Goal: Information Seeking & Learning: Learn about a topic

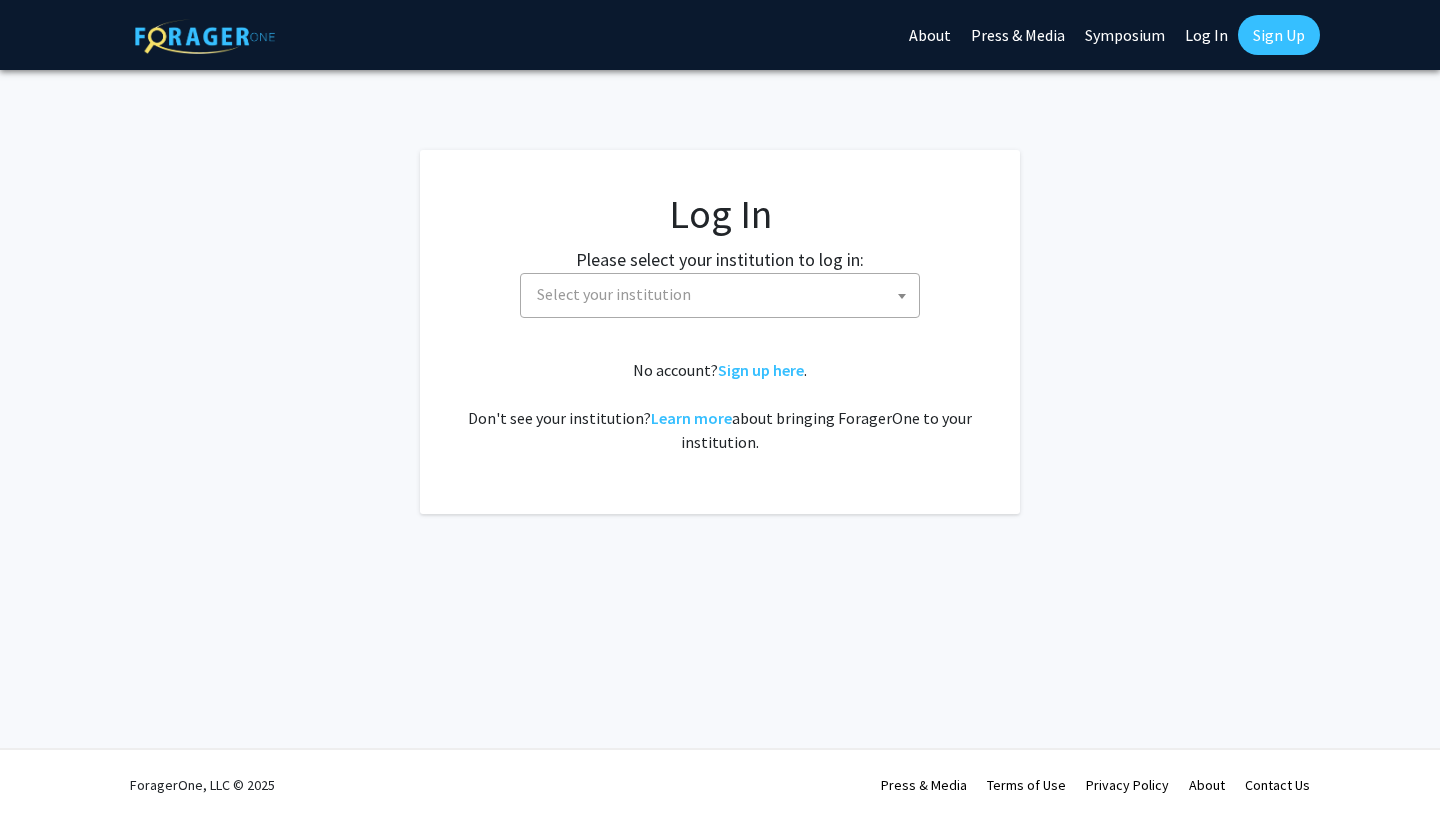
select select
click at [784, 257] on label "Please select your institution to log in:" at bounding box center [720, 259] width 288 height 27
click at [780, 284] on span "Select your institution" at bounding box center [724, 294] width 390 height 41
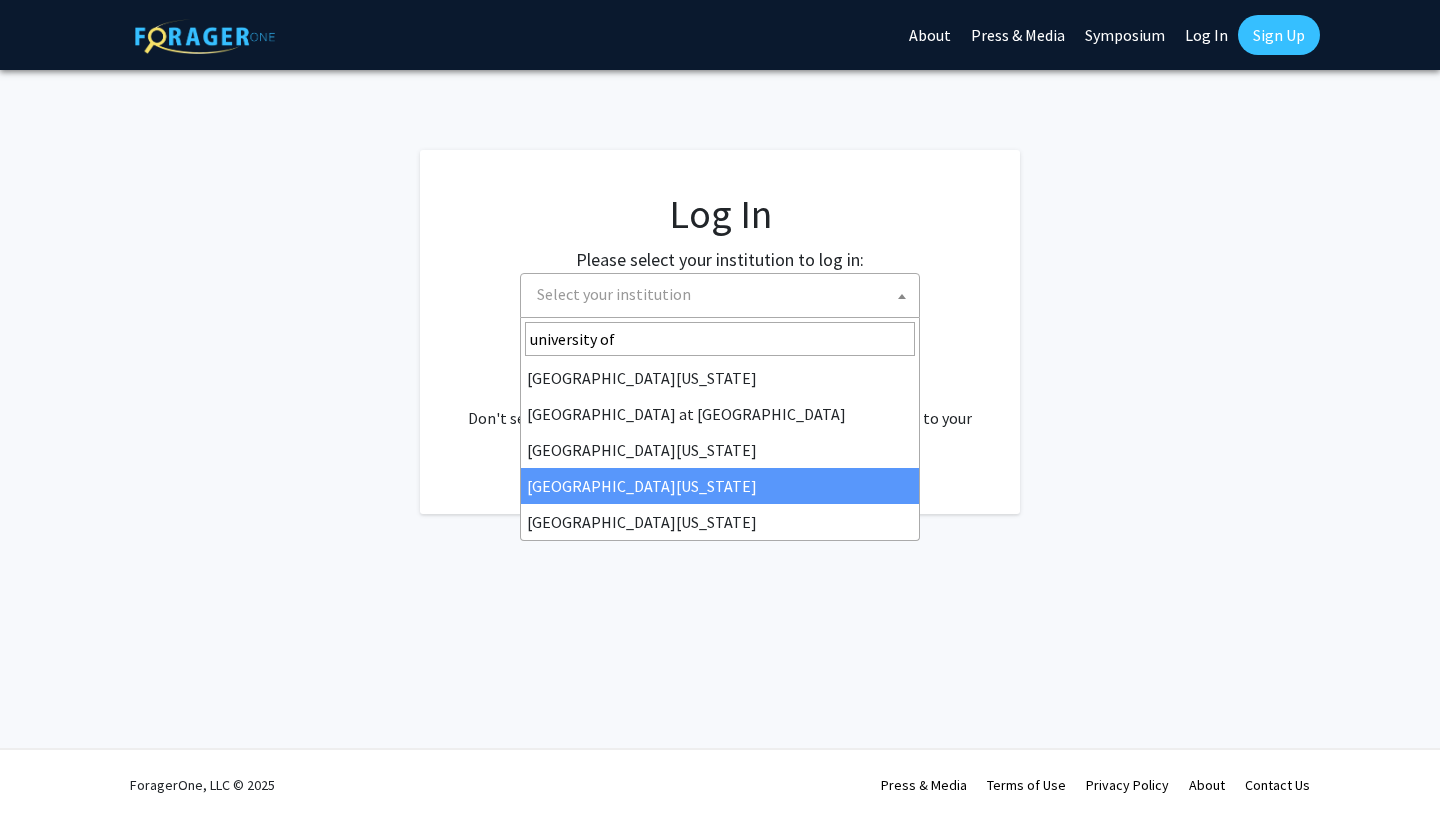
type input "university of"
select select "31"
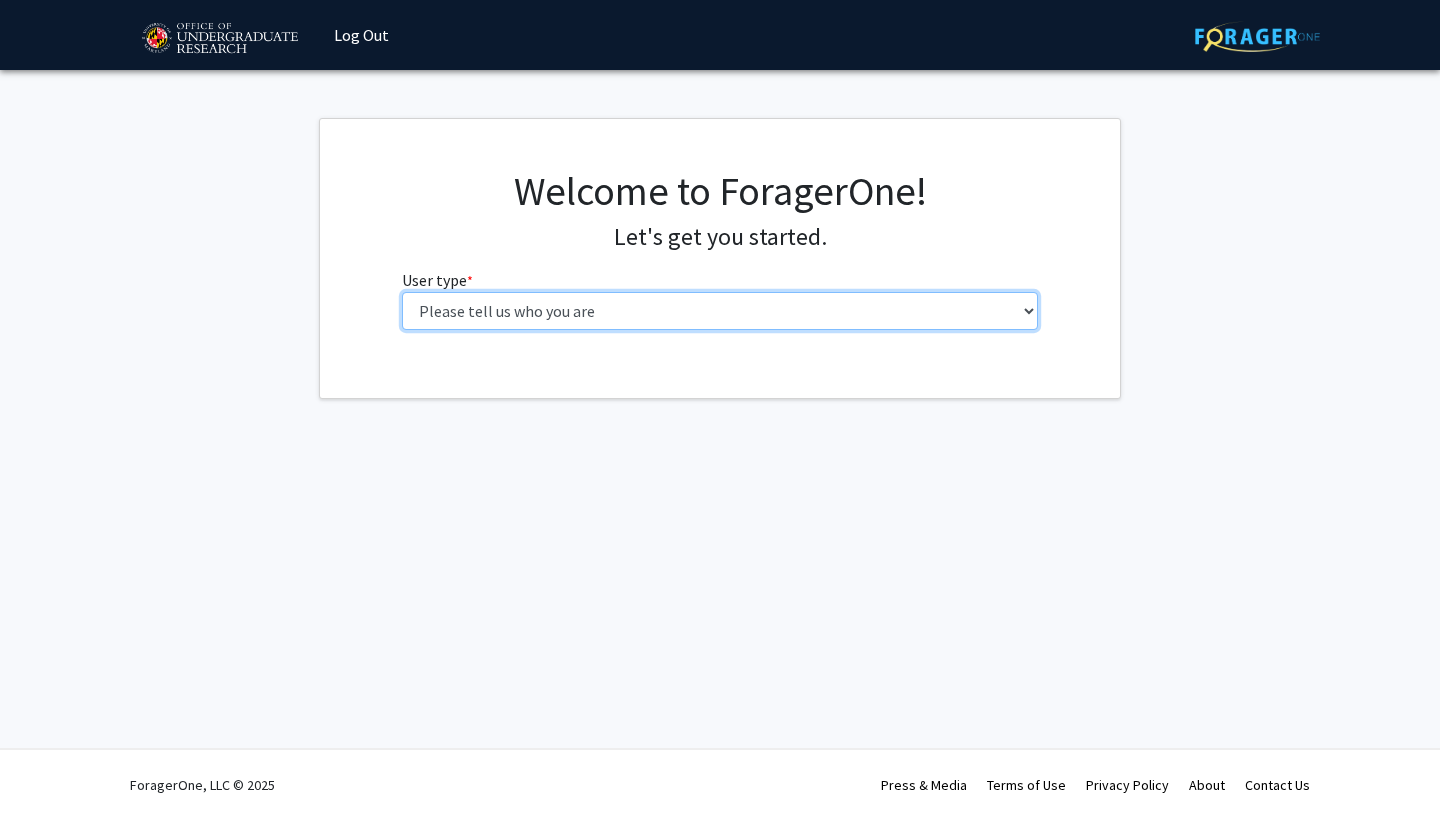
select select "1: undergrad"
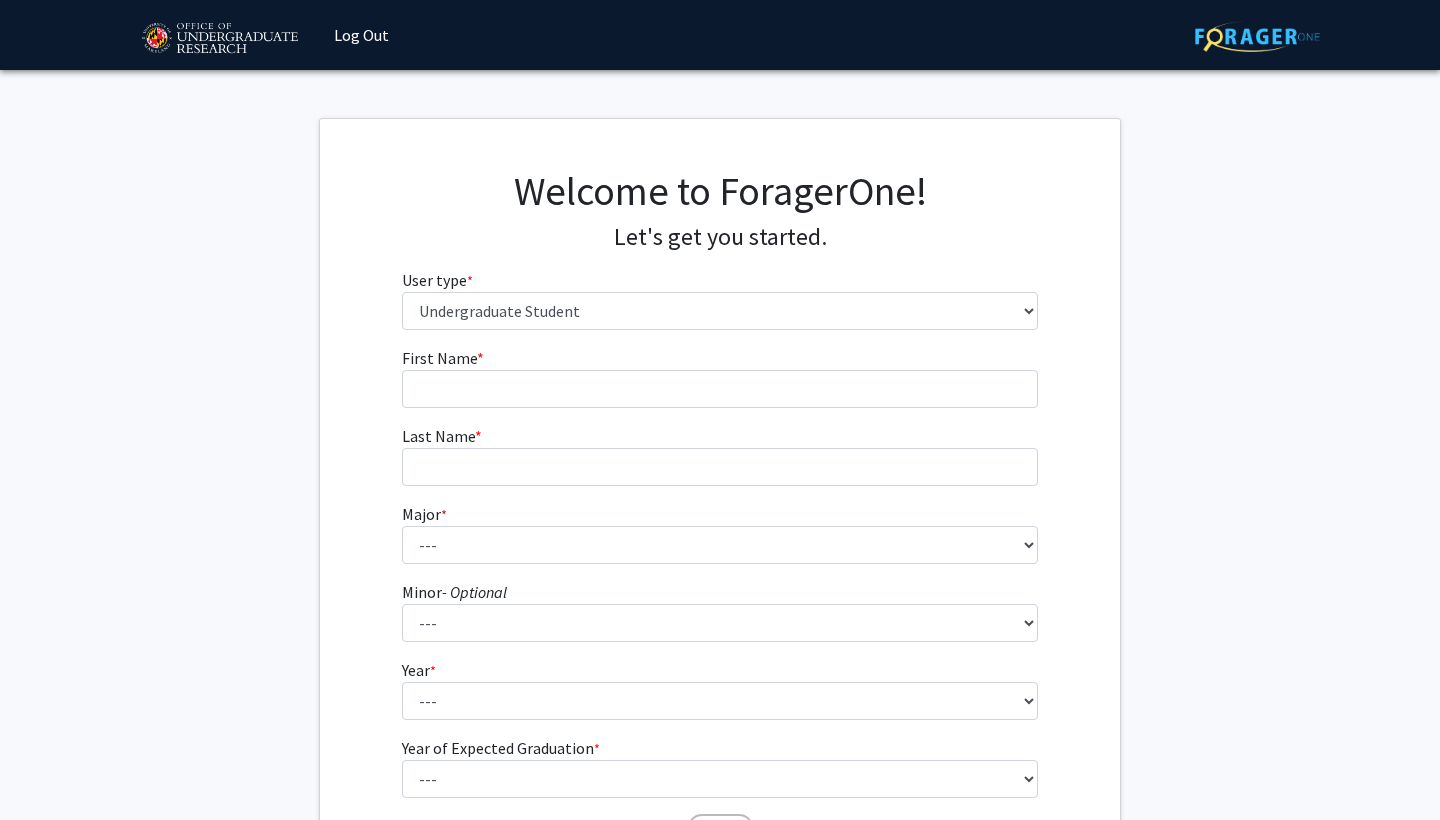
click at [647, 407] on form "First Name * required Last Name * required Major * required --- Accounting Aero…" at bounding box center [720, 590] width 637 height 488
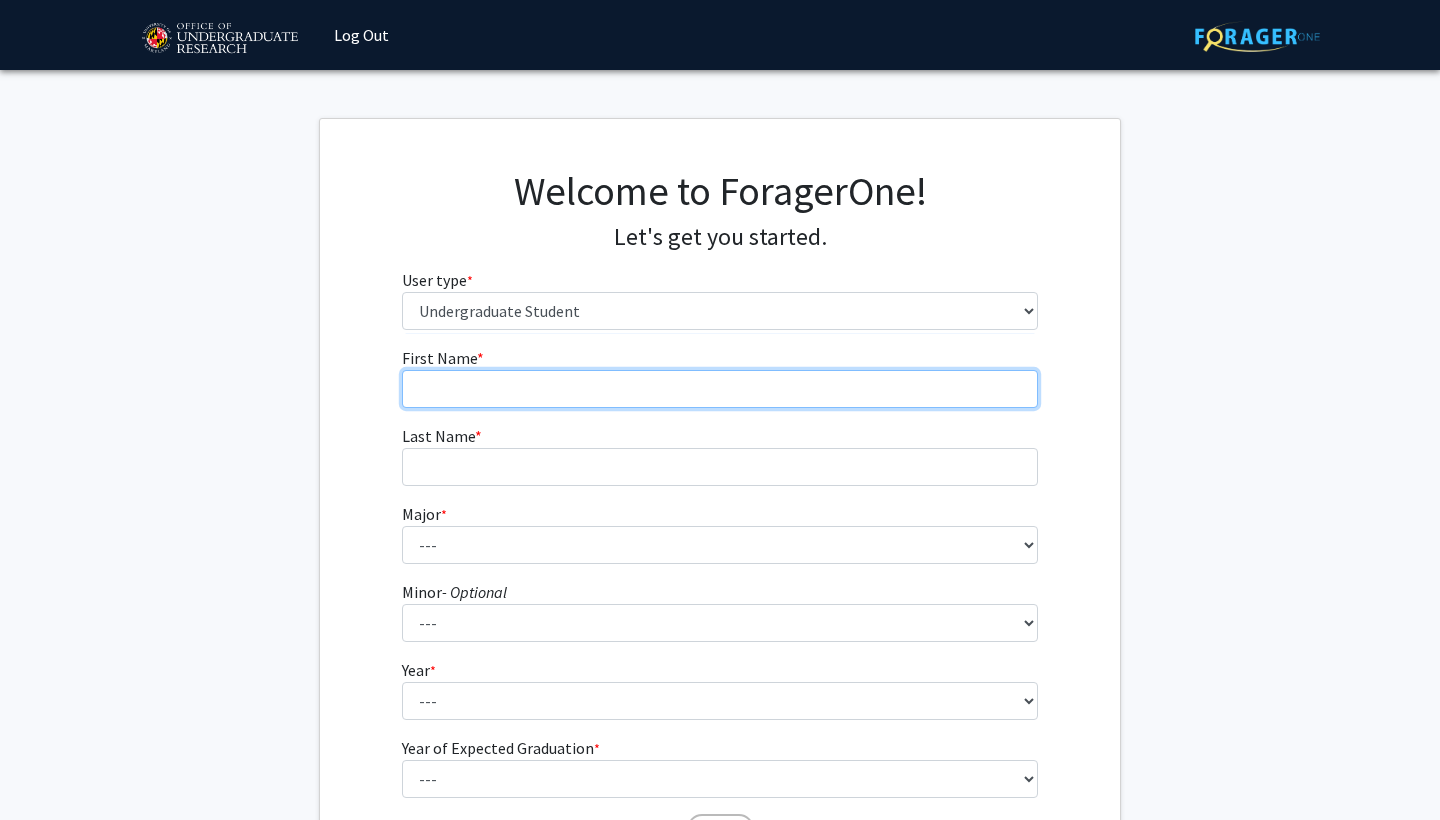
click at [642, 389] on input "First Name * required" at bounding box center [720, 389] width 637 height 38
click at [660, 397] on input "LucyDi" at bounding box center [720, 389] width 637 height 38
type input "LucyDian"
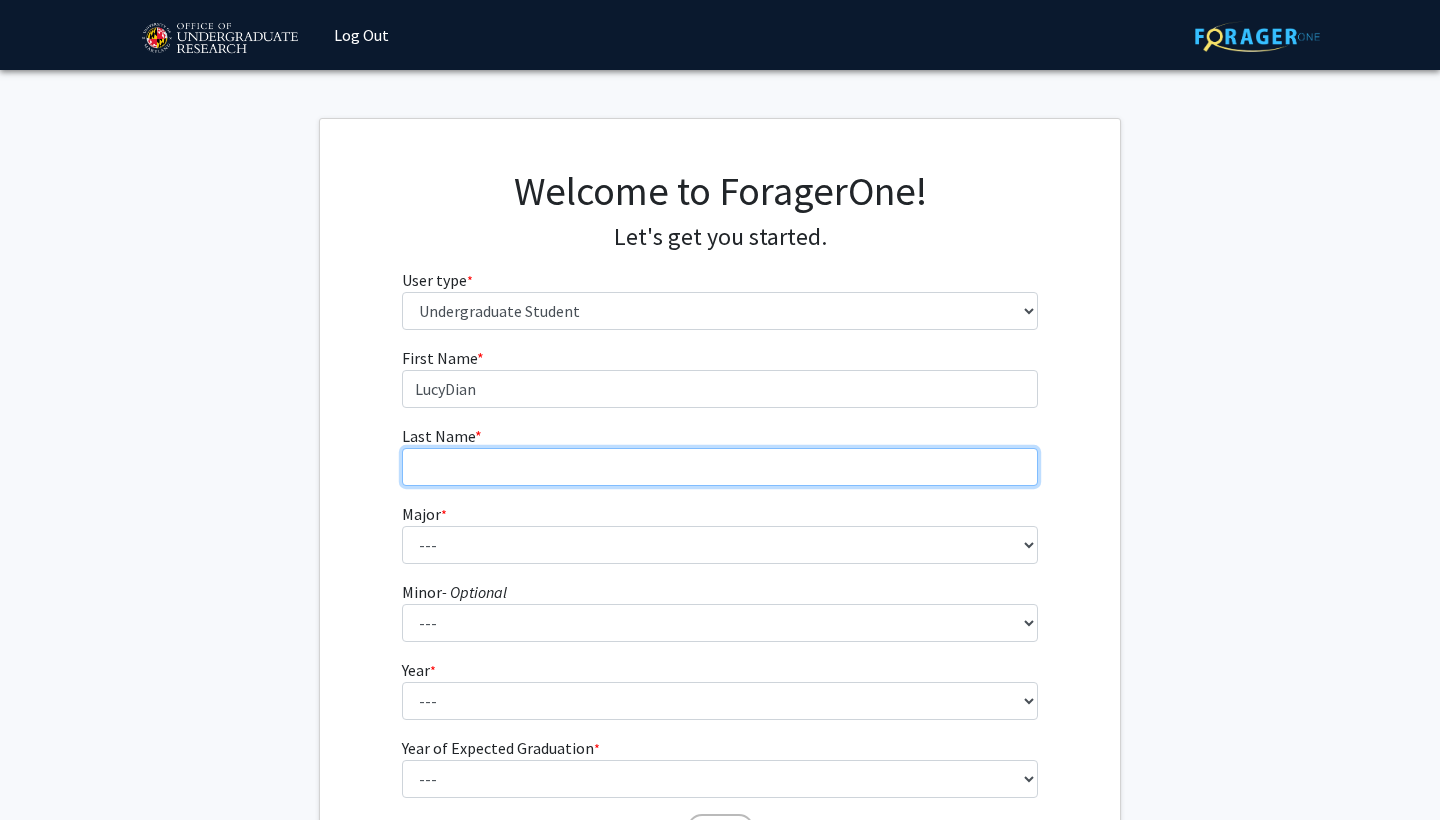
click at [626, 471] on input "Last Name * required" at bounding box center [720, 467] width 637 height 38
type input "L"
type input "Ngolle"
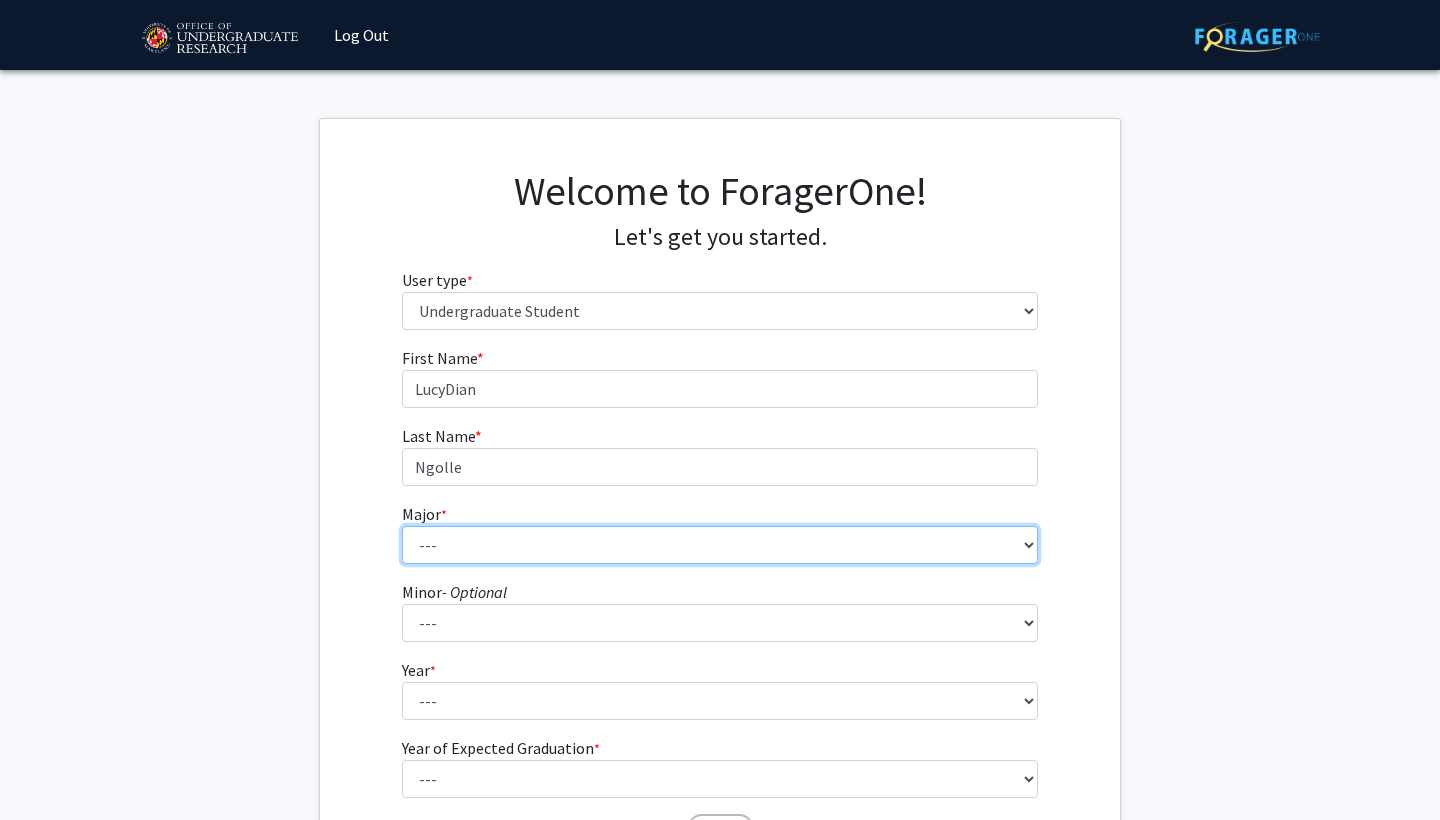
select select "17: 2318"
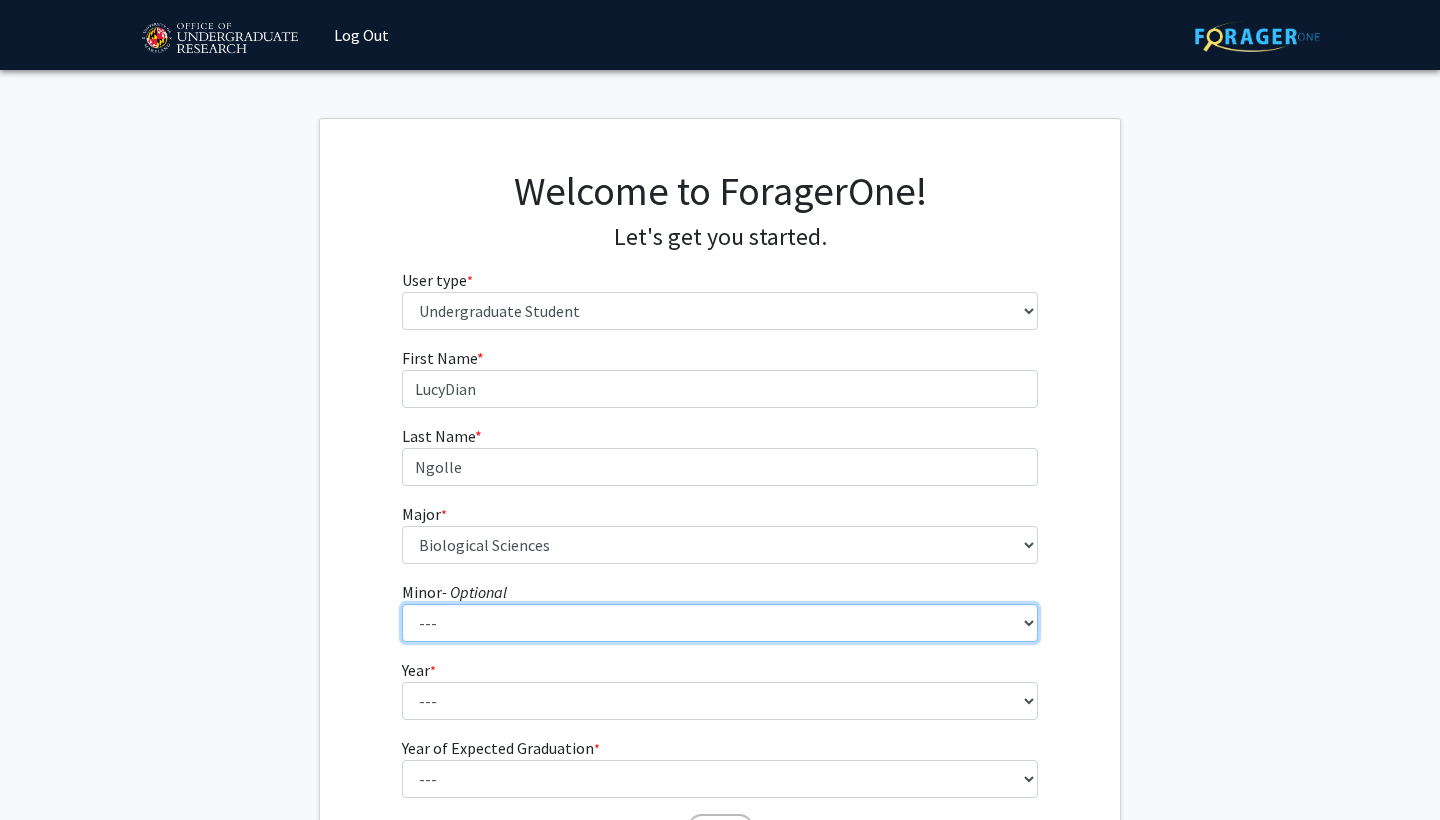
scroll to position [29, 0]
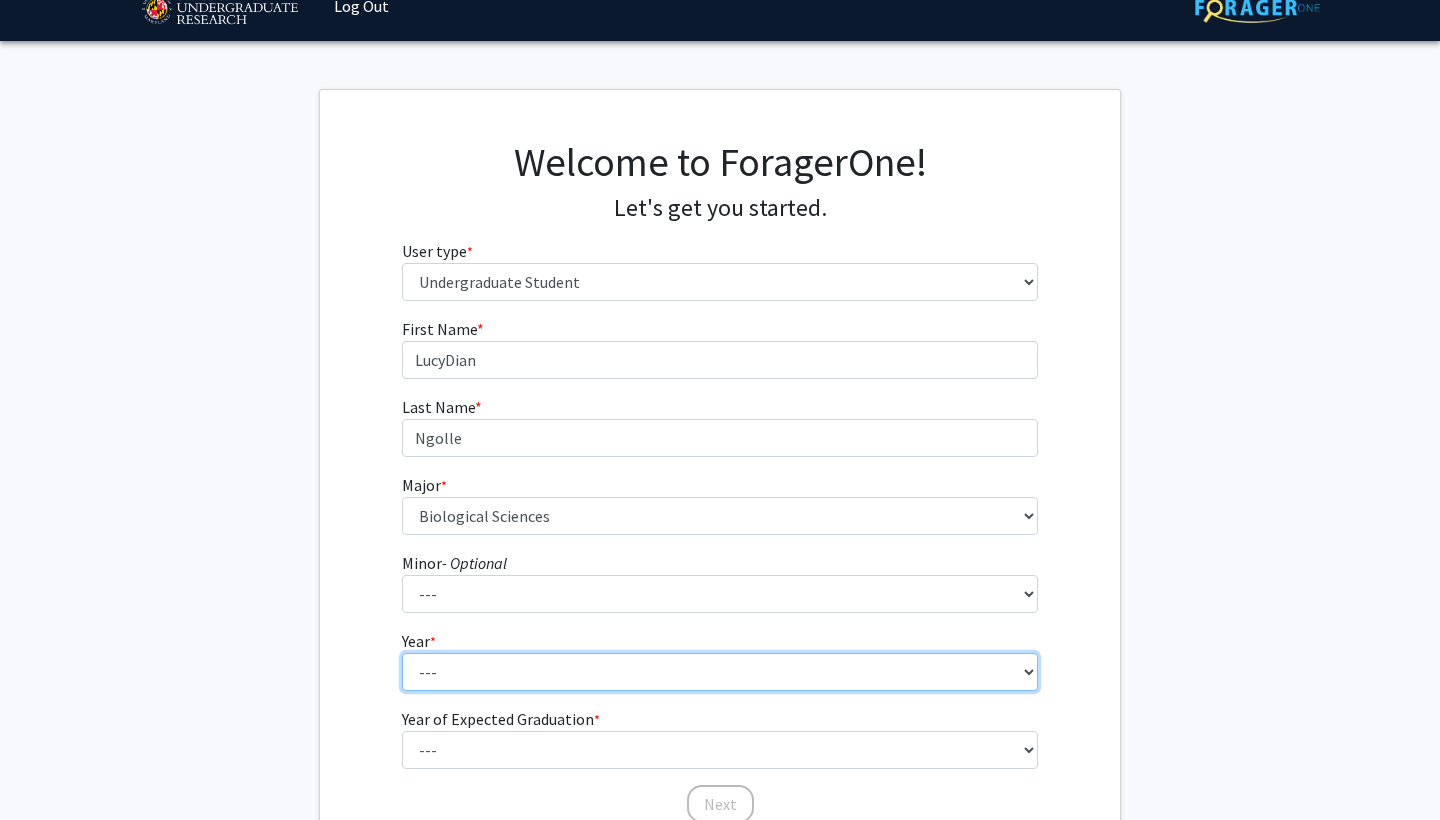
select select "1: first-year"
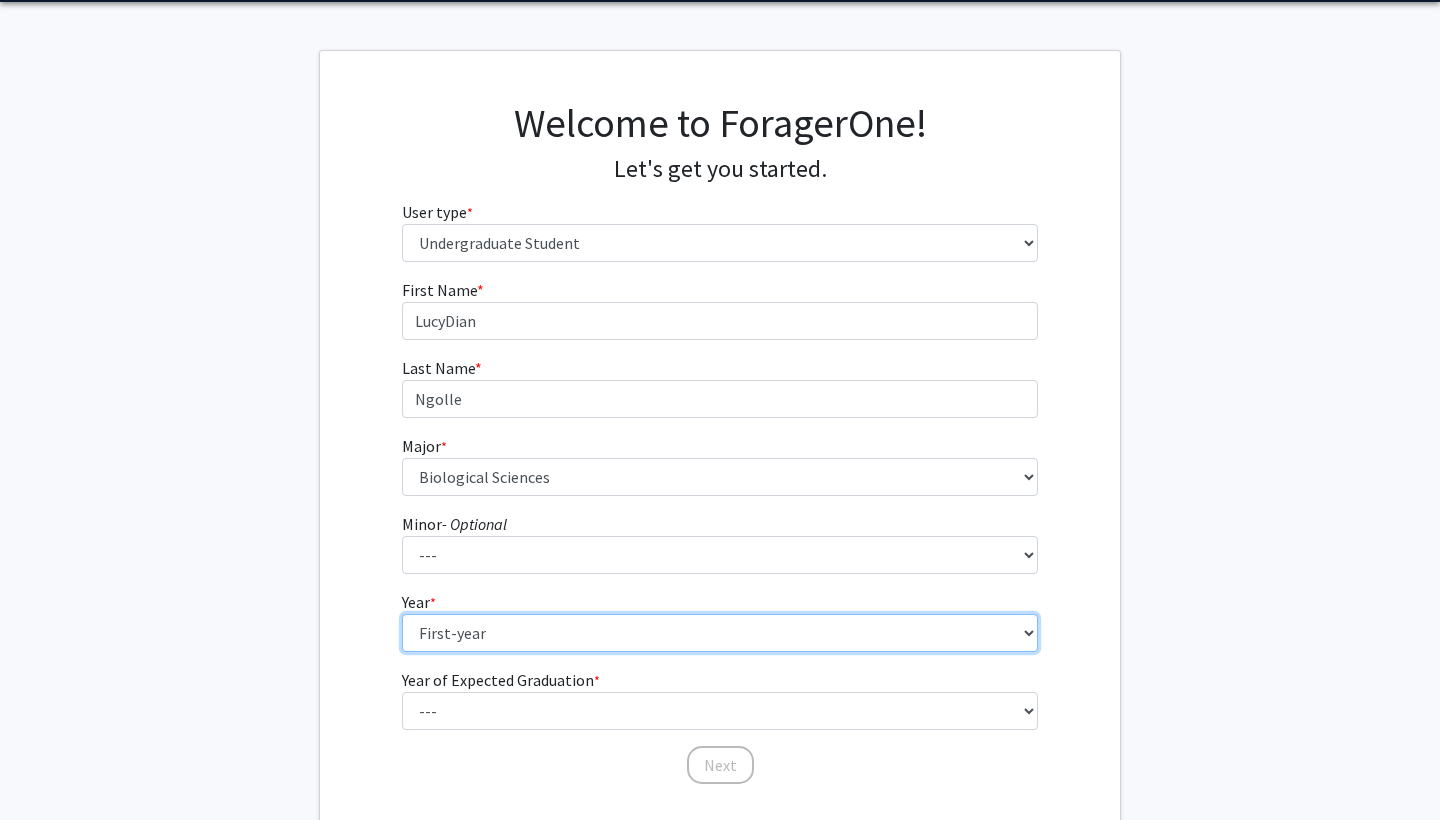
scroll to position [84, 0]
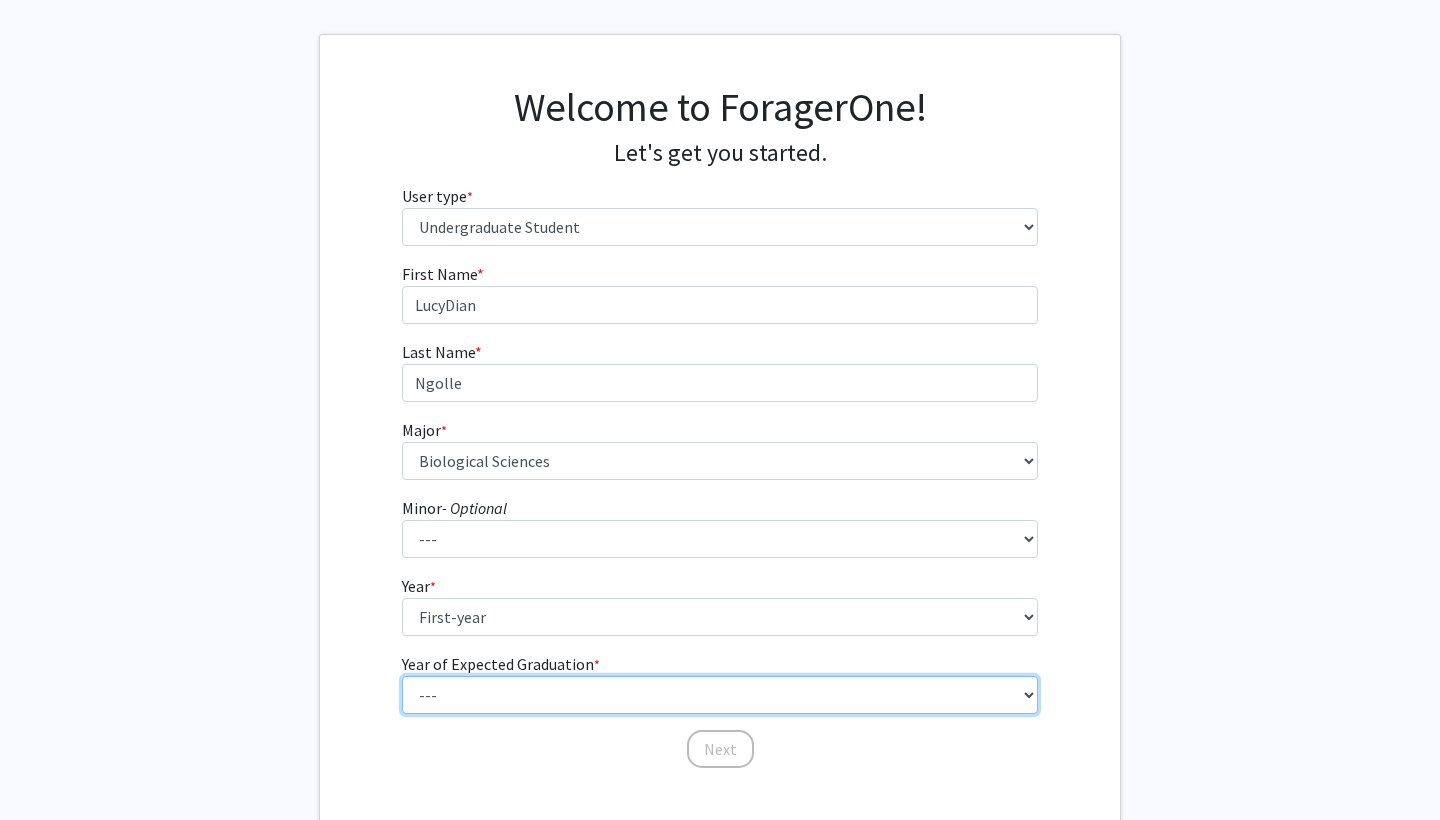
select select "3: 2027"
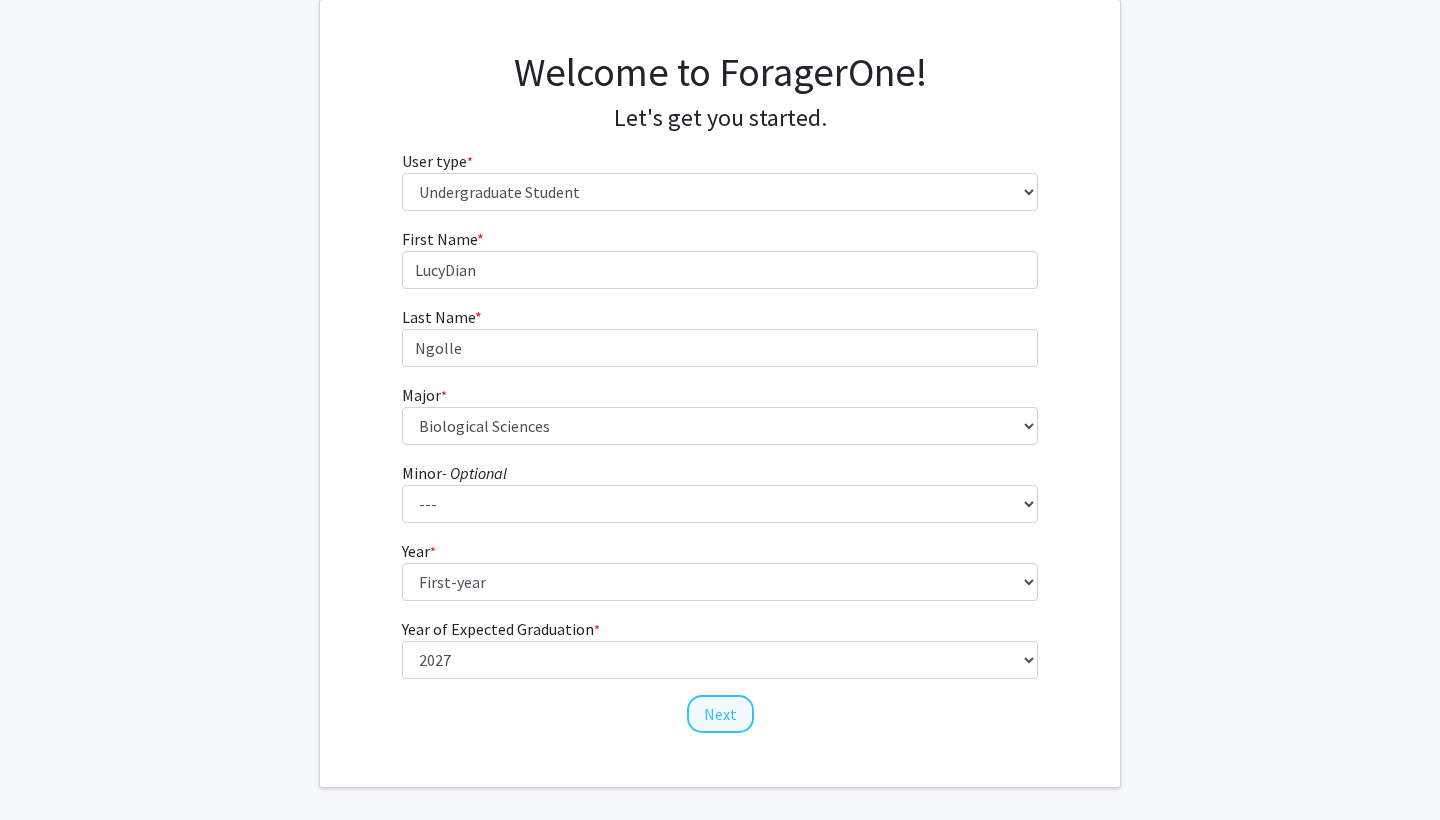
click at [724, 712] on button "Next" at bounding box center [720, 714] width 67 height 38
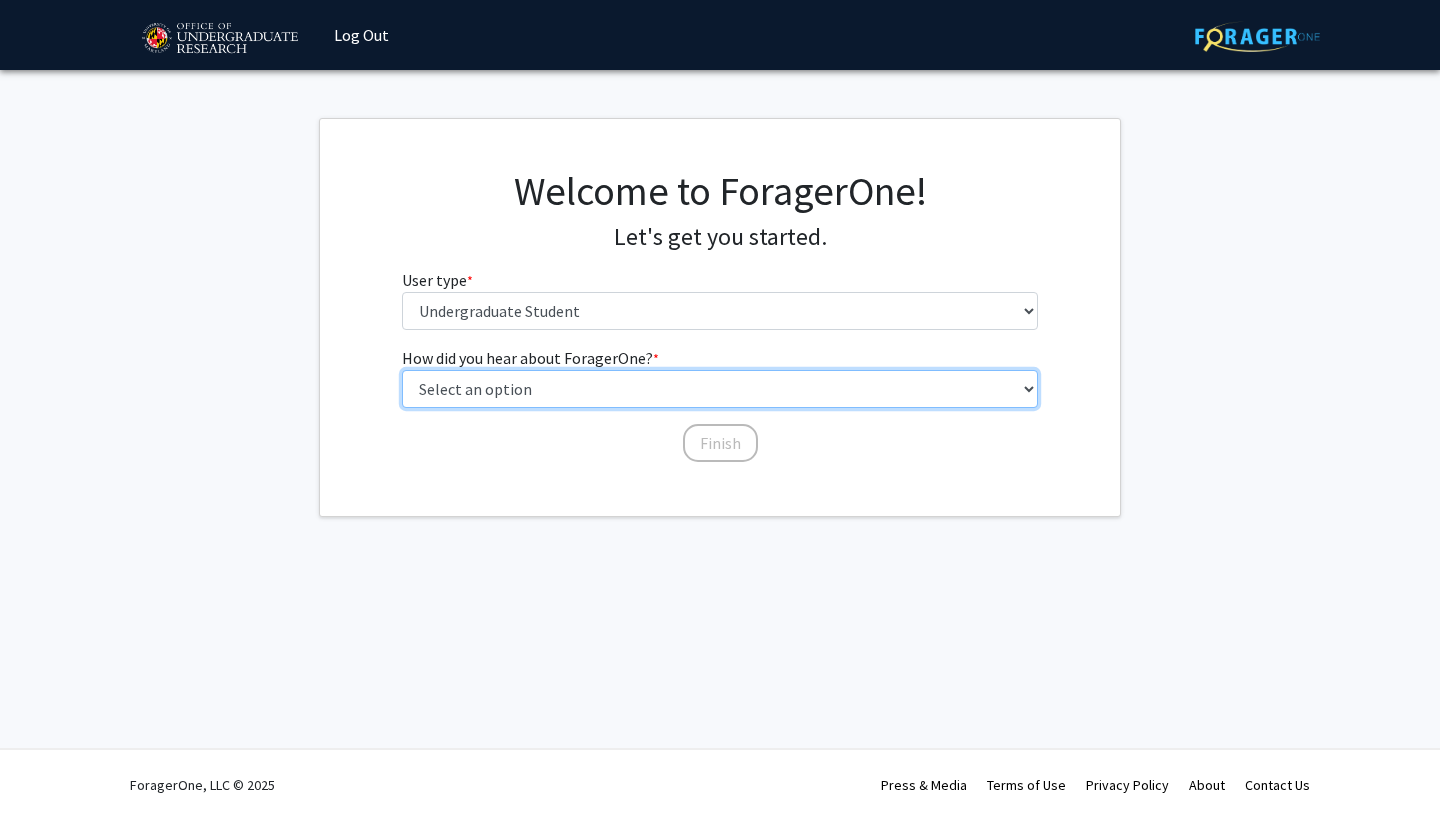
select select "3: university_website"
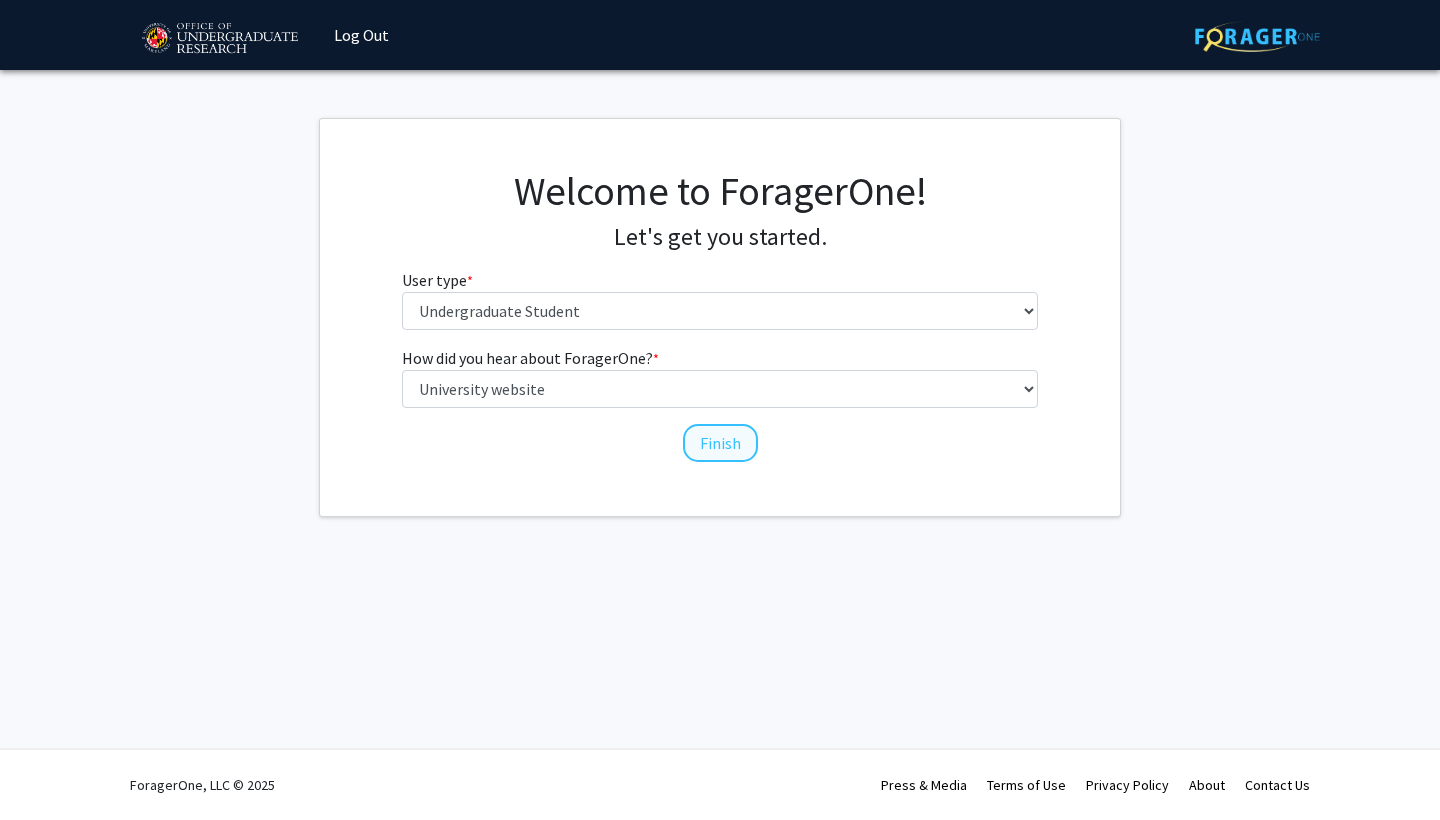
click at [731, 439] on button "Finish" at bounding box center [720, 443] width 75 height 38
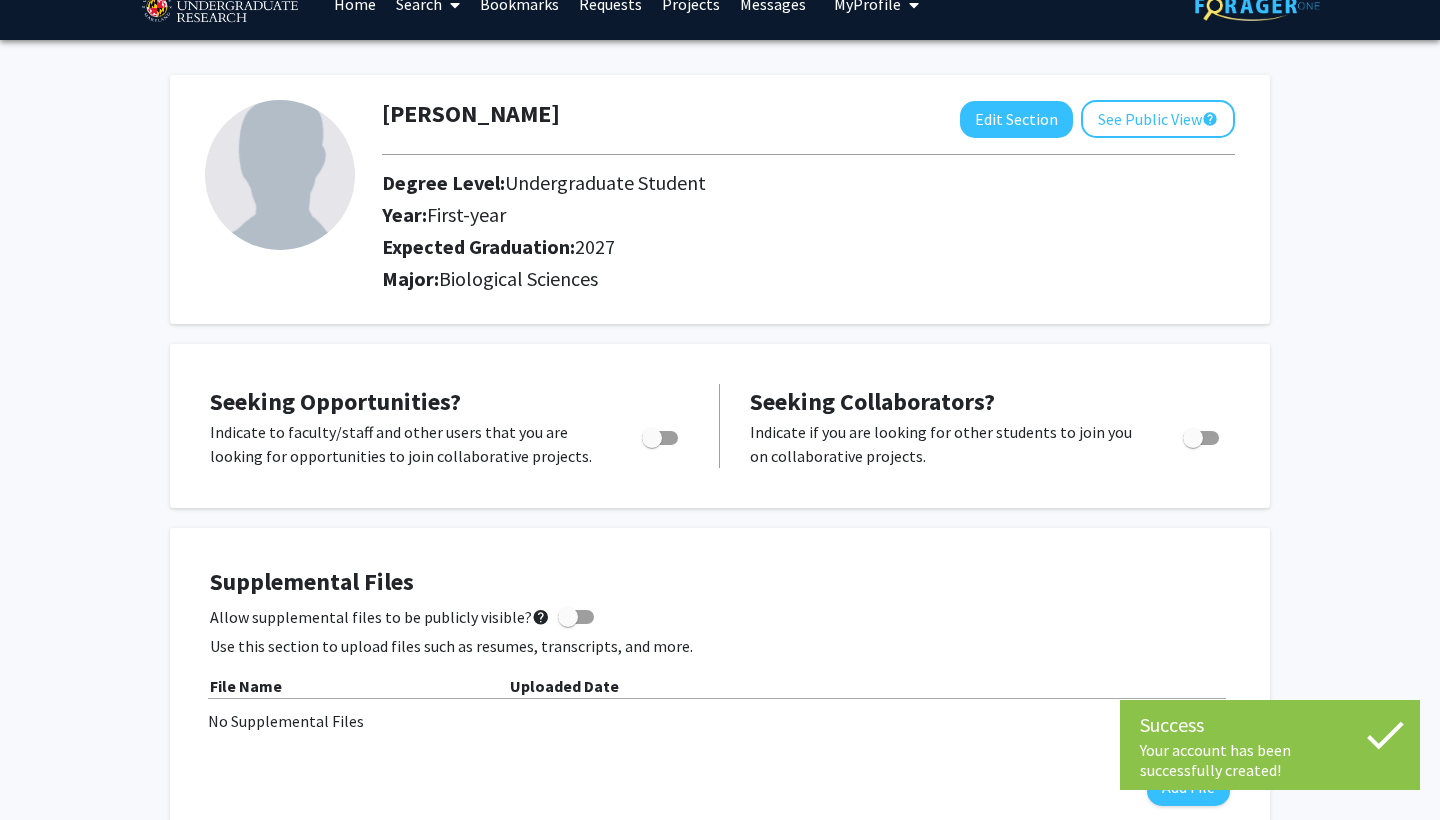
scroll to position [60, 0]
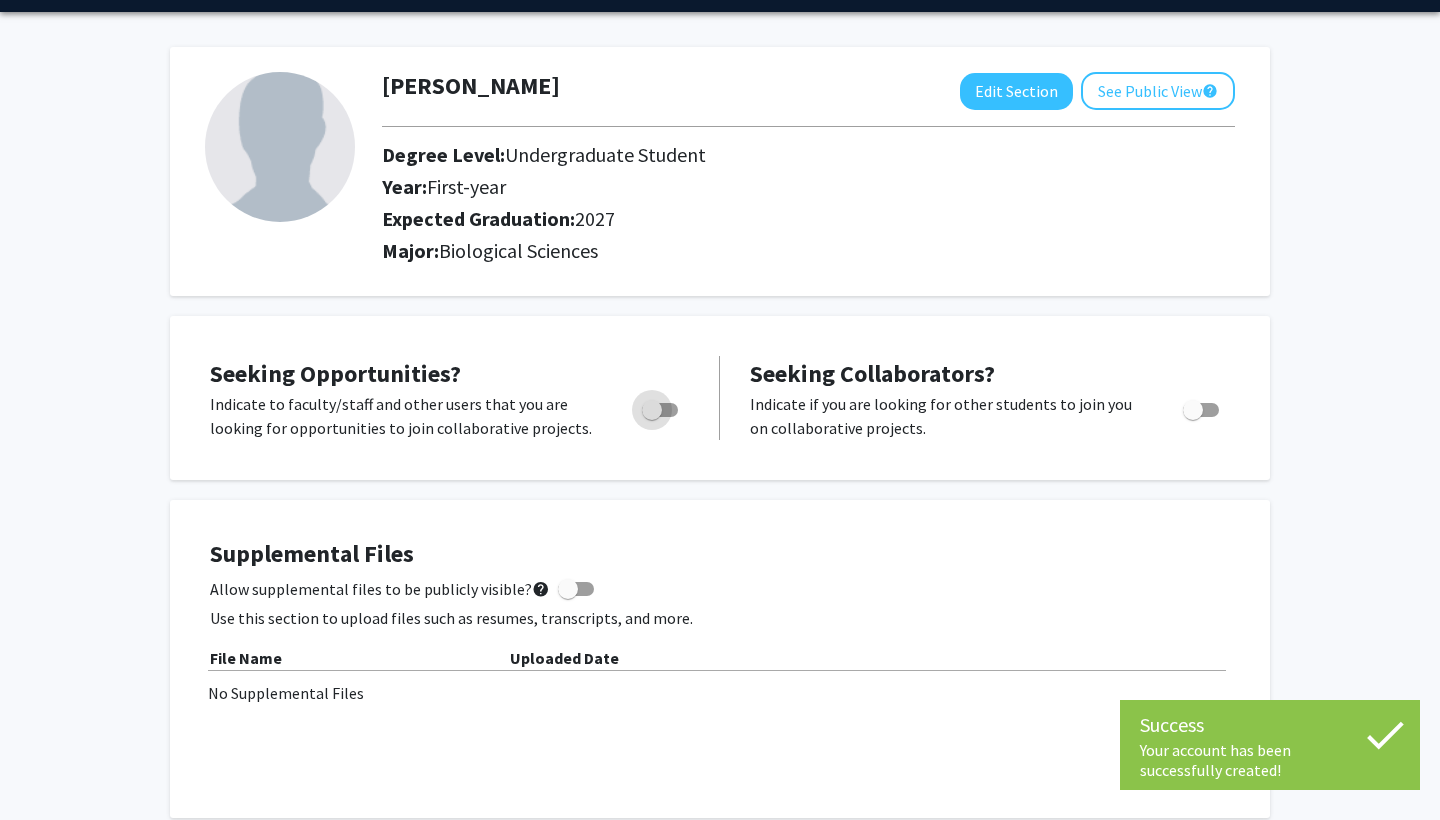
click at [657, 405] on span "Toggle" at bounding box center [652, 410] width 20 height 20
click at [652, 417] on input "Are you actively seeking opportunities?" at bounding box center [651, 417] width 1 height 1
checkbox input "true"
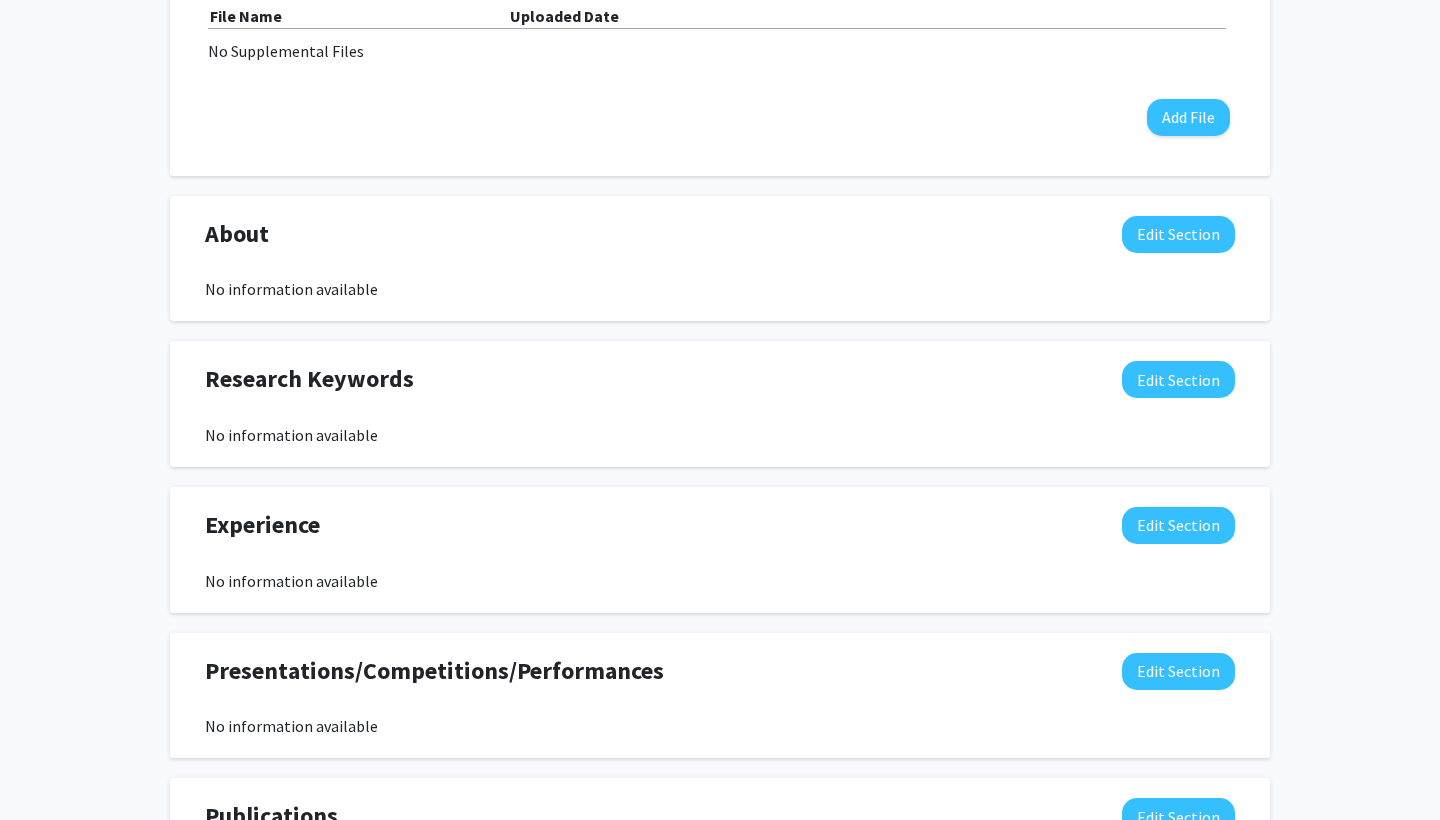
scroll to position [668, 0]
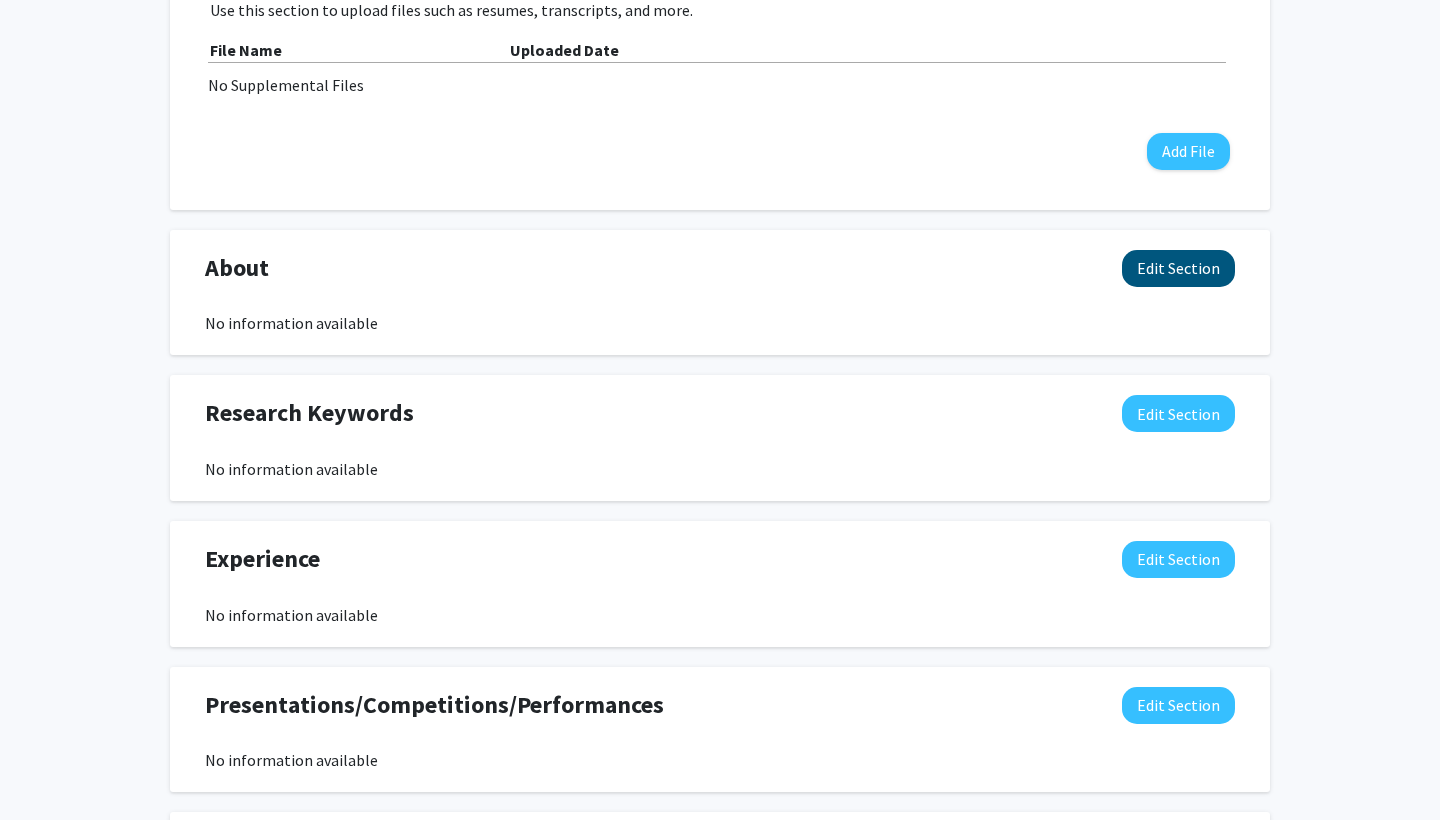
click at [1147, 281] on button "Edit Section" at bounding box center [1178, 268] width 113 height 37
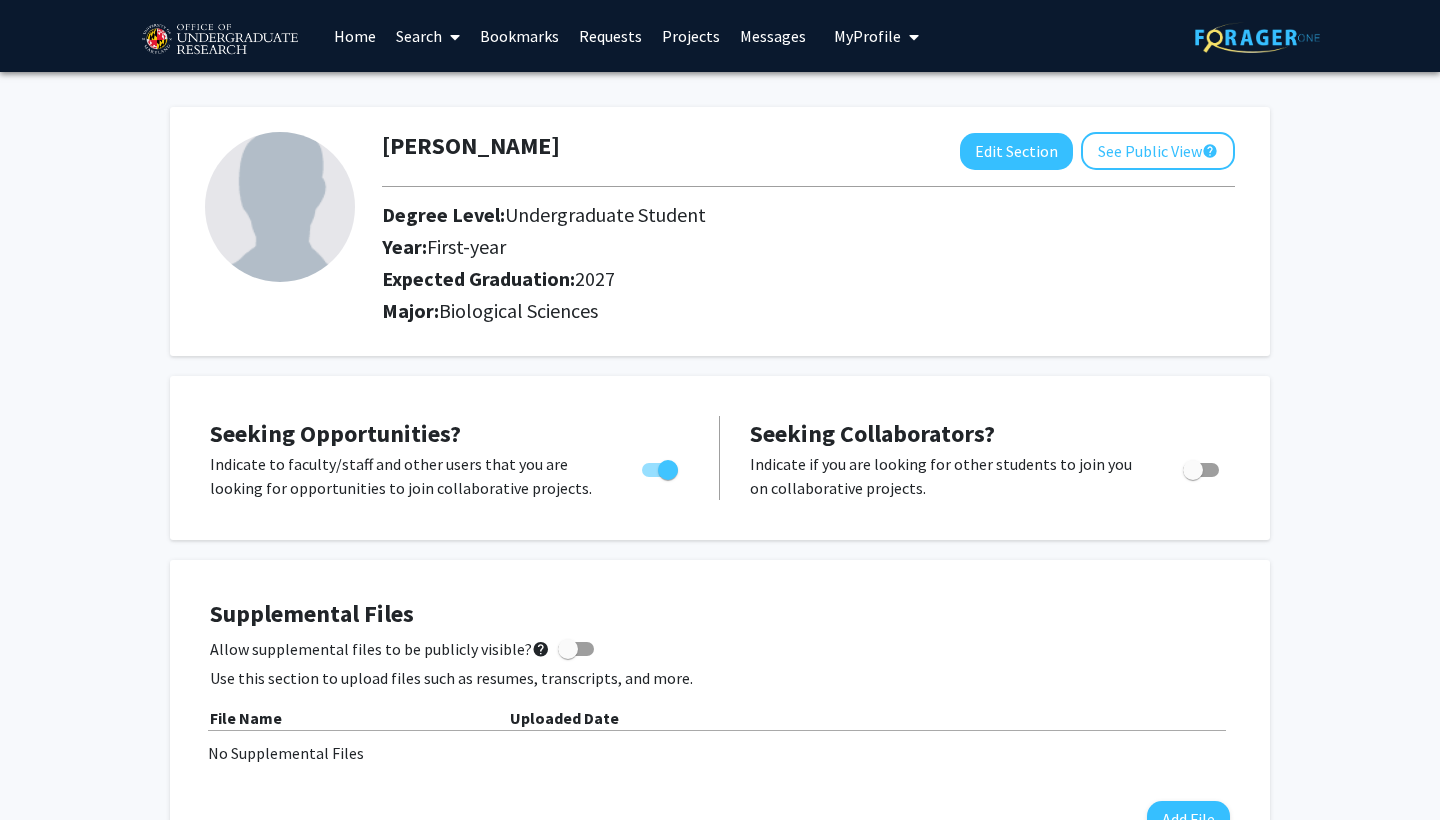
scroll to position [0, 0]
click at [431, 45] on link "Search" at bounding box center [428, 36] width 84 height 70
click at [434, 36] on link "Search" at bounding box center [428, 36] width 84 height 70
click at [715, 42] on link "Projects" at bounding box center [691, 36] width 78 height 70
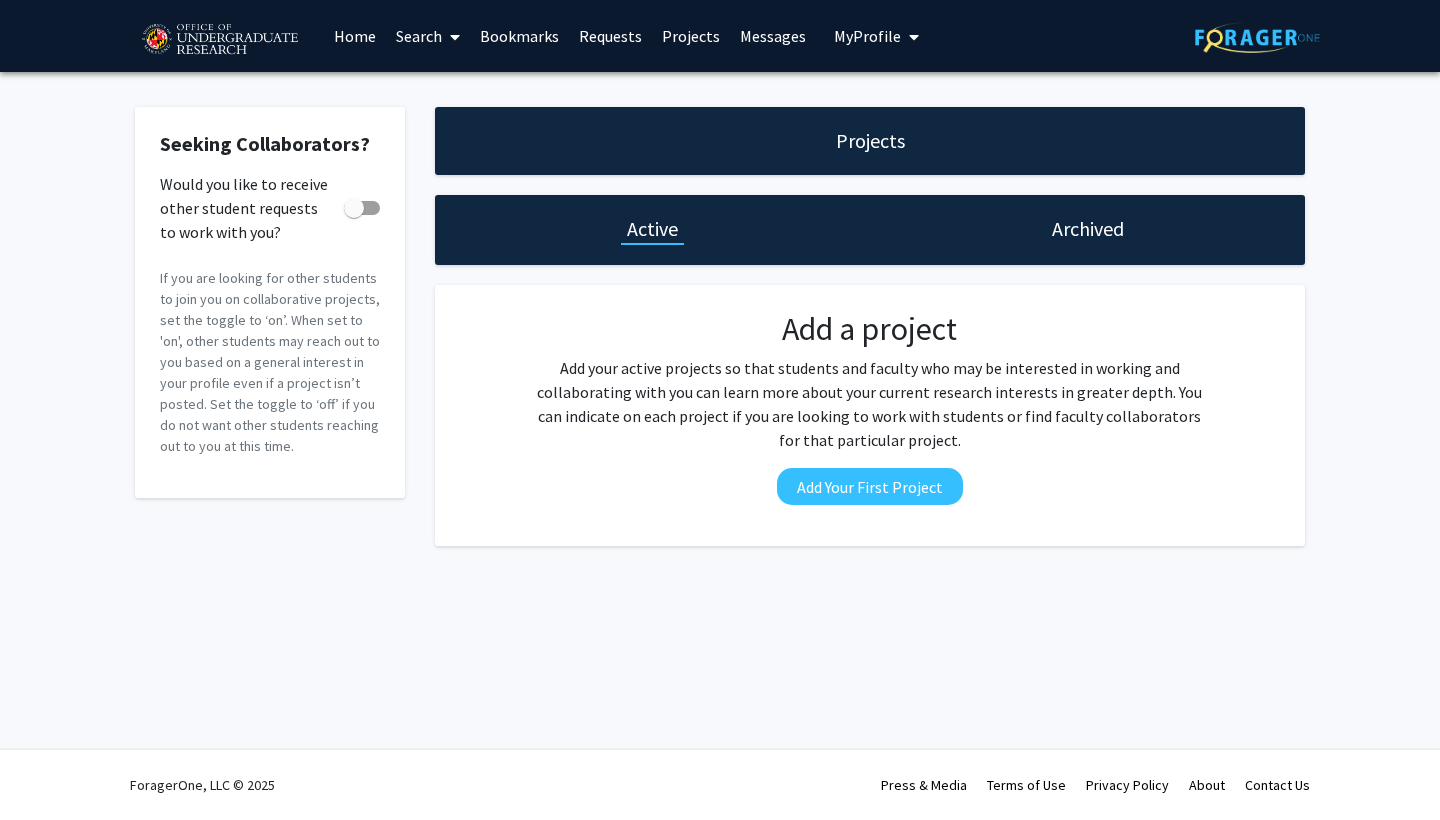
click at [685, 44] on link "Projects" at bounding box center [691, 36] width 78 height 70
click at [705, 38] on link "Projects" at bounding box center [691, 36] width 78 height 70
click at [664, 41] on link "Projects" at bounding box center [691, 36] width 78 height 70
click at [768, 42] on link "Messages" at bounding box center [773, 36] width 86 height 70
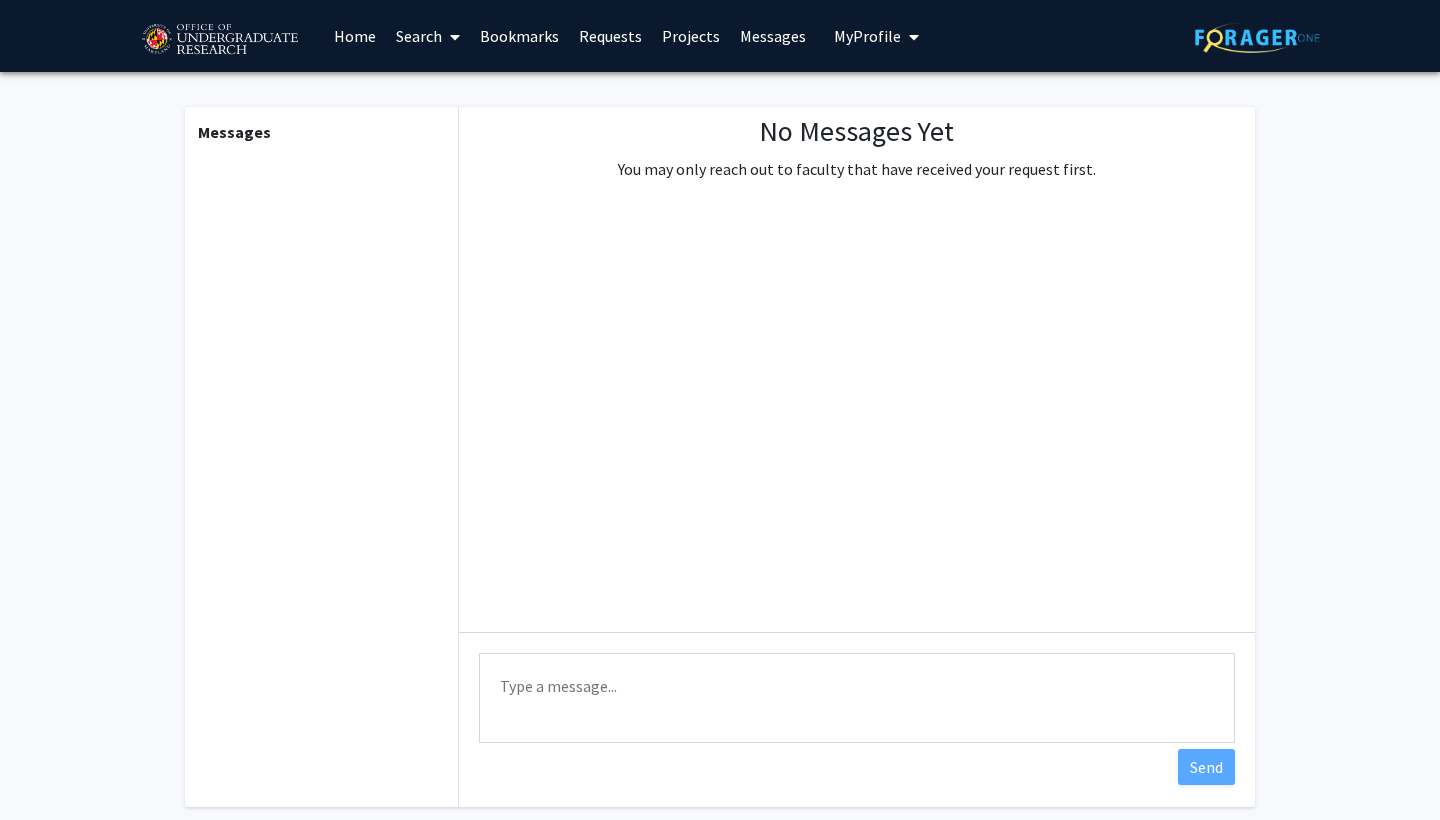
click at [861, 30] on span "My Profile" at bounding box center [867, 36] width 67 height 20
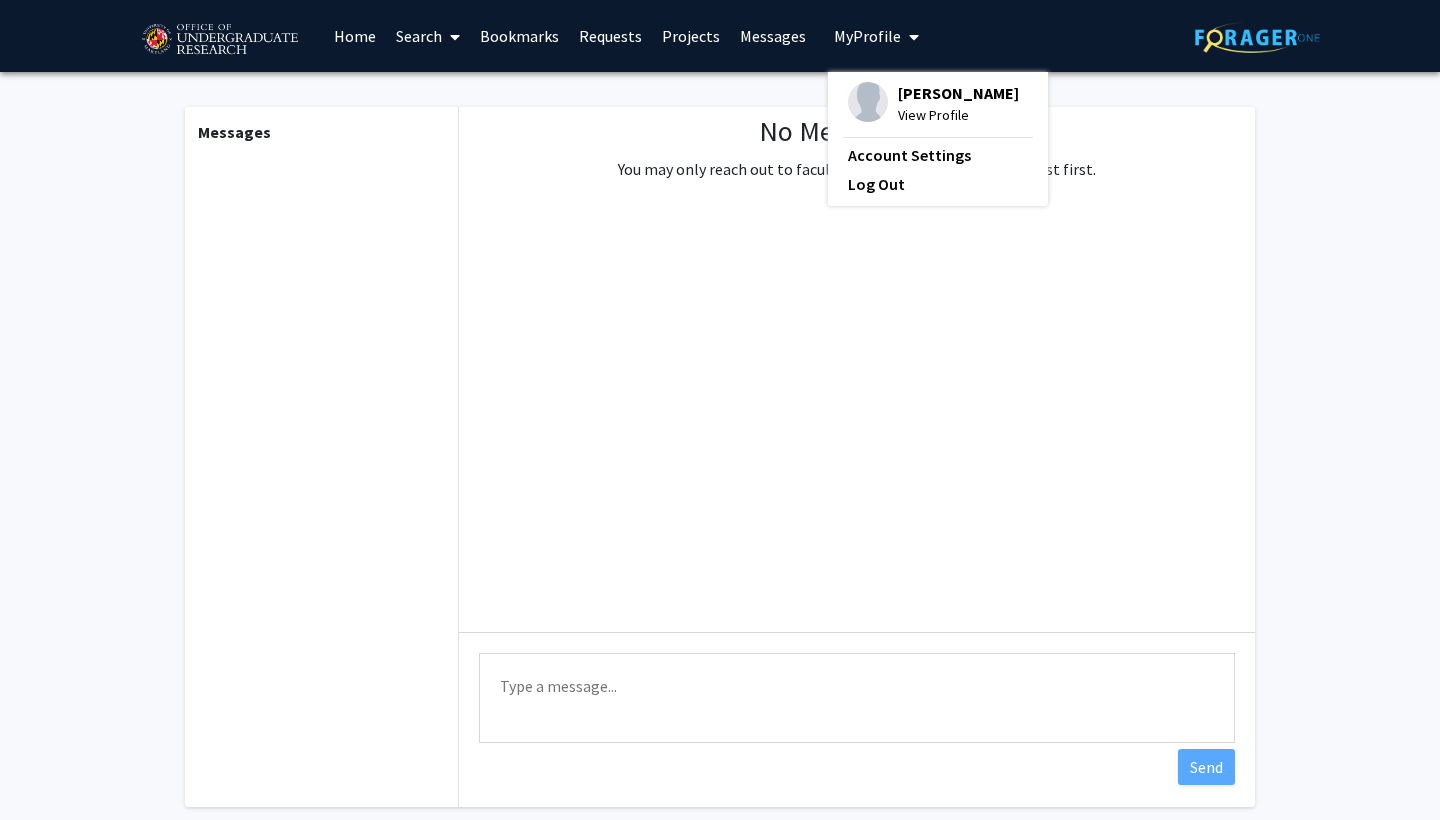
click at [356, 45] on link "Home" at bounding box center [355, 36] width 62 height 70
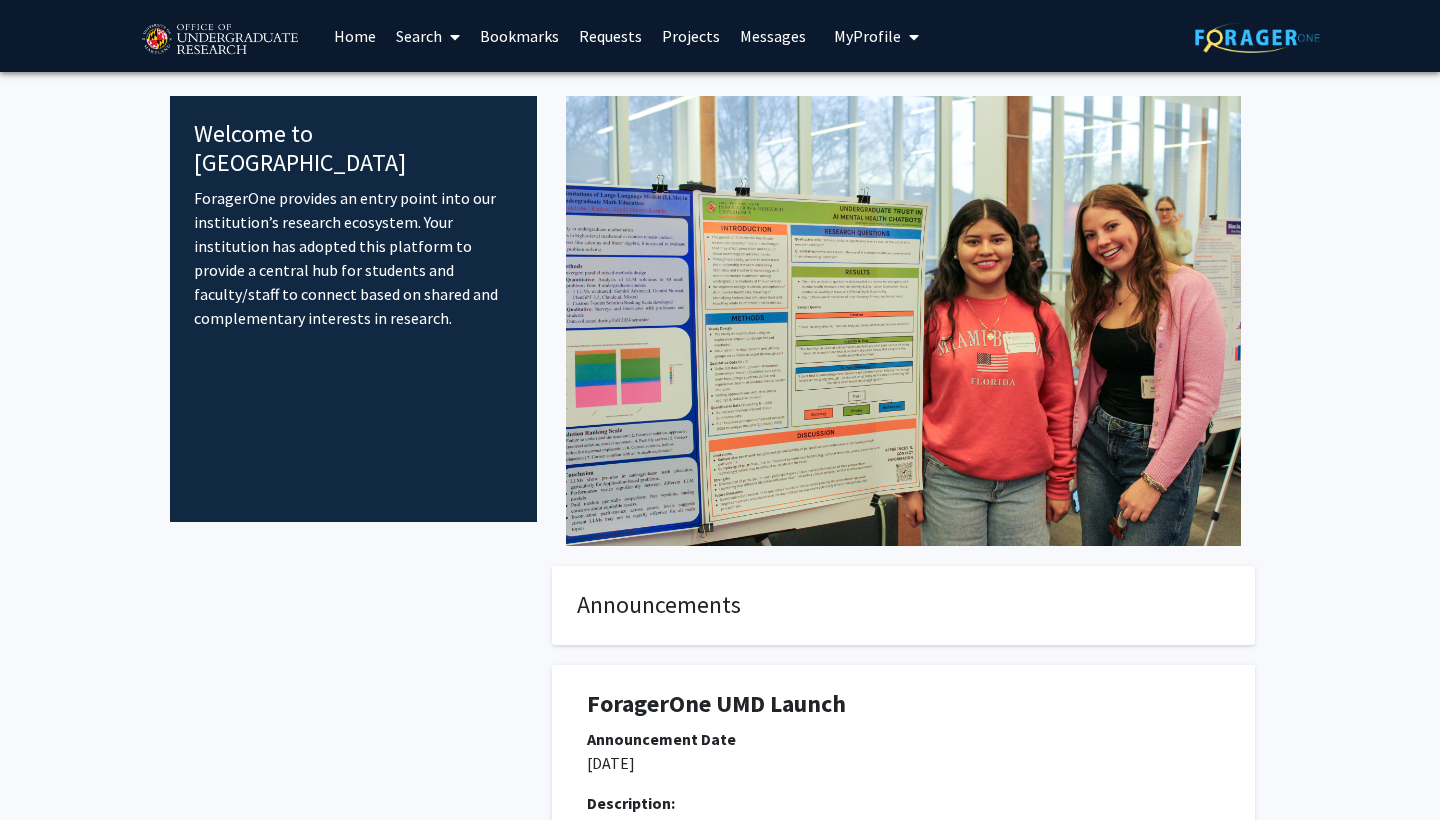
click at [564, 641] on fg-card "Announcements" at bounding box center [903, 605] width 703 height 79
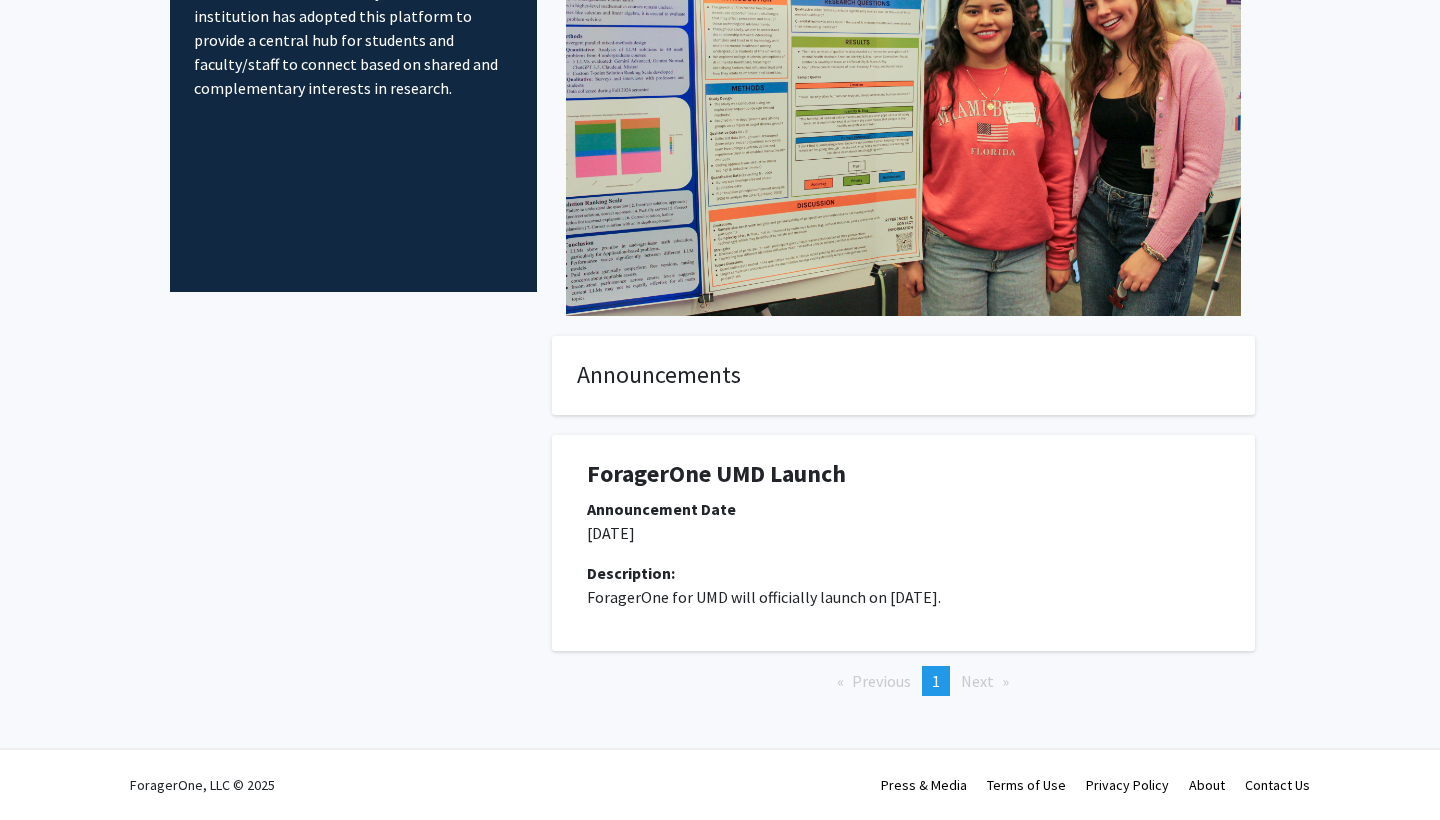
click at [464, 670] on div at bounding box center [353, 548] width 367 height 424
click at [863, 395] on fg-card "Announcements" at bounding box center [903, 375] width 703 height 79
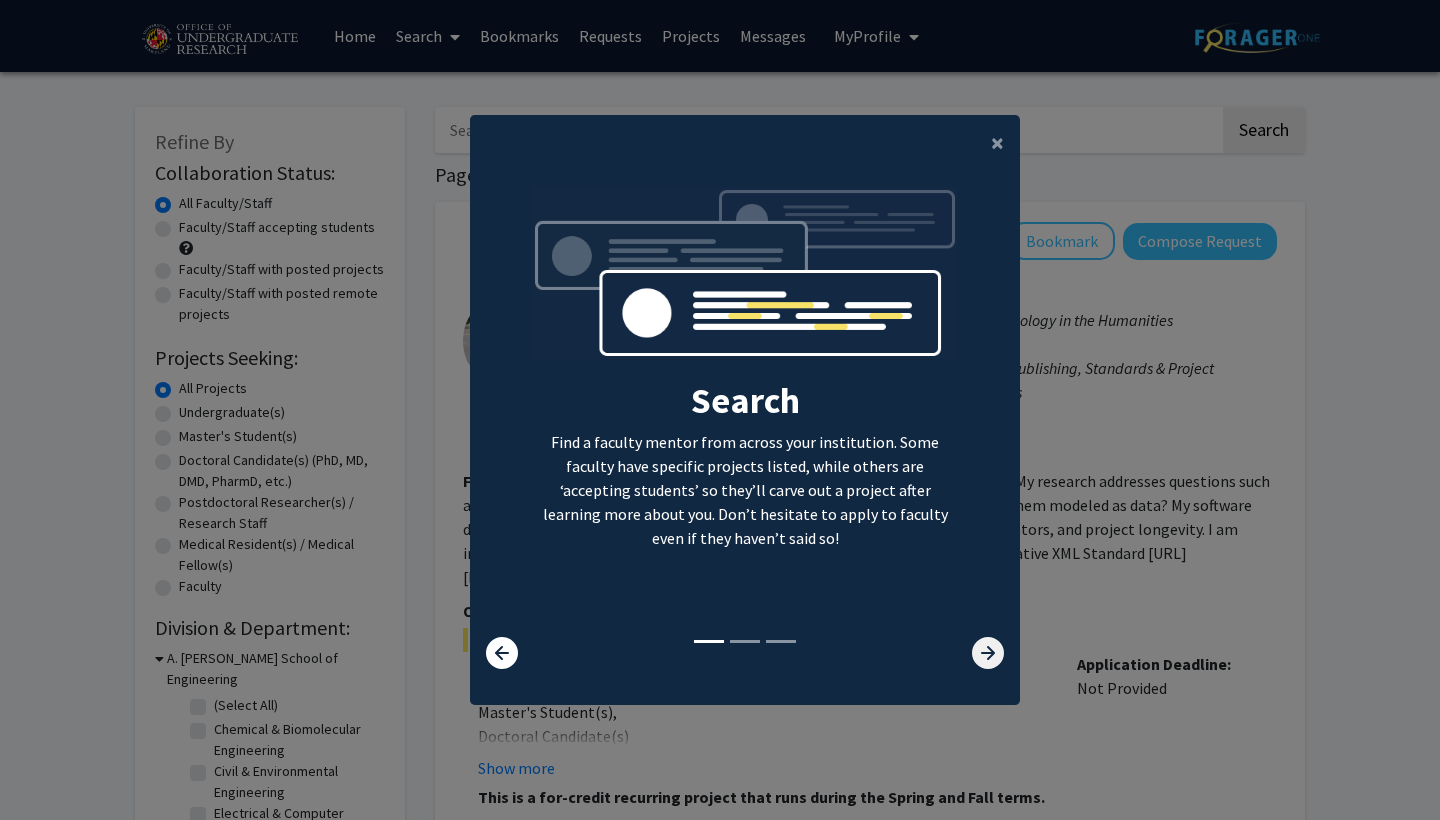
click at [993, 664] on icon at bounding box center [988, 653] width 32 height 32
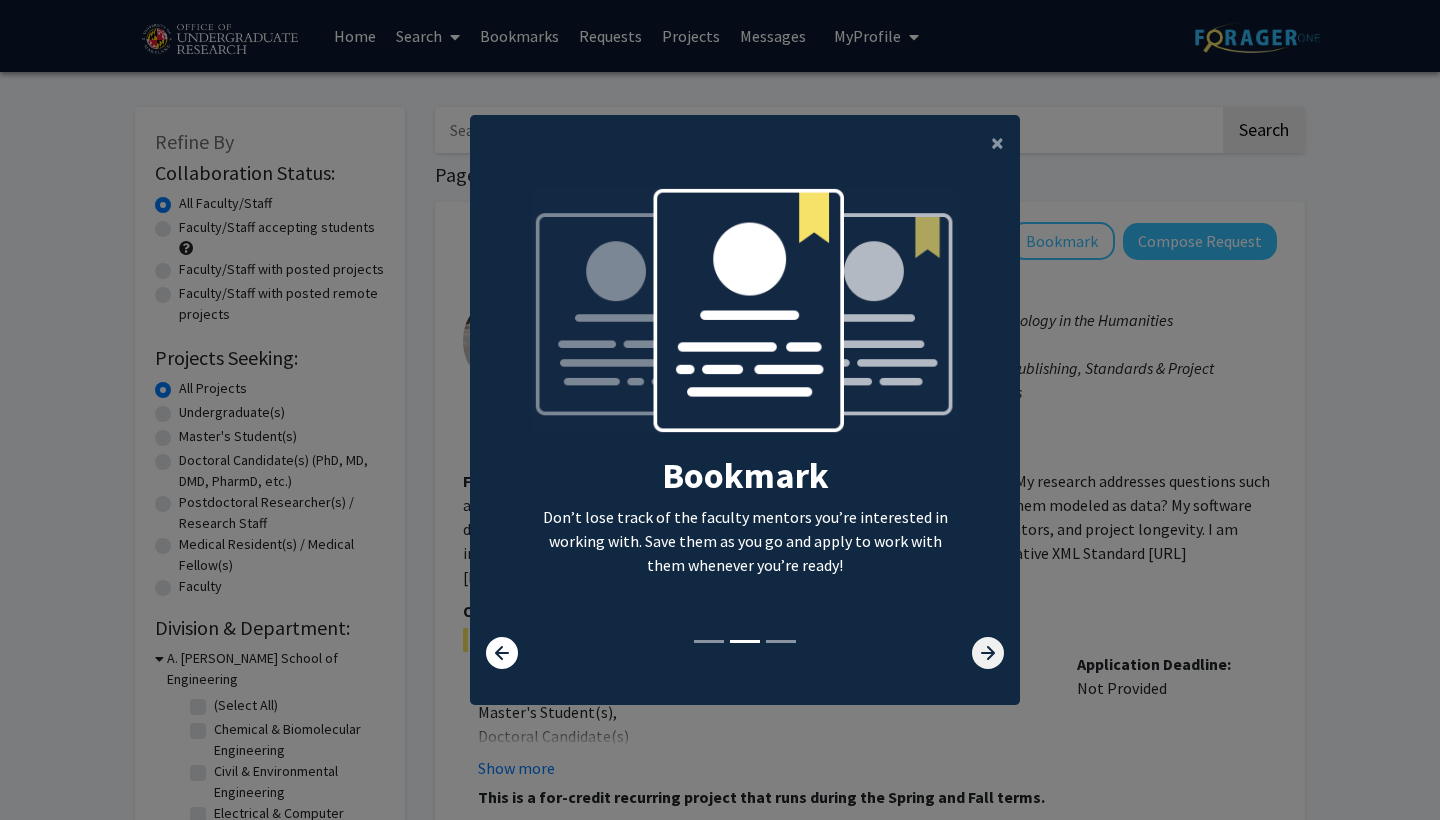
click at [992, 663] on icon at bounding box center [988, 653] width 32 height 32
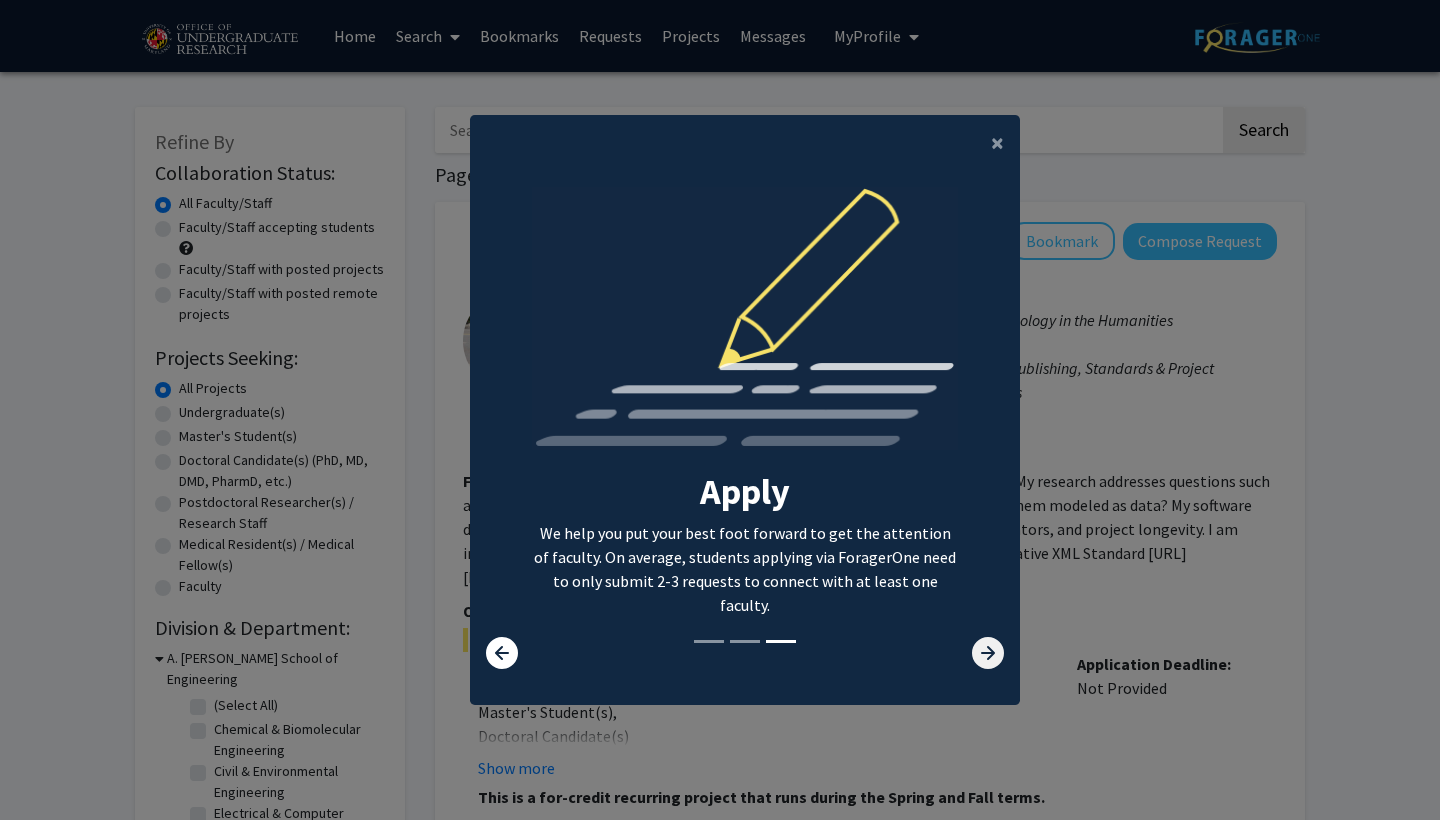
click at [992, 663] on icon at bounding box center [988, 653] width 32 height 32
click at [988, 647] on icon at bounding box center [988, 653] width 32 height 32
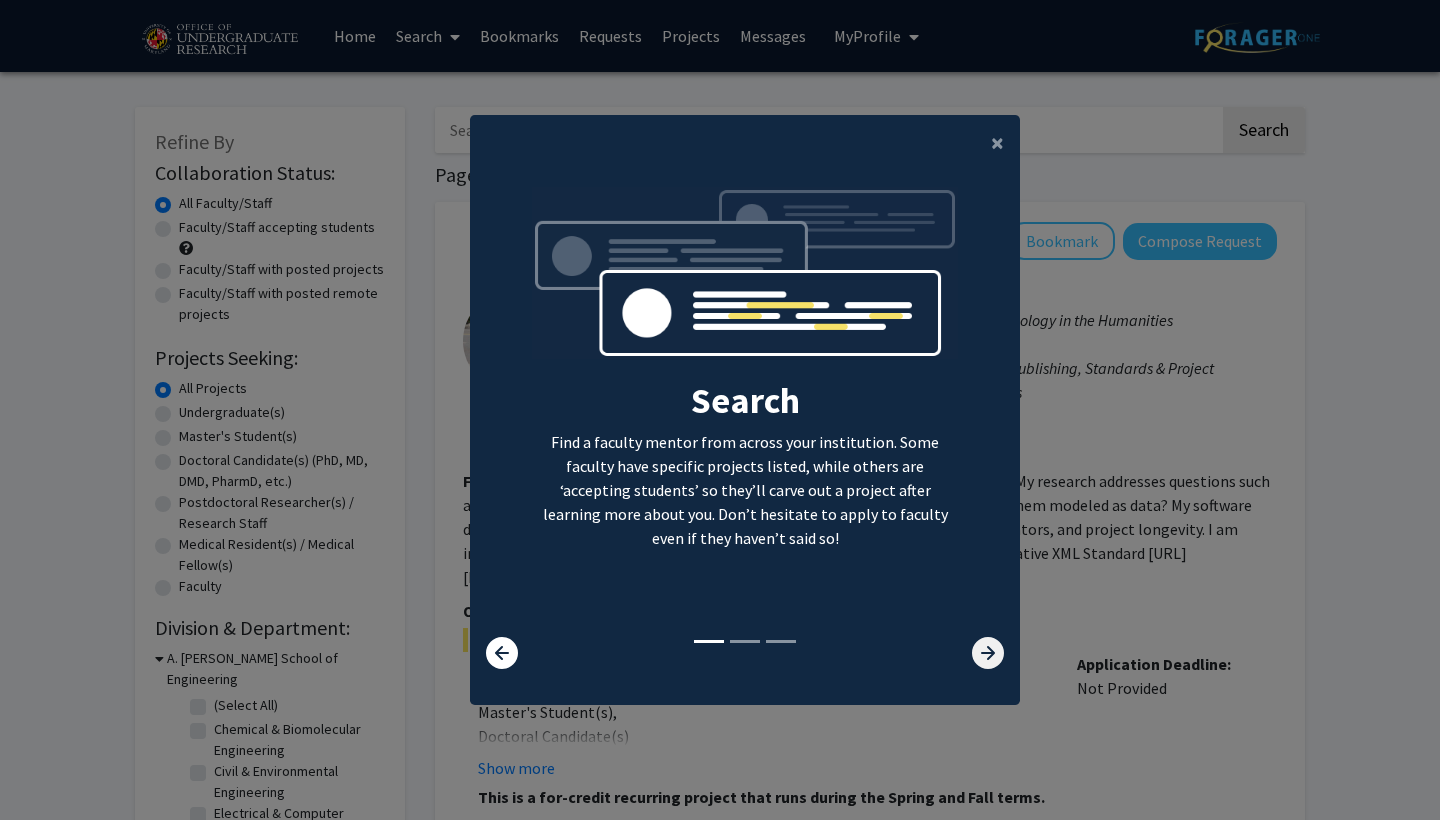
click at [988, 646] on icon at bounding box center [988, 653] width 32 height 32
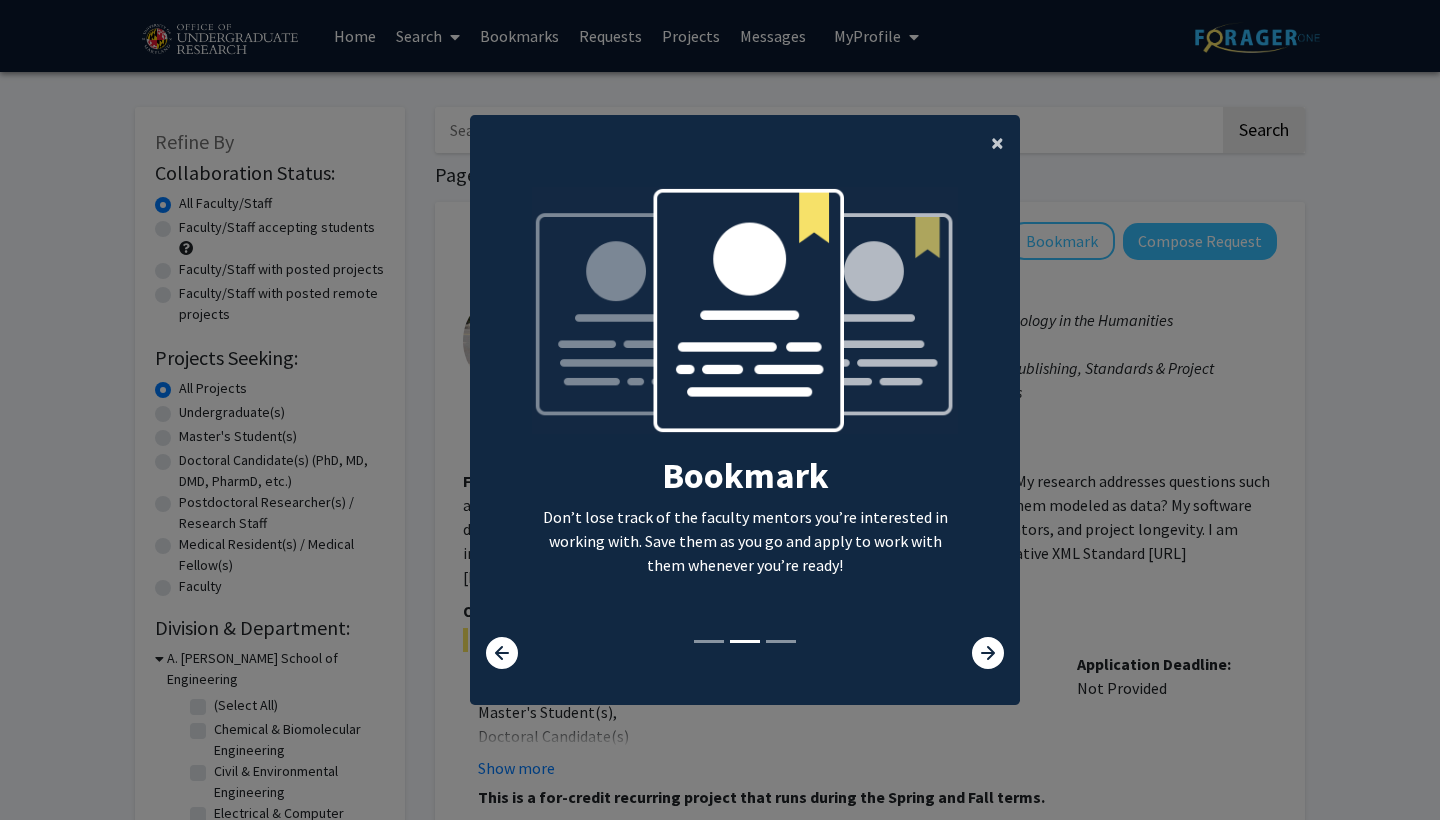
click at [982, 149] on button "×" at bounding box center [997, 143] width 45 height 56
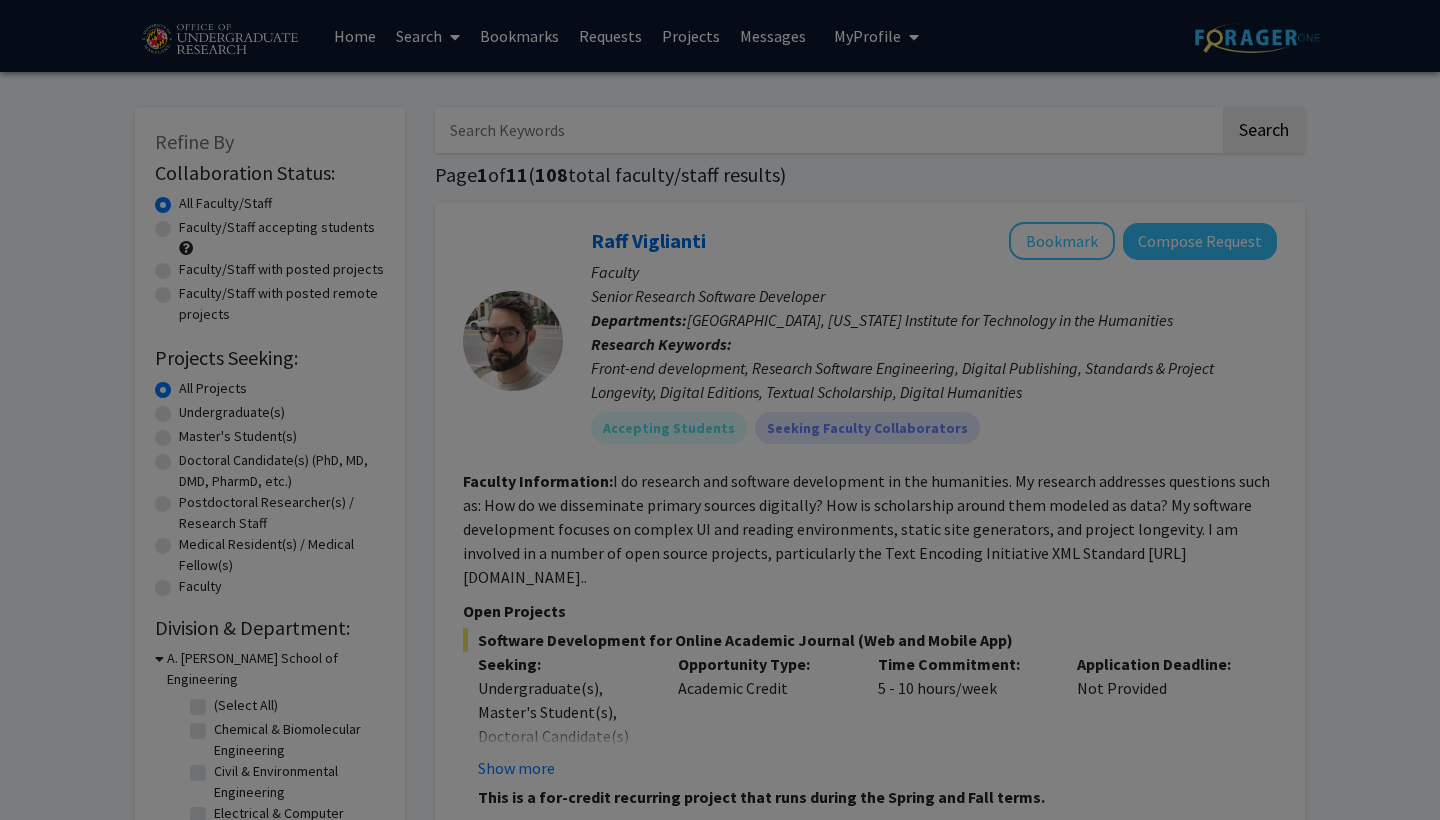
click at [986, 148] on div "Search Find a faculty mentor from across your institution. Some faculty have sp…" at bounding box center [745, 221] width 548 height 450
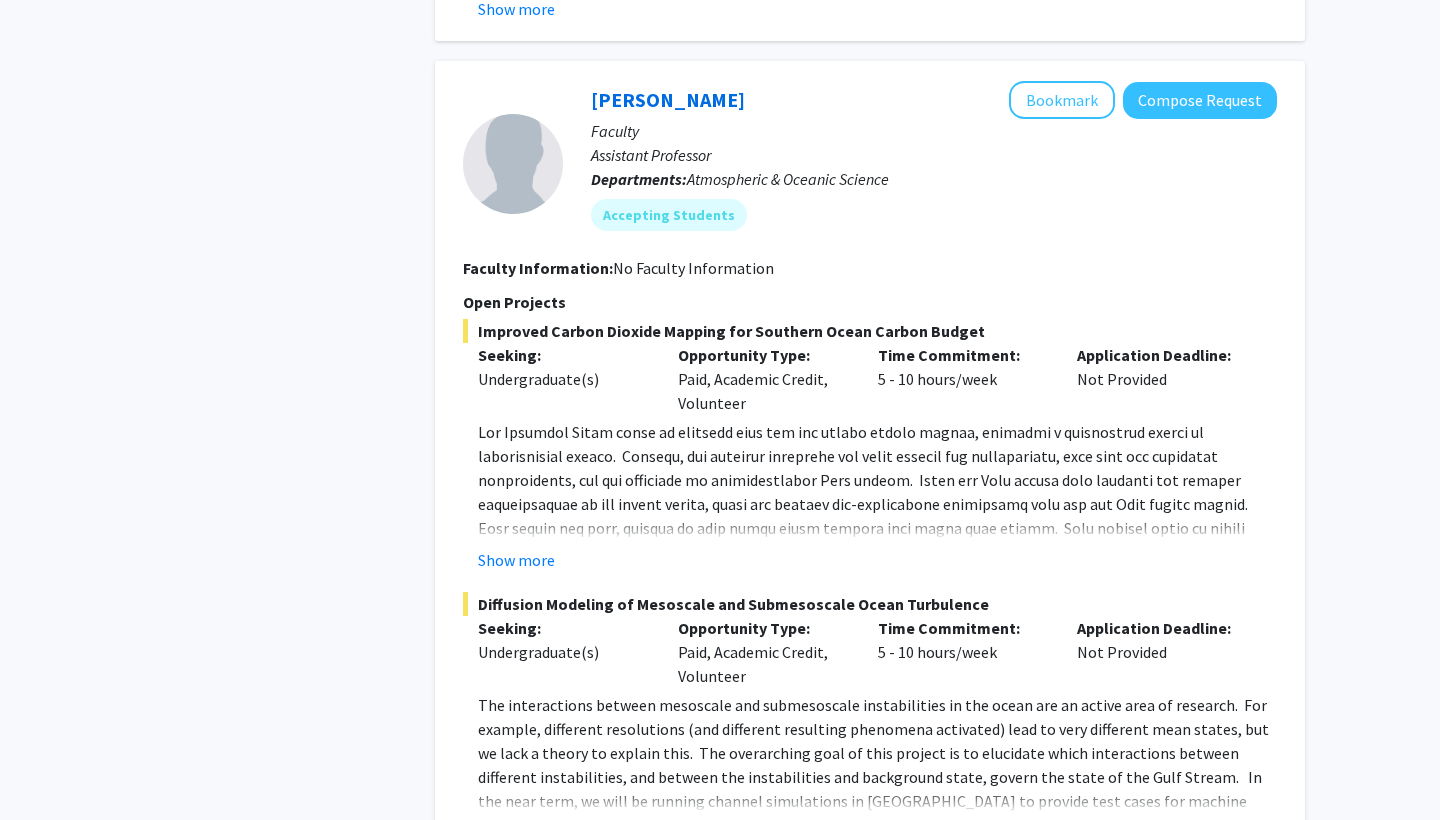
scroll to position [7112, 0]
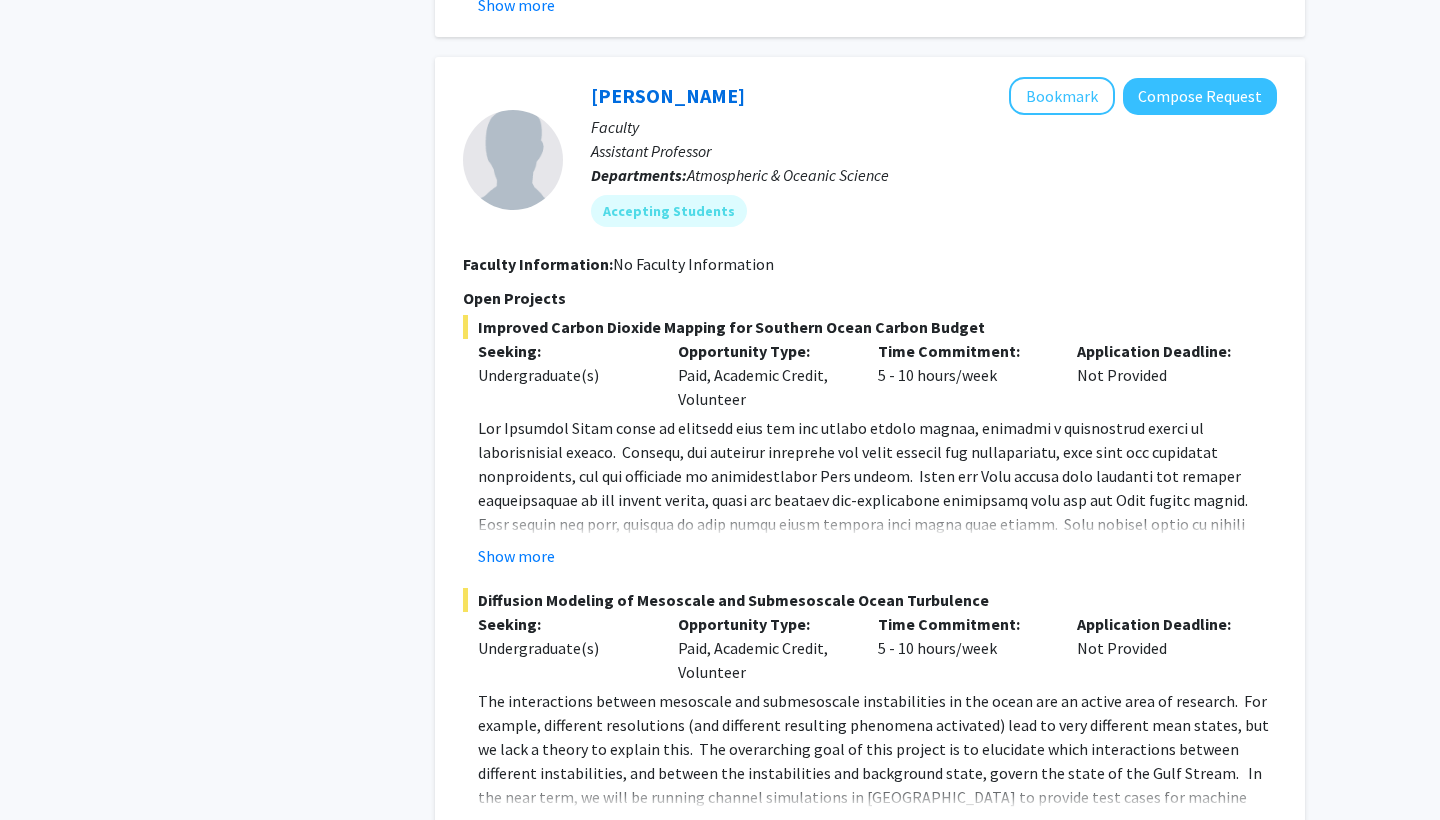
click at [525, 817] on button "Show more" at bounding box center [516, 829] width 77 height 24
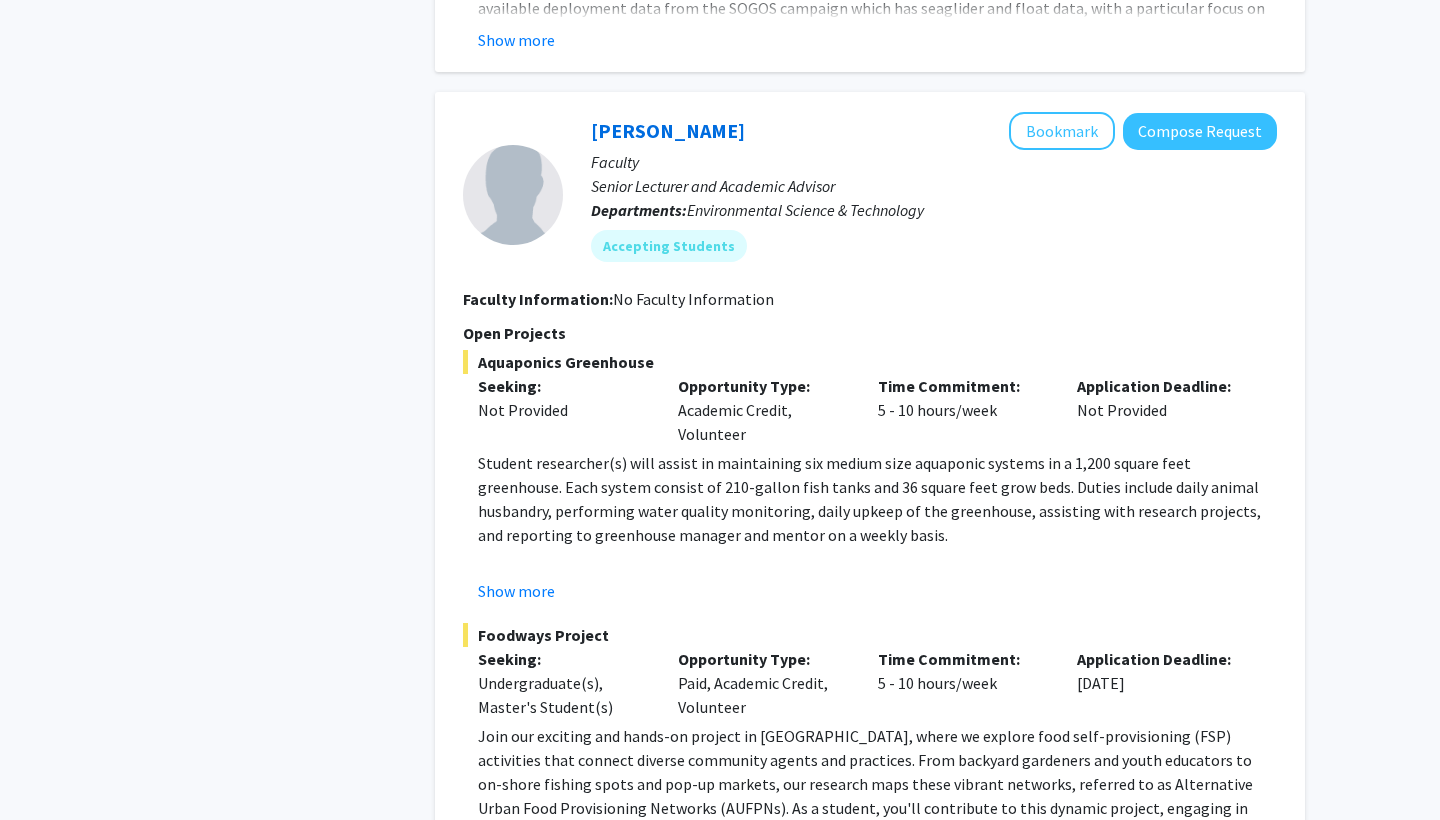
scroll to position [8247, 0]
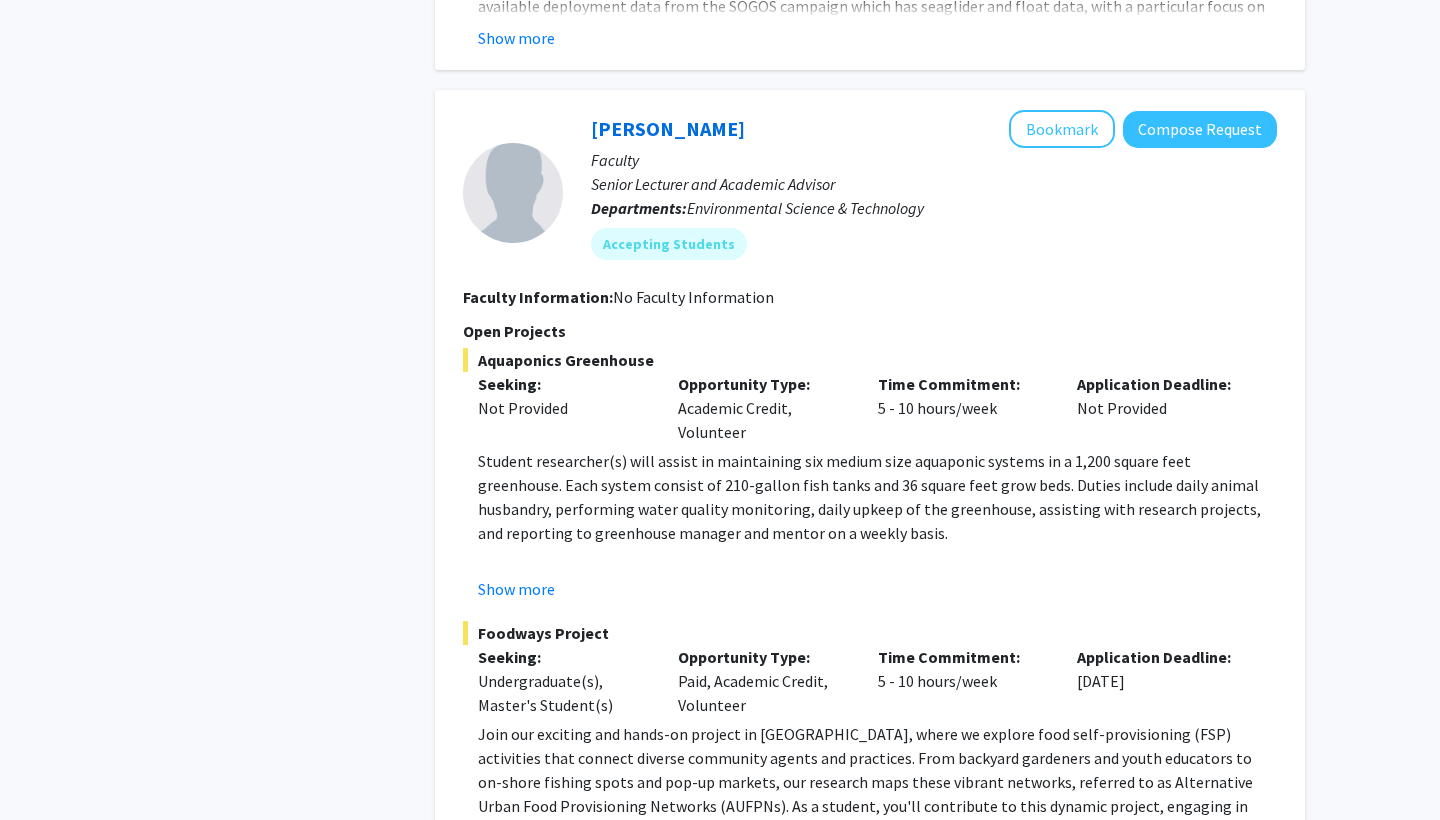
click at [536, 754] on fg-read-more "Join our exciting and hands-on project in Baltimore City, where we explore food…" at bounding box center [870, 798] width 814 height 152
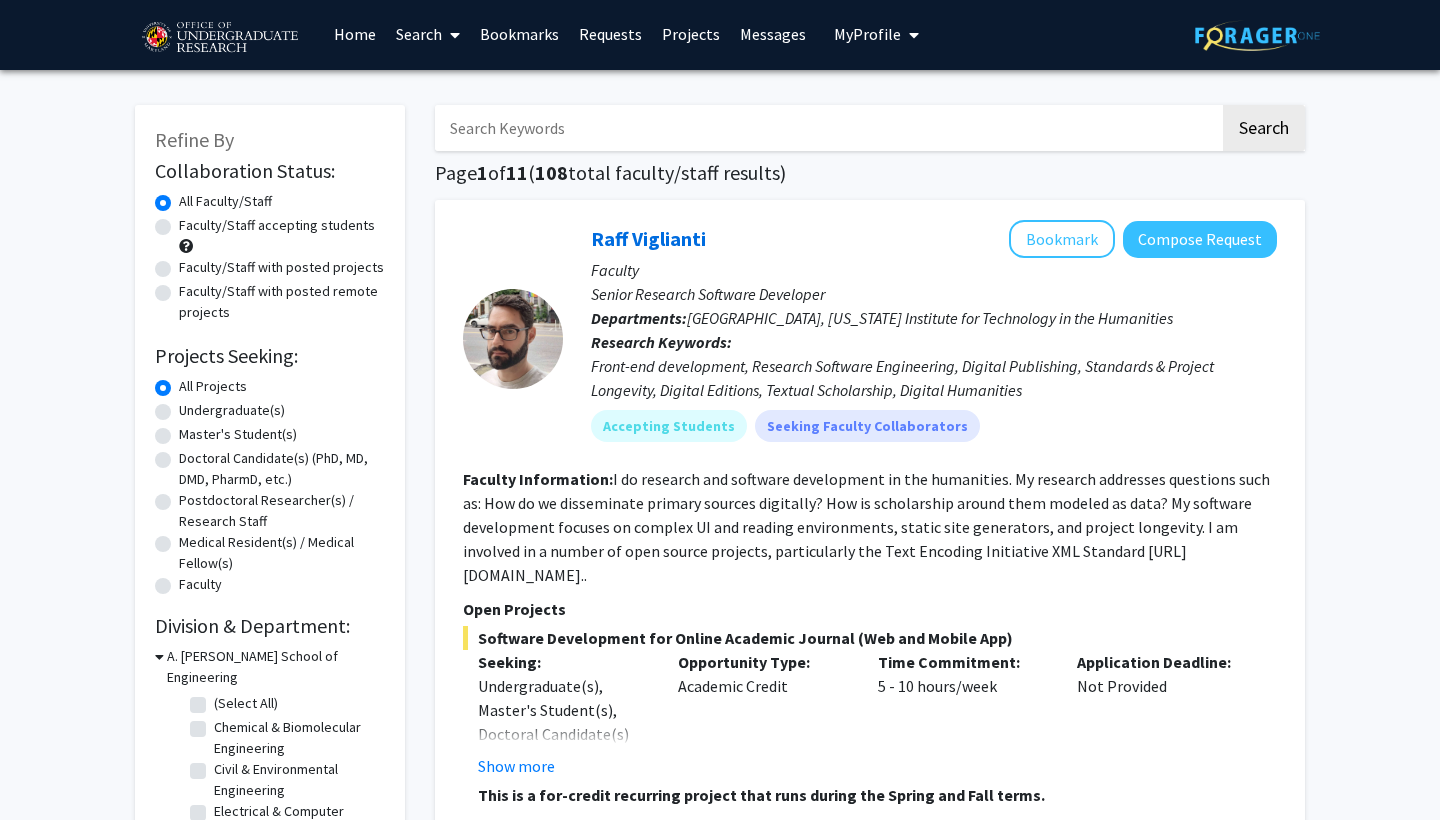
scroll to position [4, 0]
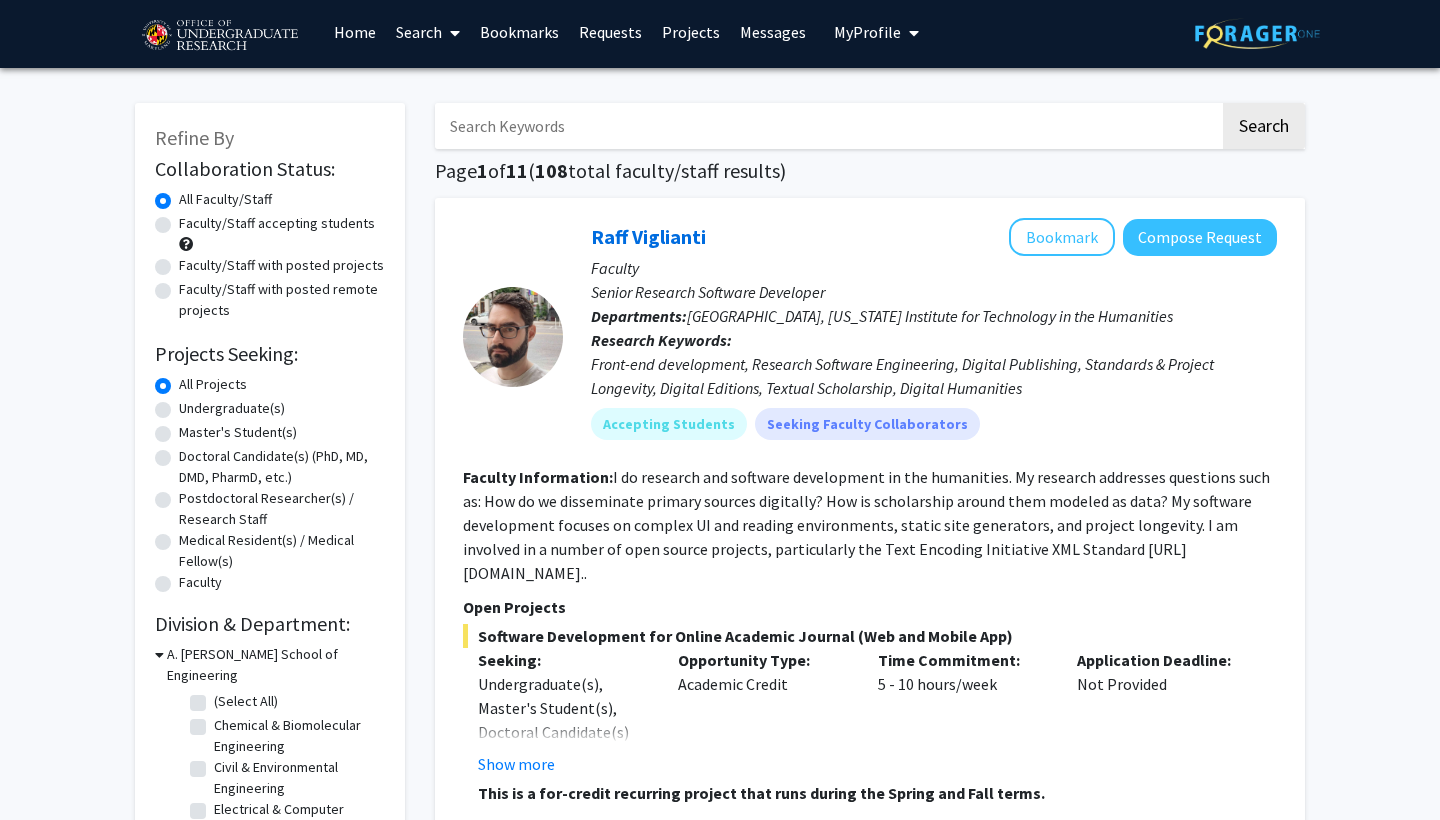
click at [165, 236] on div "Faculty/Staff accepting students" at bounding box center [270, 234] width 230 height 42
click at [179, 229] on label "Faculty/Staff accepting students" at bounding box center [277, 223] width 196 height 21
click at [179, 226] on input "Faculty/Staff accepting students" at bounding box center [185, 219] width 13 height 13
radio input "true"
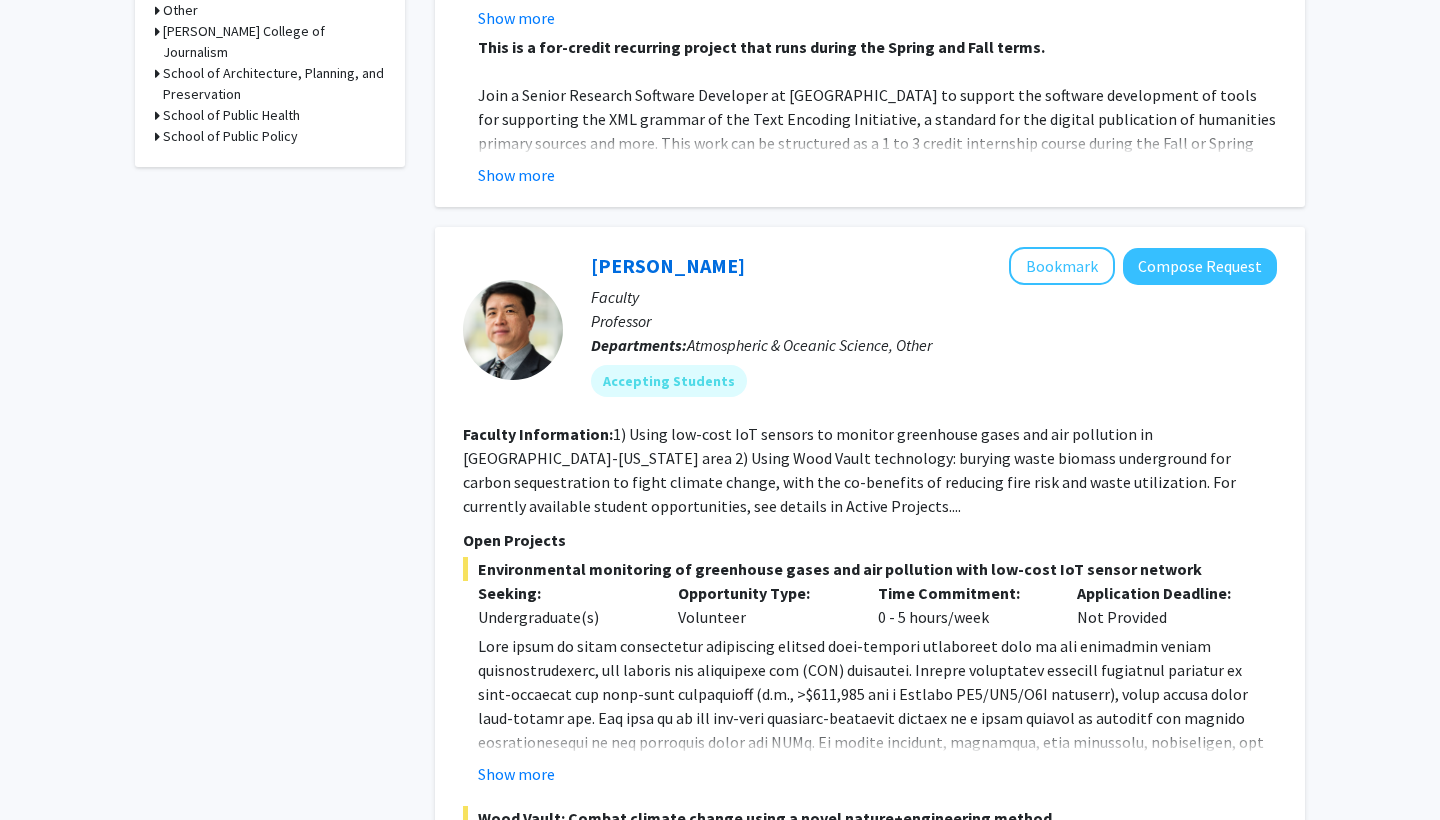
scroll to position [1134, 0]
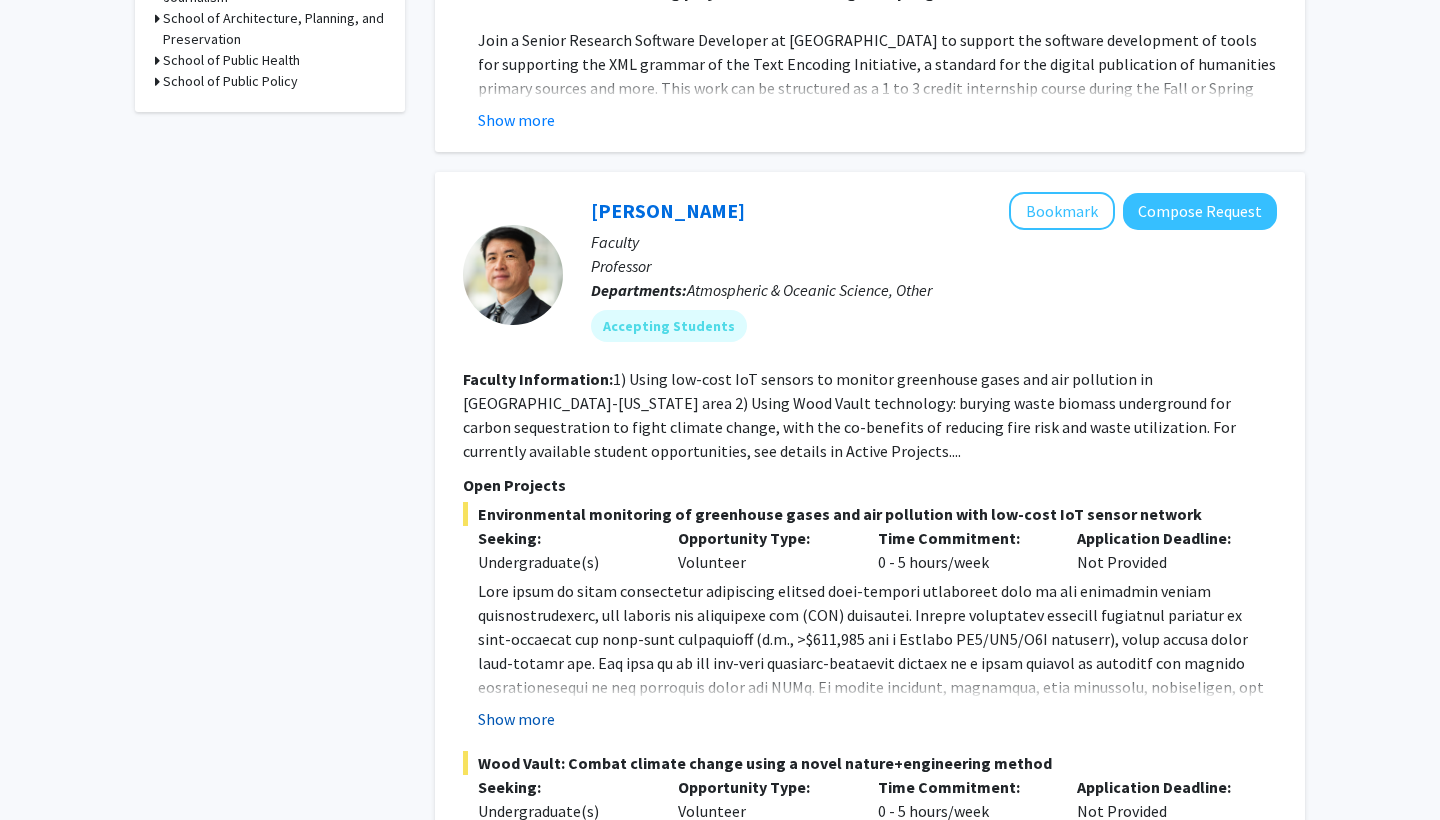
click at [536, 707] on button "Show more" at bounding box center [516, 719] width 77 height 24
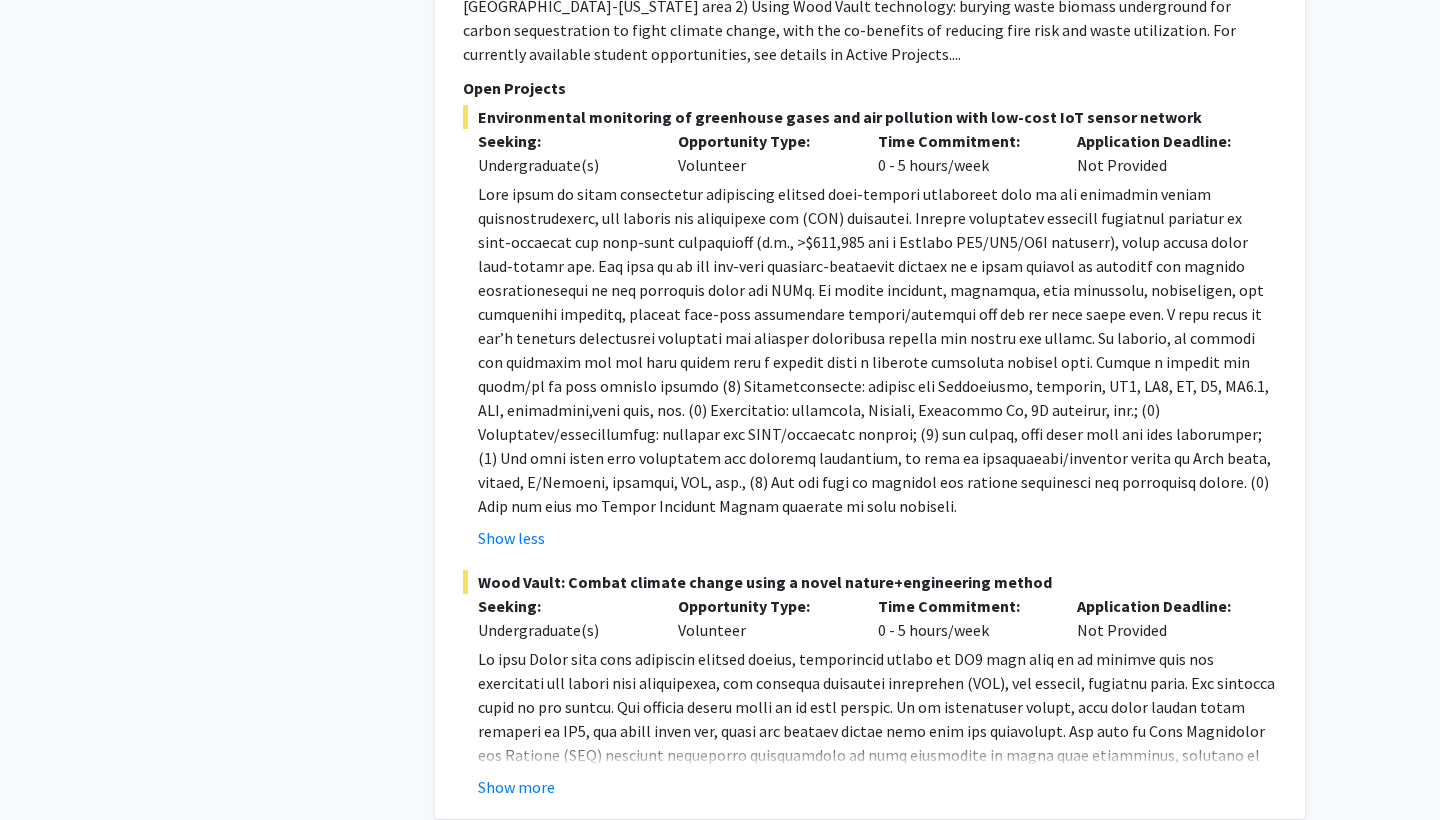
scroll to position [1540, 0]
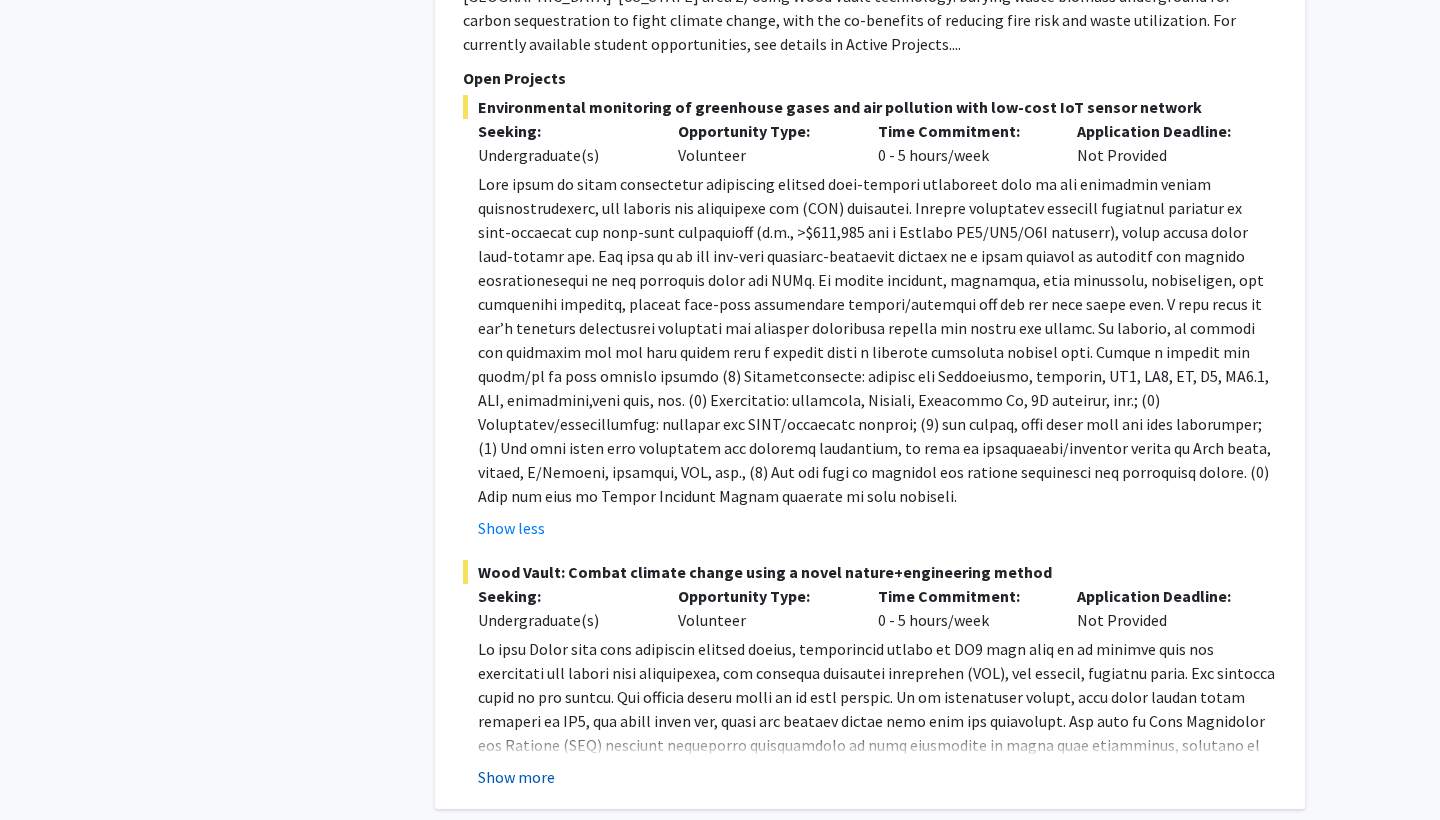
click at [523, 765] on button "Show more" at bounding box center [516, 777] width 77 height 24
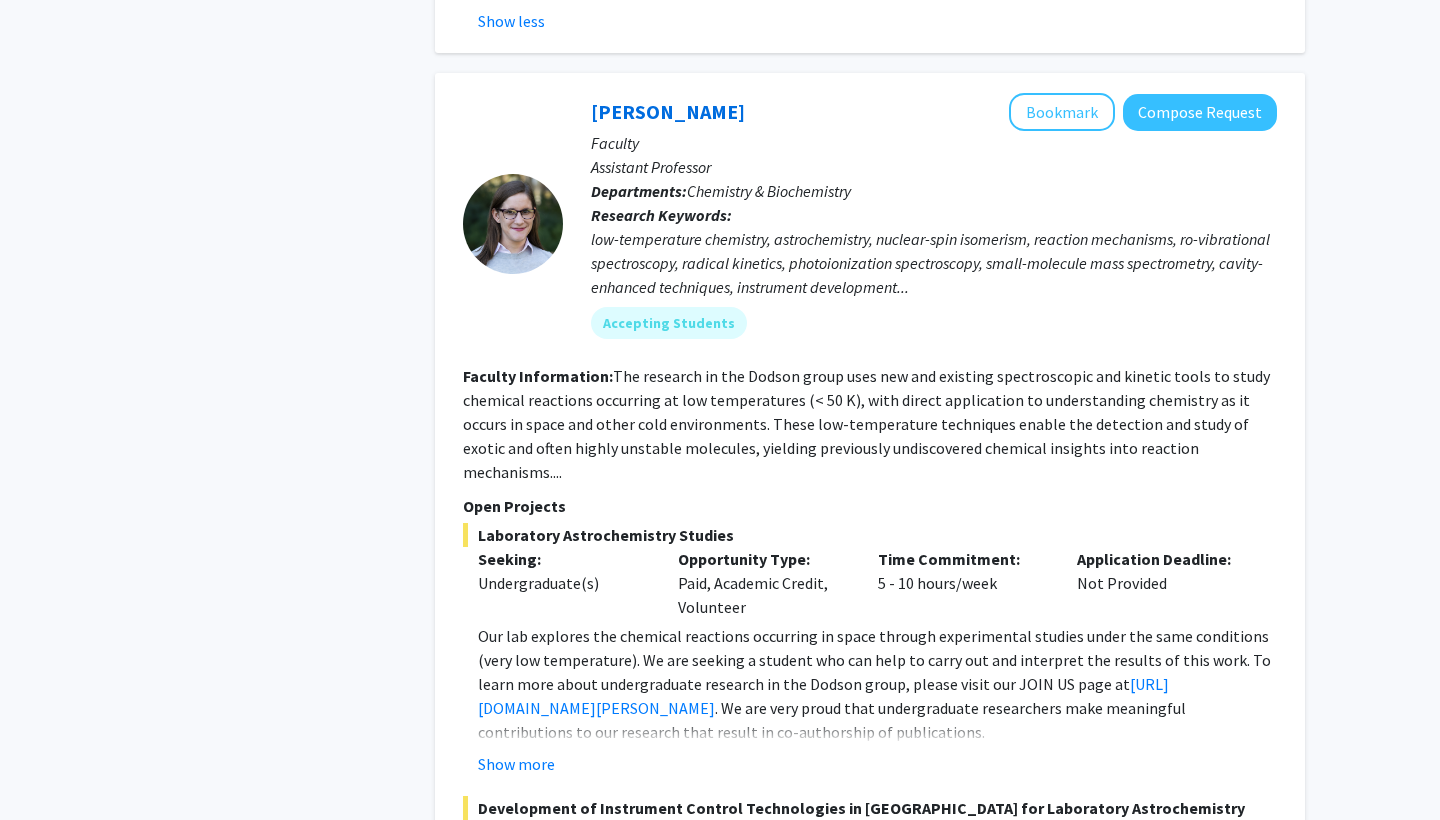
scroll to position [2598, 0]
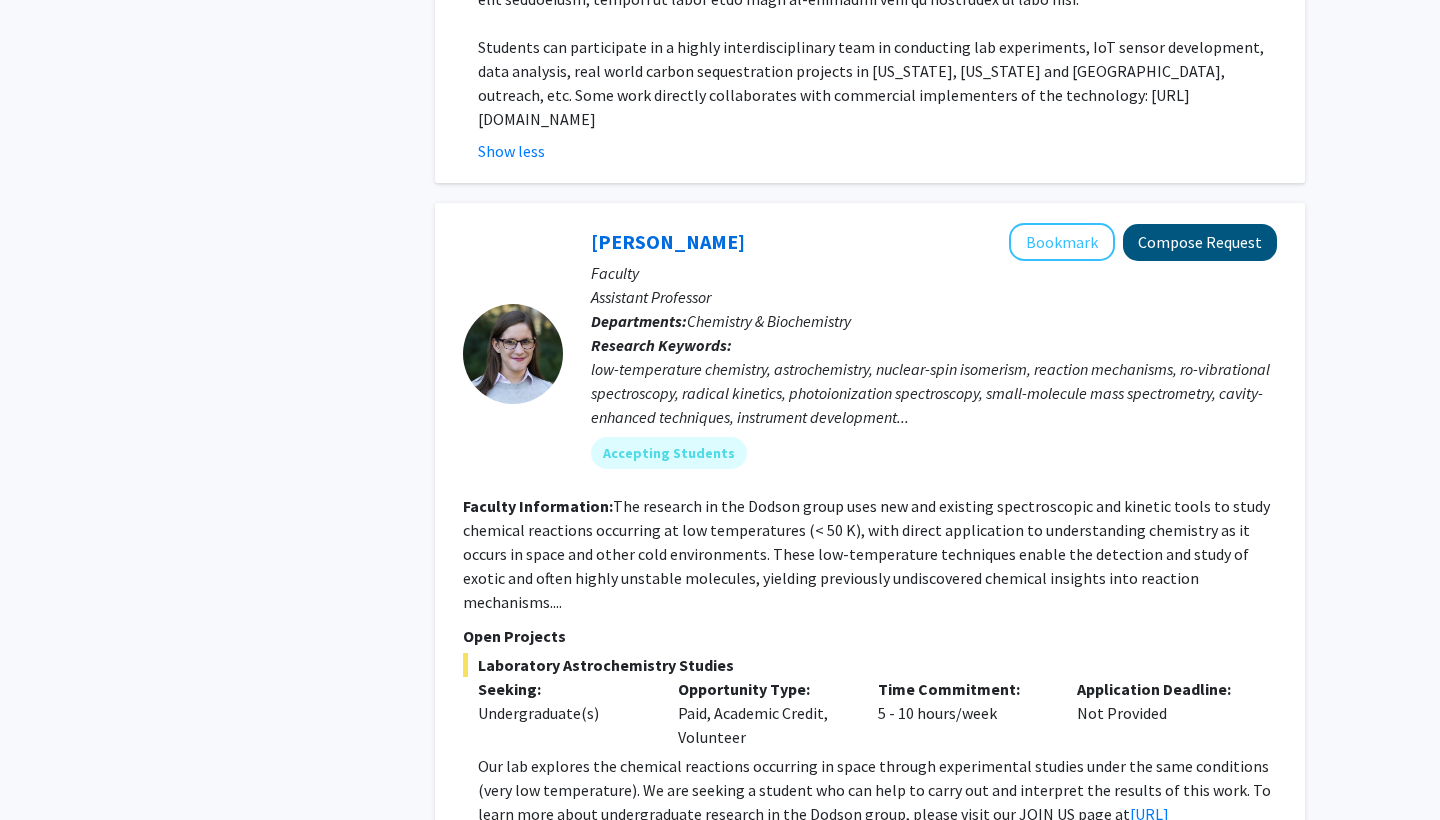
click at [1203, 224] on button "Compose Request" at bounding box center [1200, 242] width 154 height 37
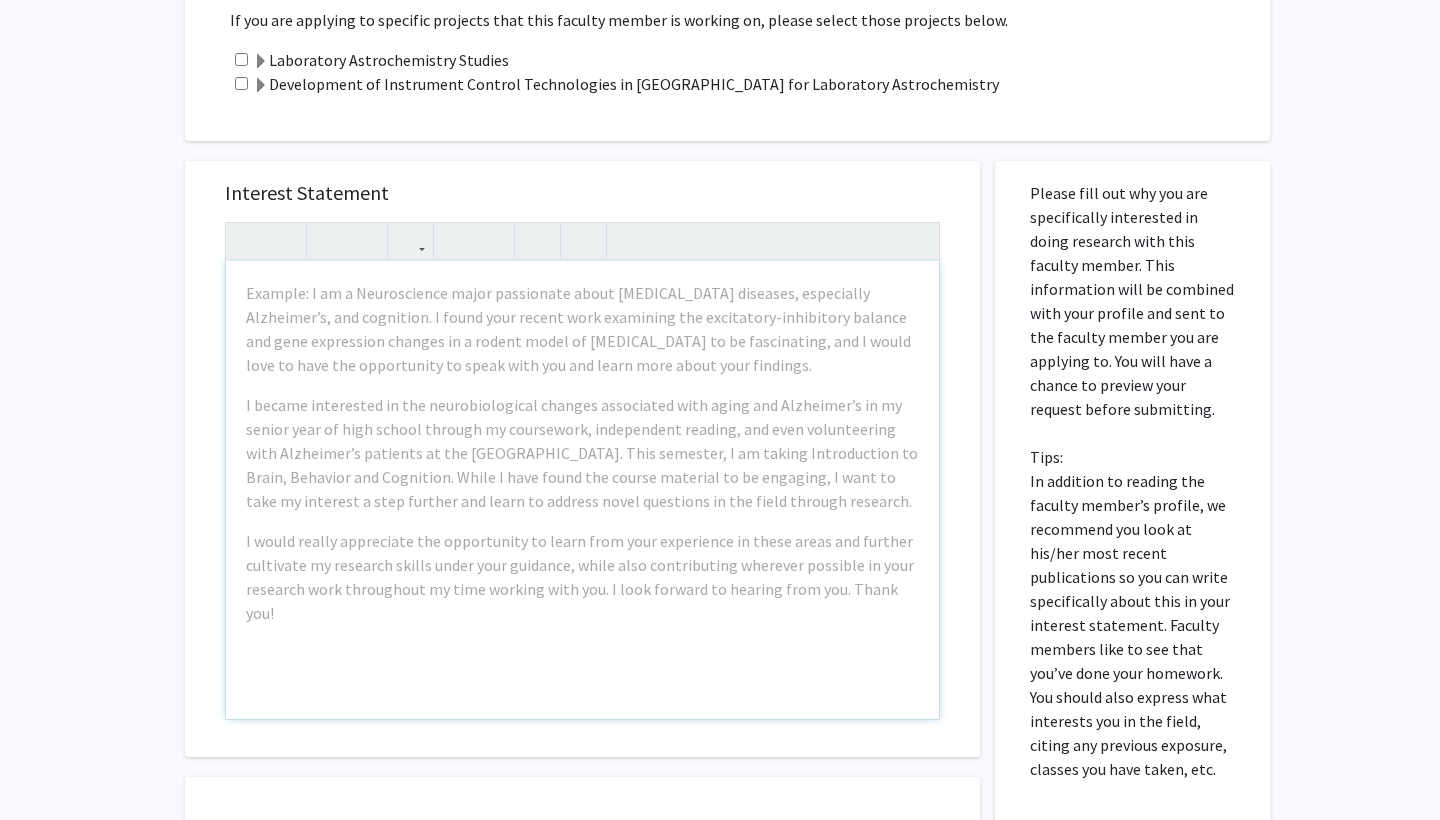
scroll to position [661, 0]
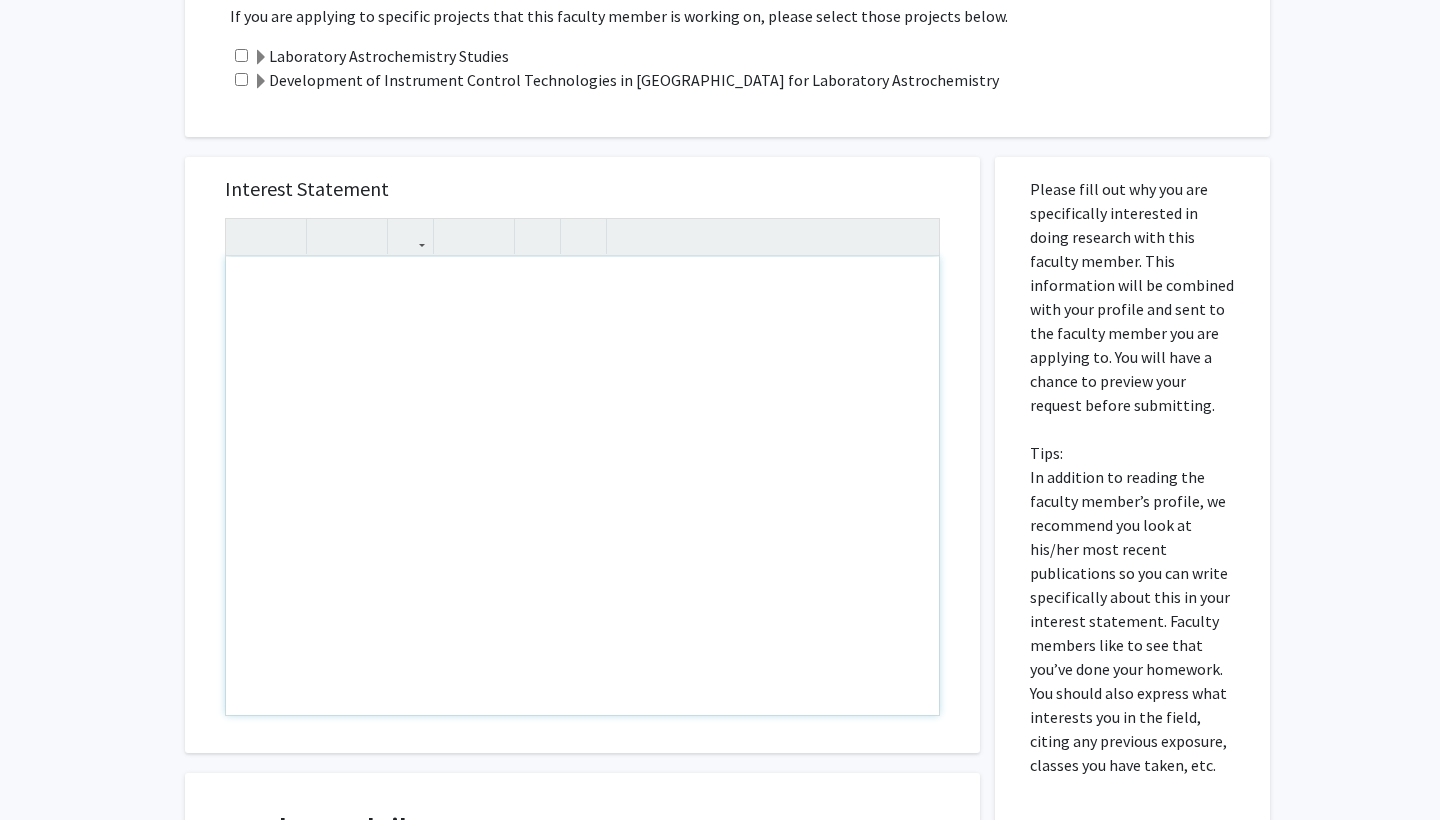
click at [690, 376] on div "Note to users with screen readers: Please press Alt+0 or Option+0 to deactivate…" at bounding box center [582, 486] width 713 height 458
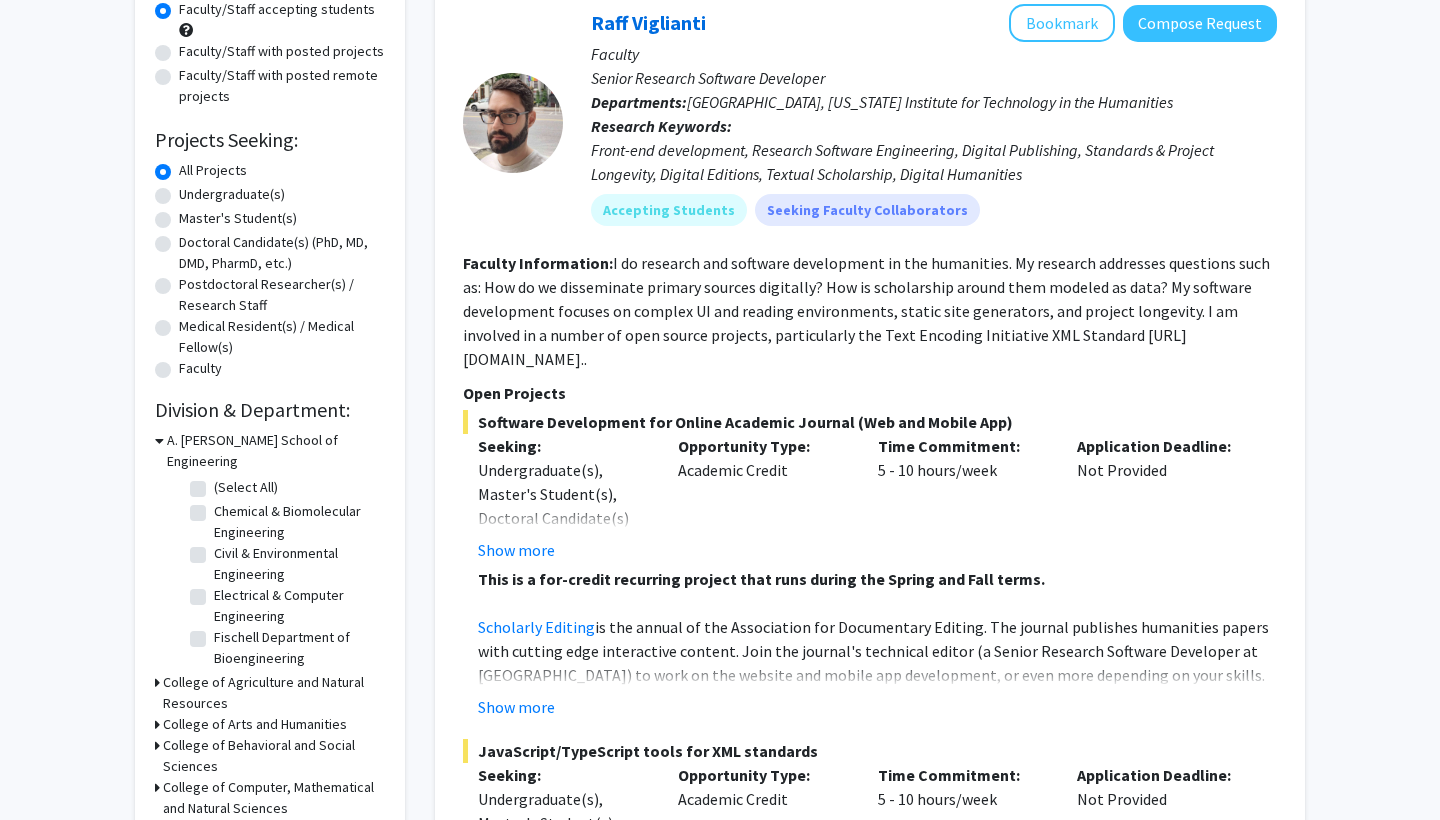
scroll to position [237, 0]
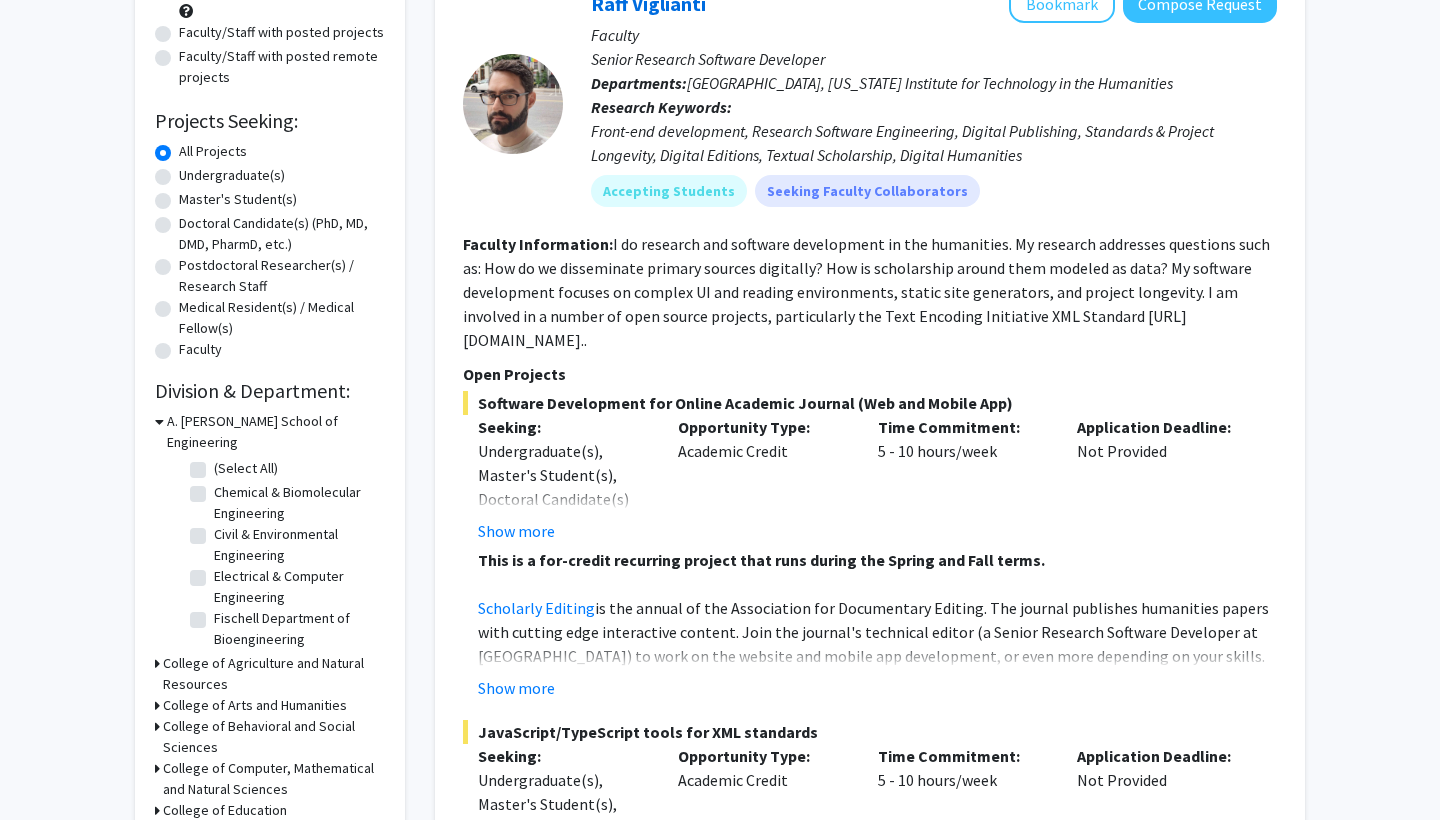
click at [257, 176] on label "Undergraduate(s)" at bounding box center [232, 175] width 106 height 21
click at [192, 176] on input "Undergraduate(s)" at bounding box center [185, 171] width 13 height 13
radio input "true"
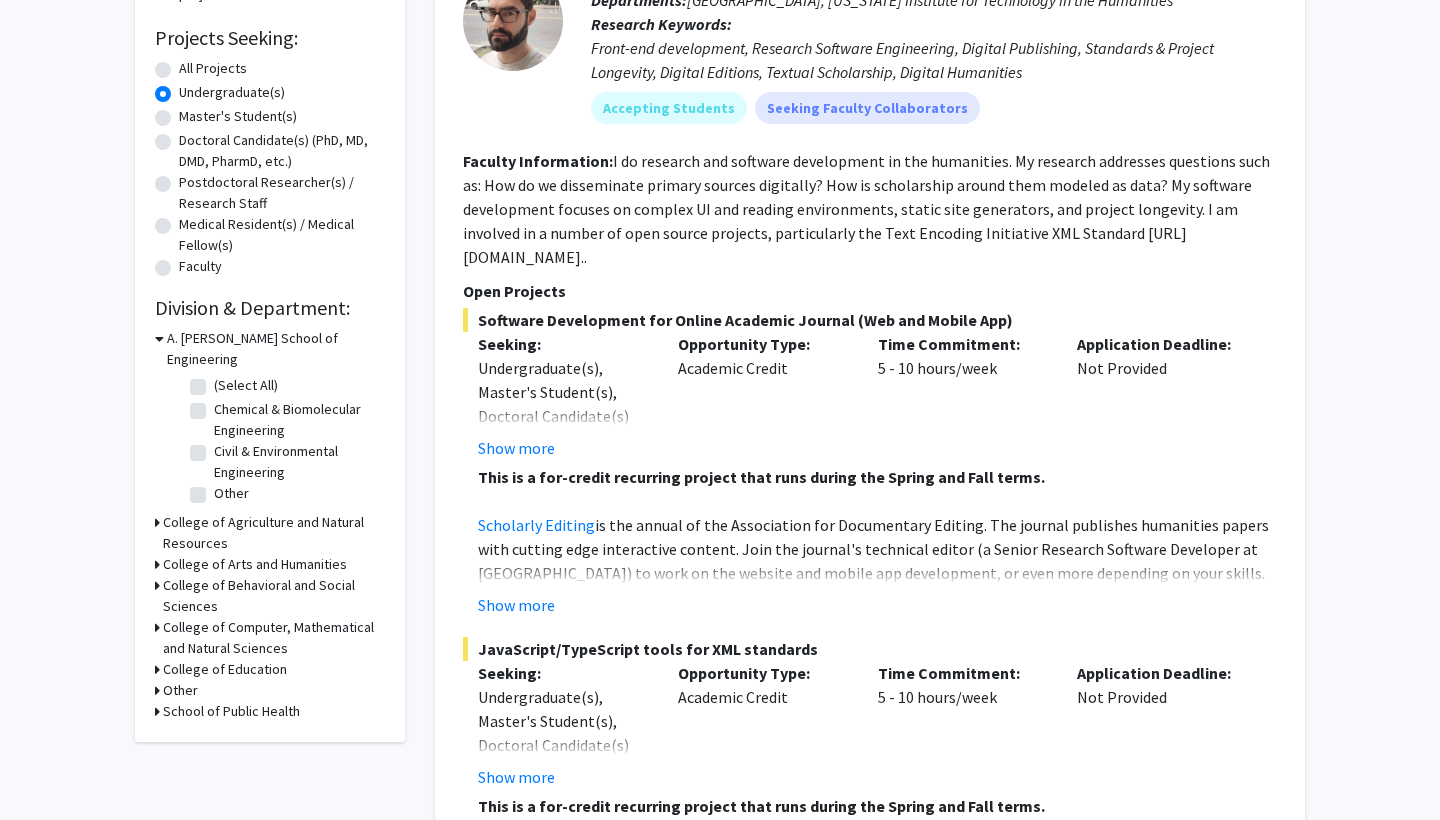
scroll to position [341, 0]
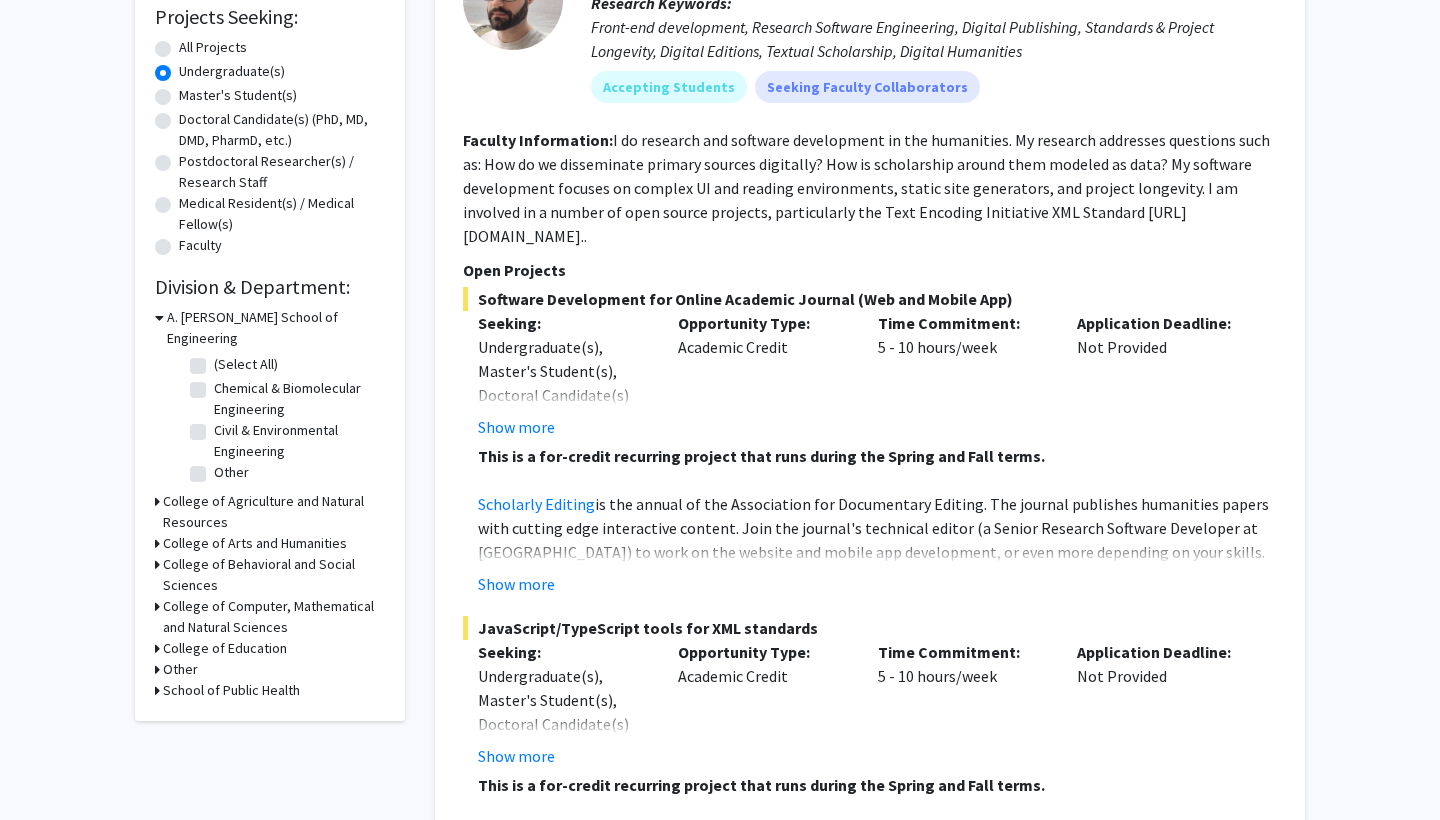
click at [189, 556] on h3 "College of Behavioral and Social Sciences" at bounding box center [274, 575] width 222 height 42
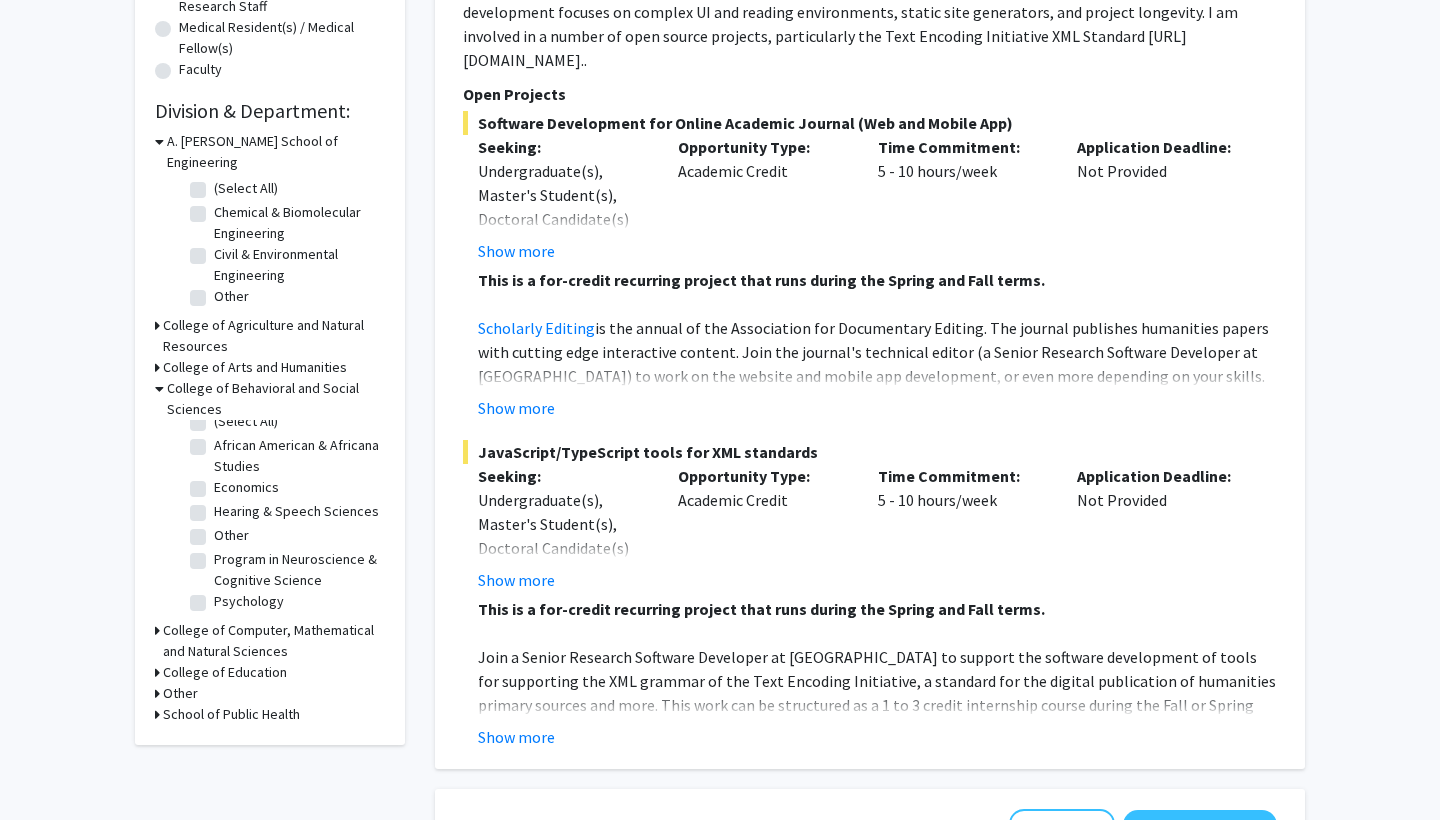
scroll to position [535, 0]
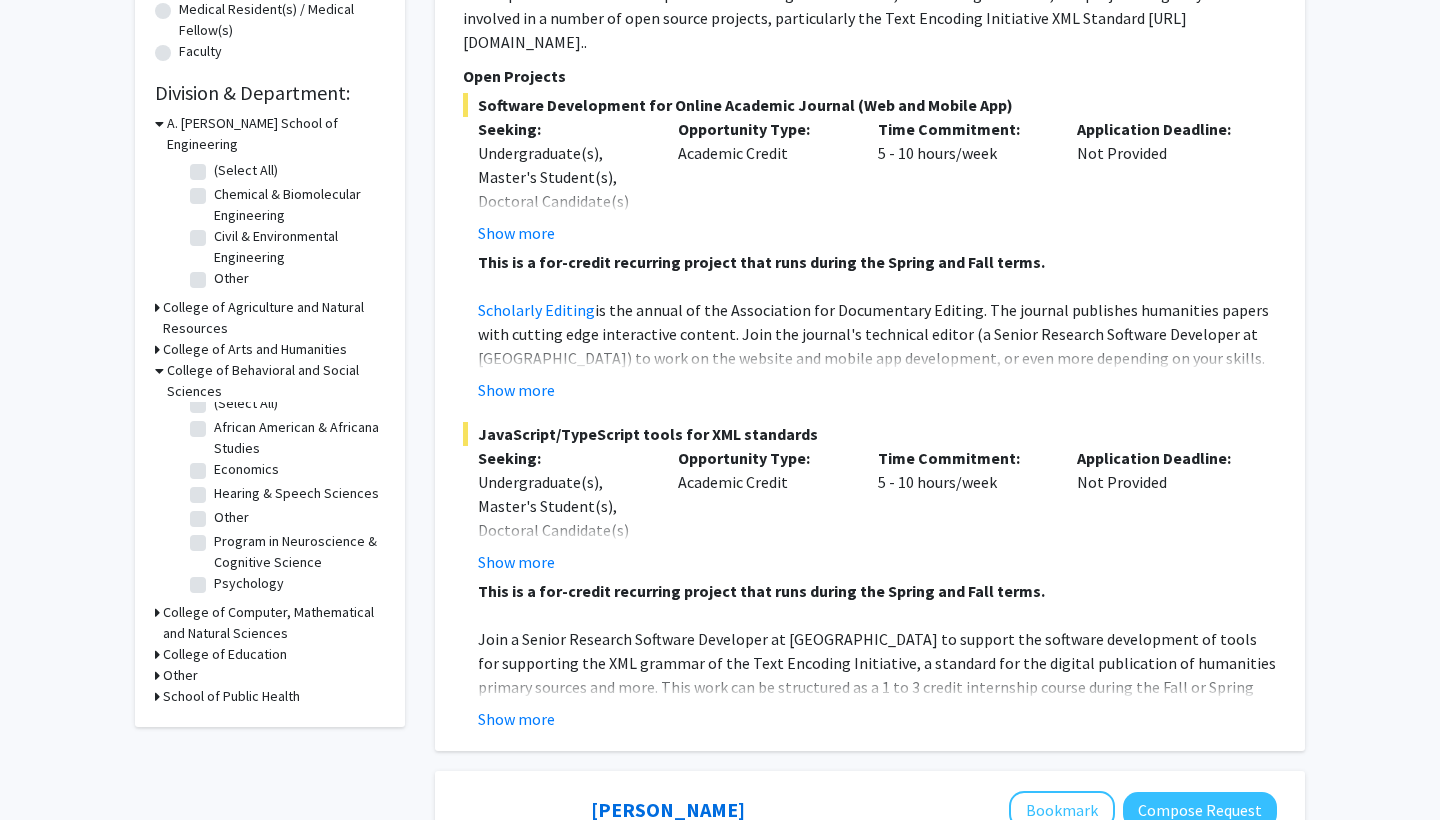
click at [266, 602] on h3 "College of Computer, Mathematical and Natural Sciences" at bounding box center [274, 623] width 222 height 42
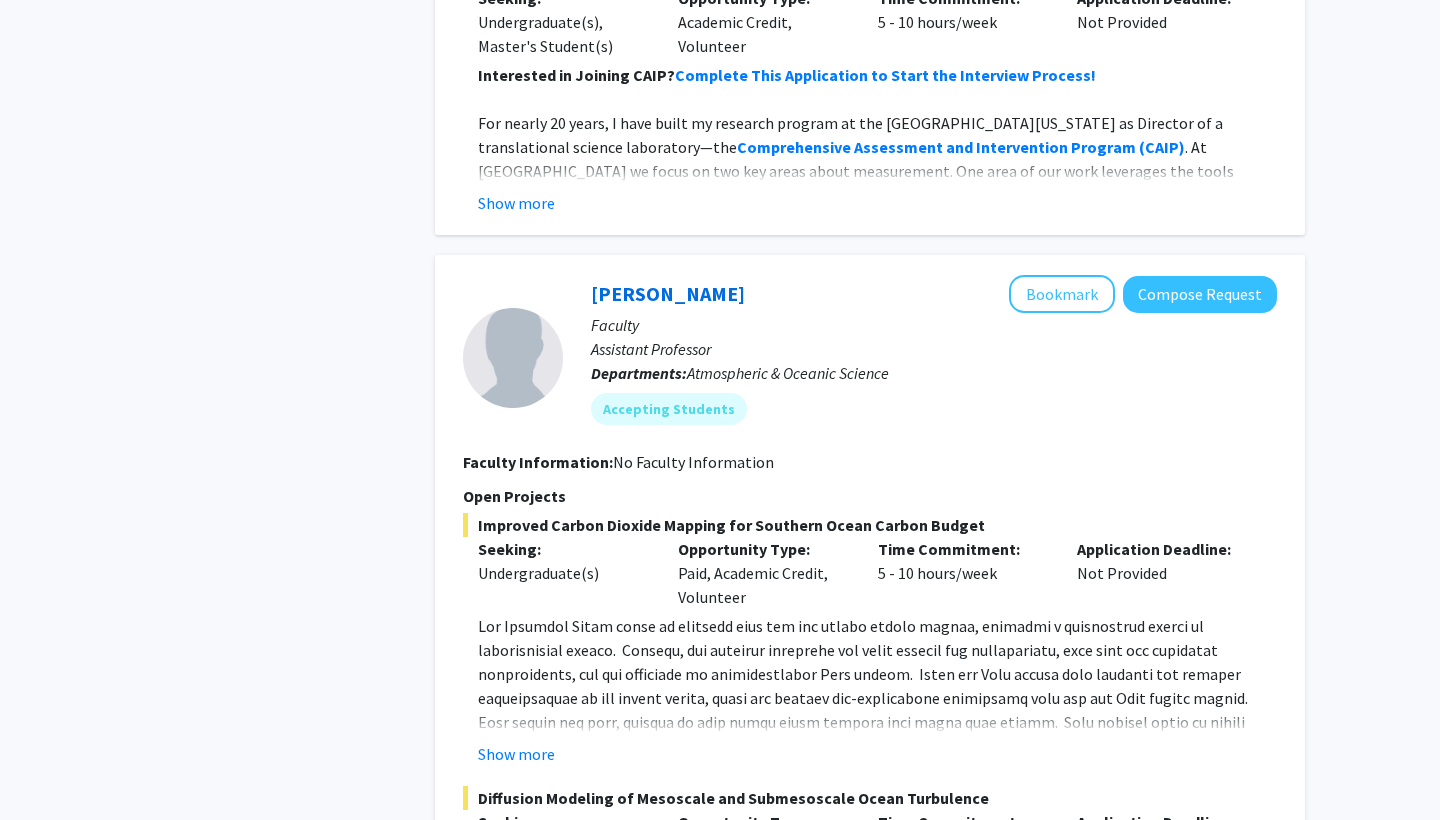
scroll to position [6941, 0]
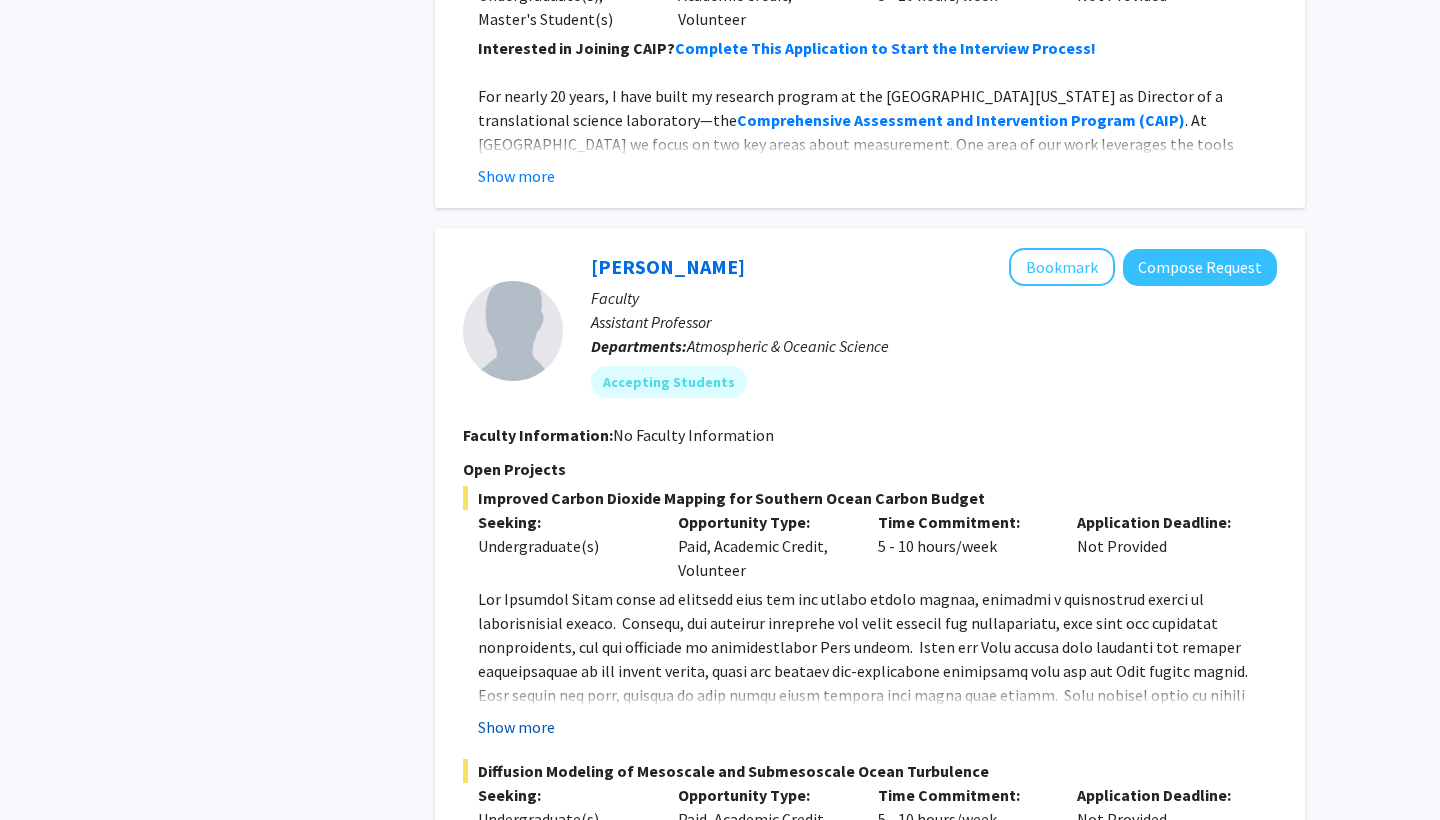
click at [531, 715] on button "Show more" at bounding box center [516, 727] width 77 height 24
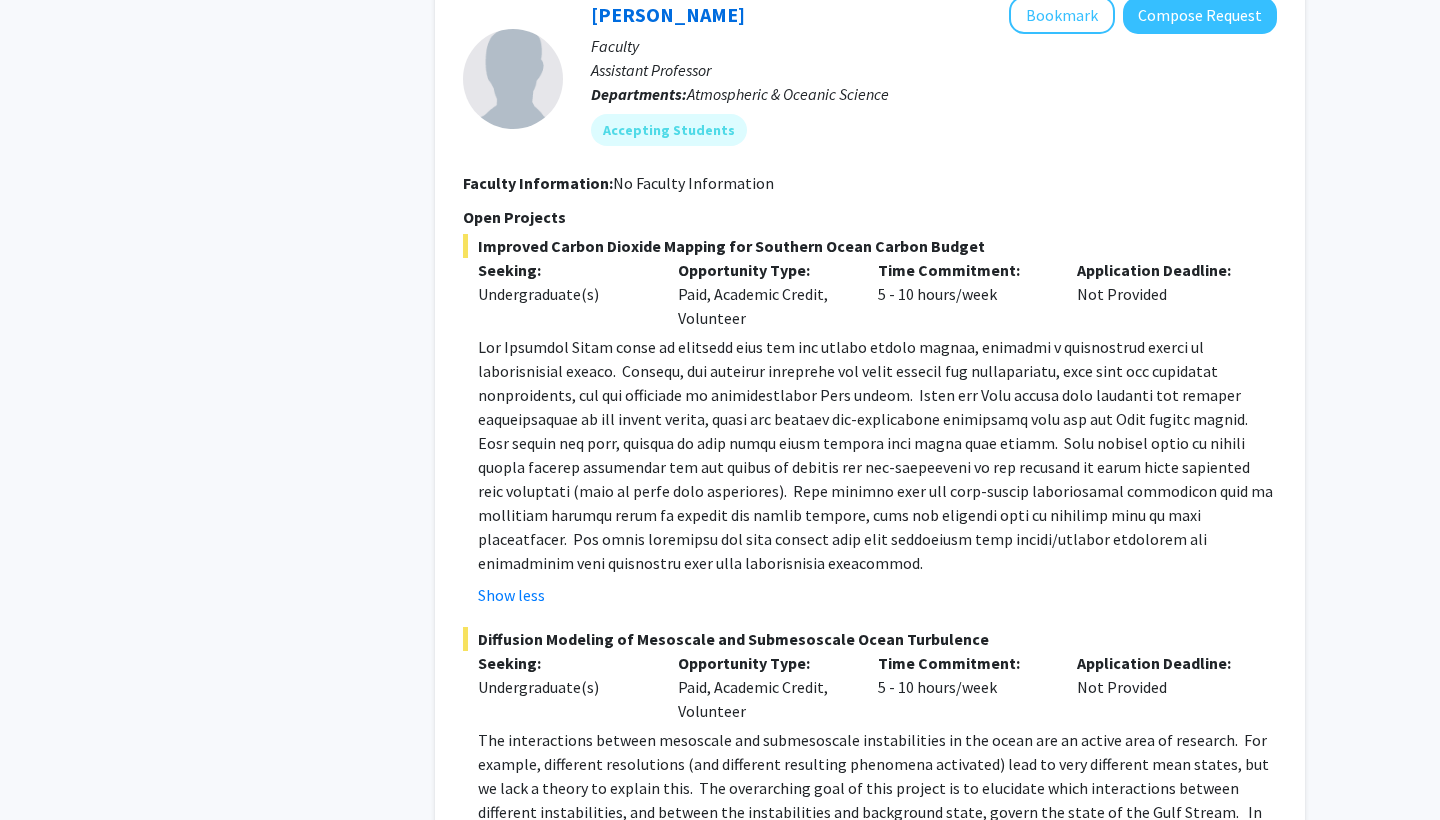
scroll to position [7207, 0]
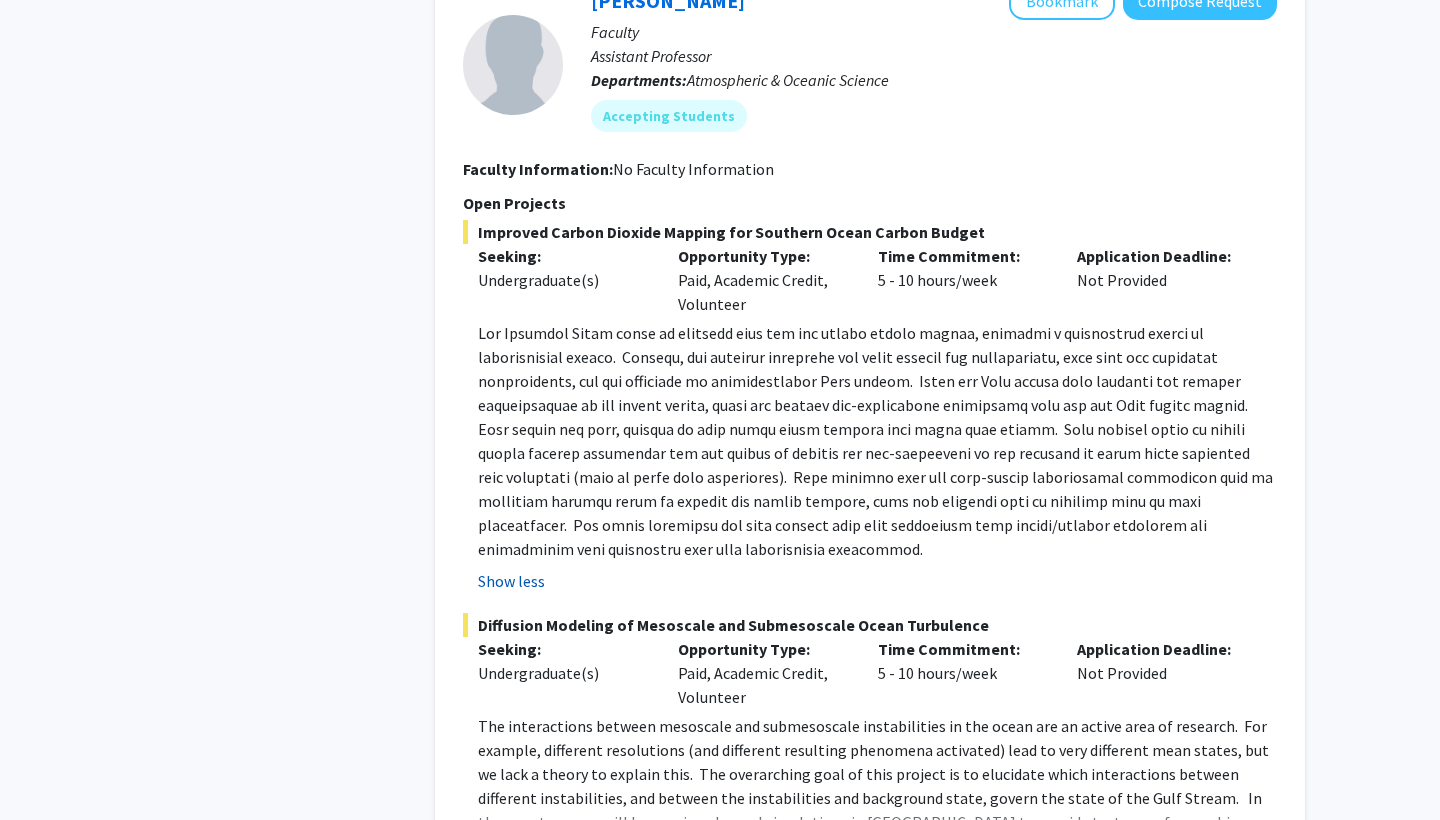
click at [525, 569] on button "Show less" at bounding box center [511, 581] width 67 height 24
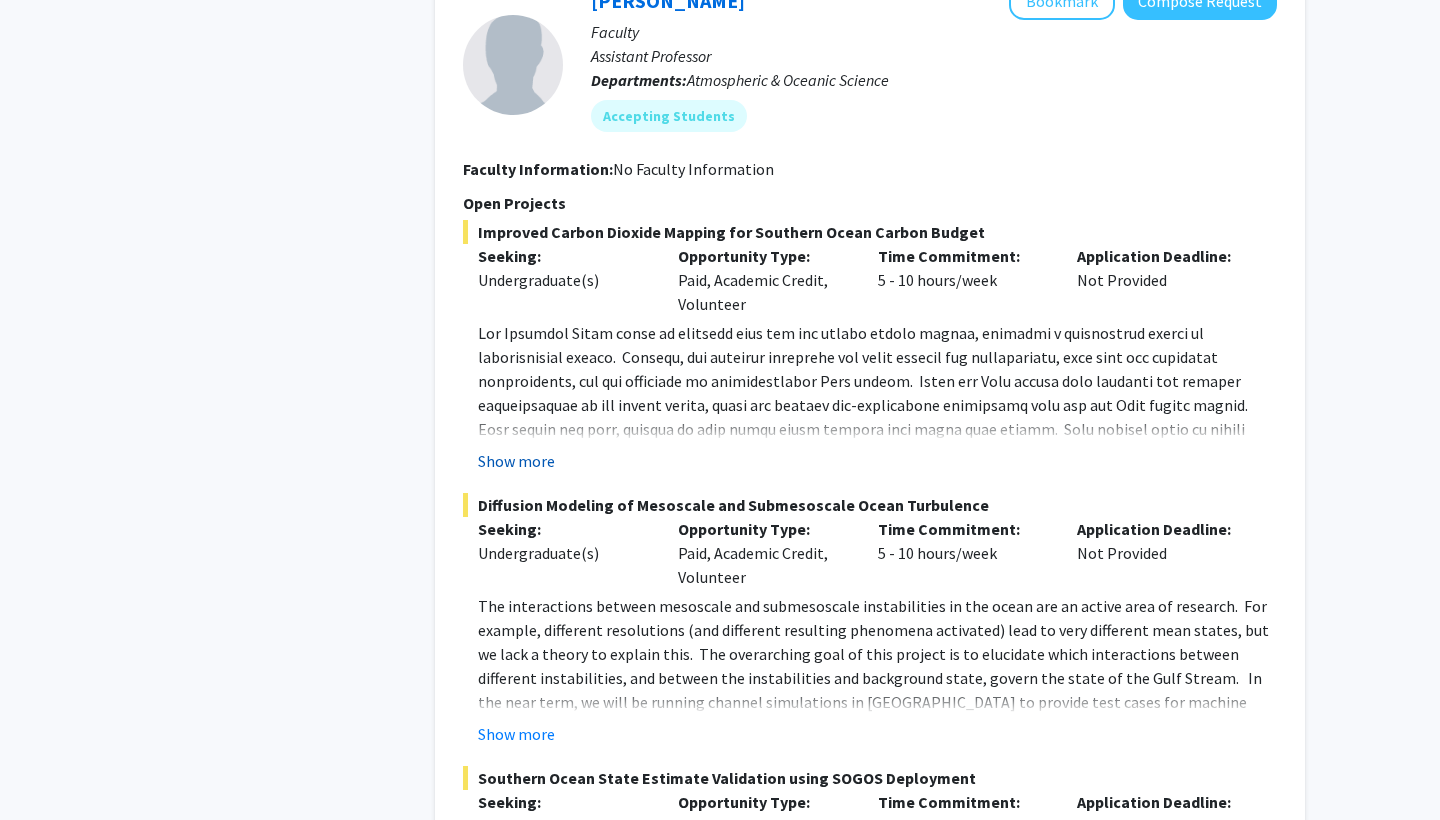
click at [542, 449] on button "Show more" at bounding box center [516, 461] width 77 height 24
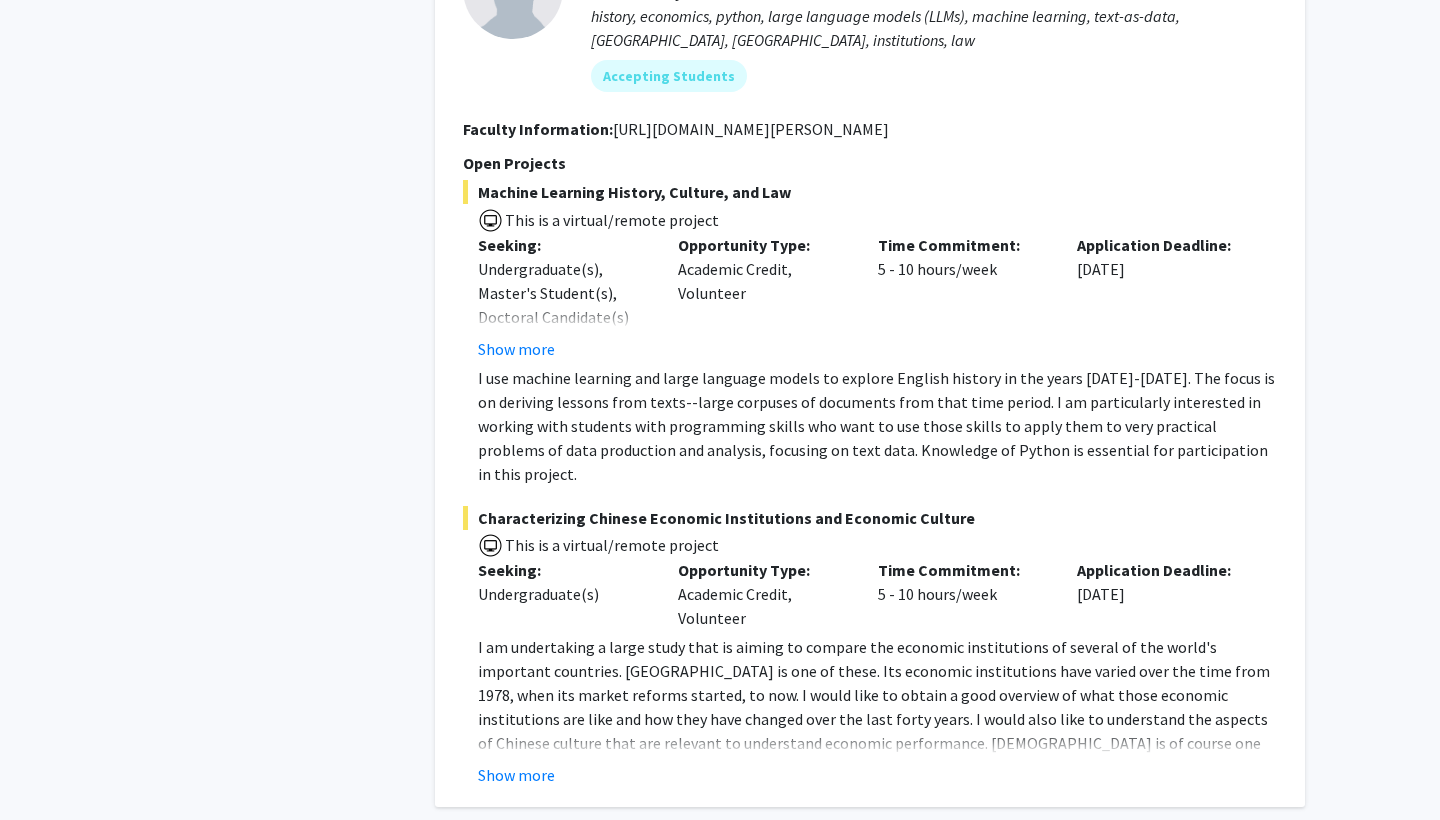
scroll to position [9370, 0]
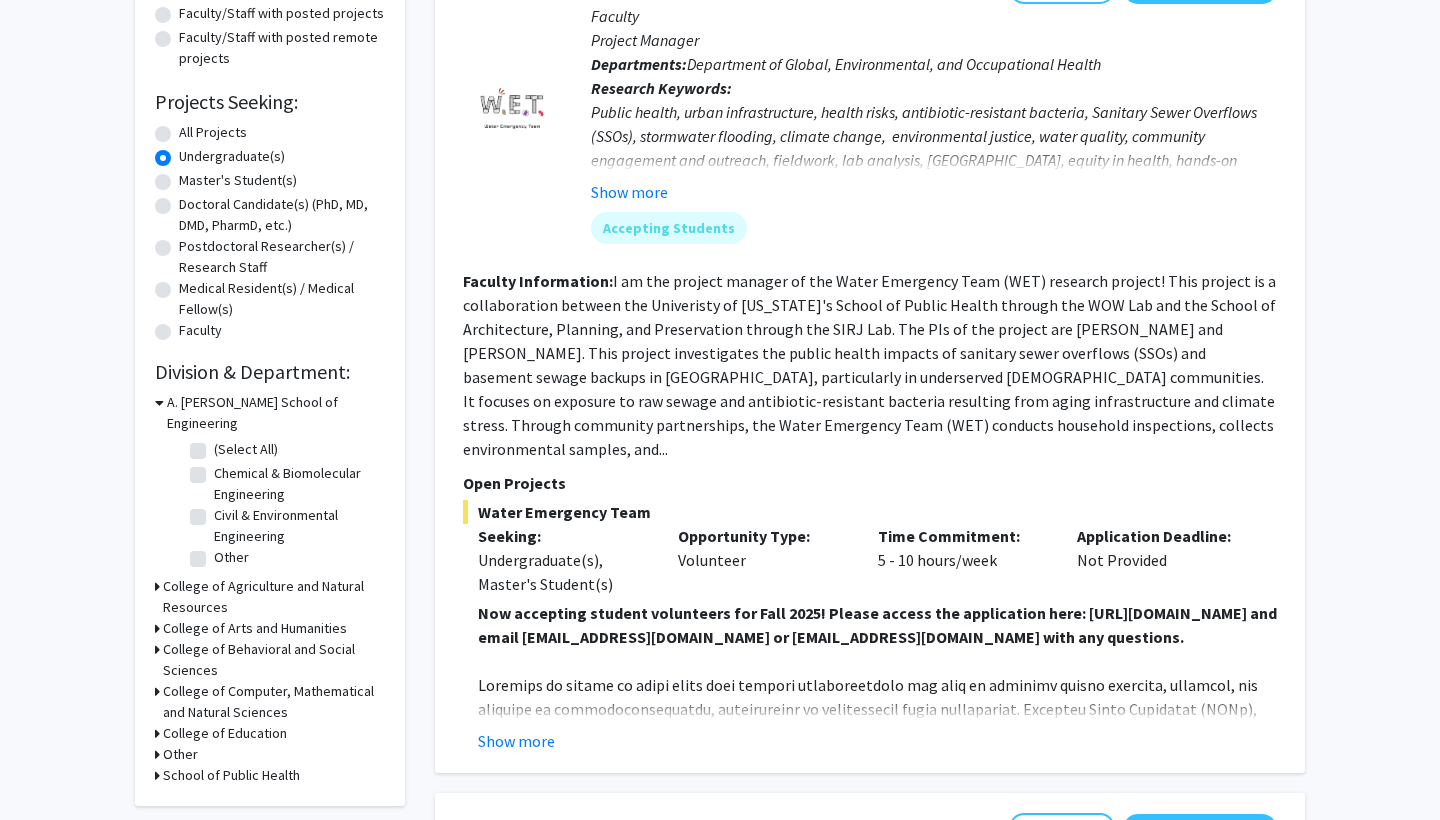
scroll to position [284, 0]
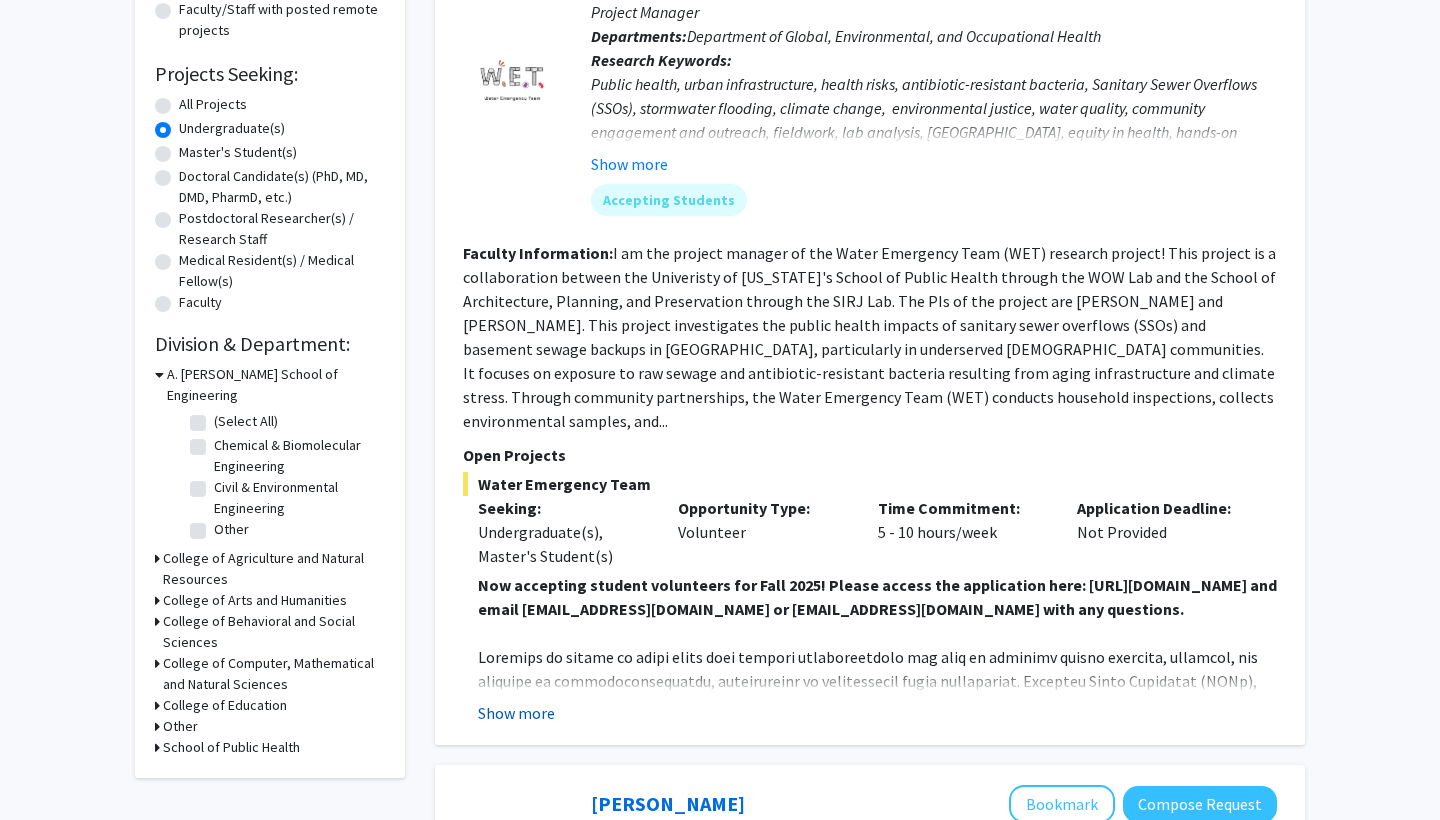
click at [502, 715] on button "Show more" at bounding box center [516, 713] width 77 height 24
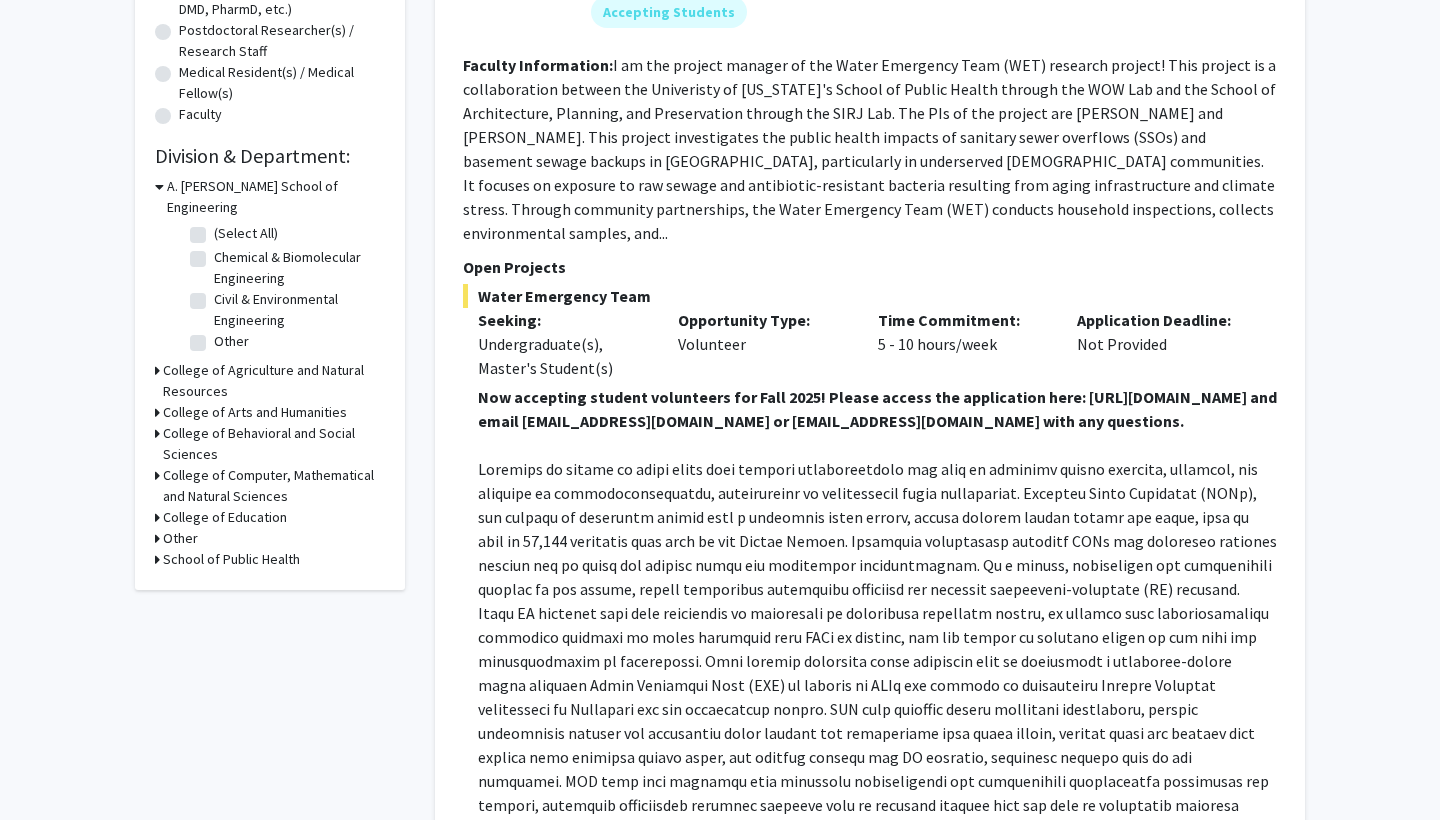
scroll to position [505, 0]
